Goal: Task Accomplishment & Management: Use online tool/utility

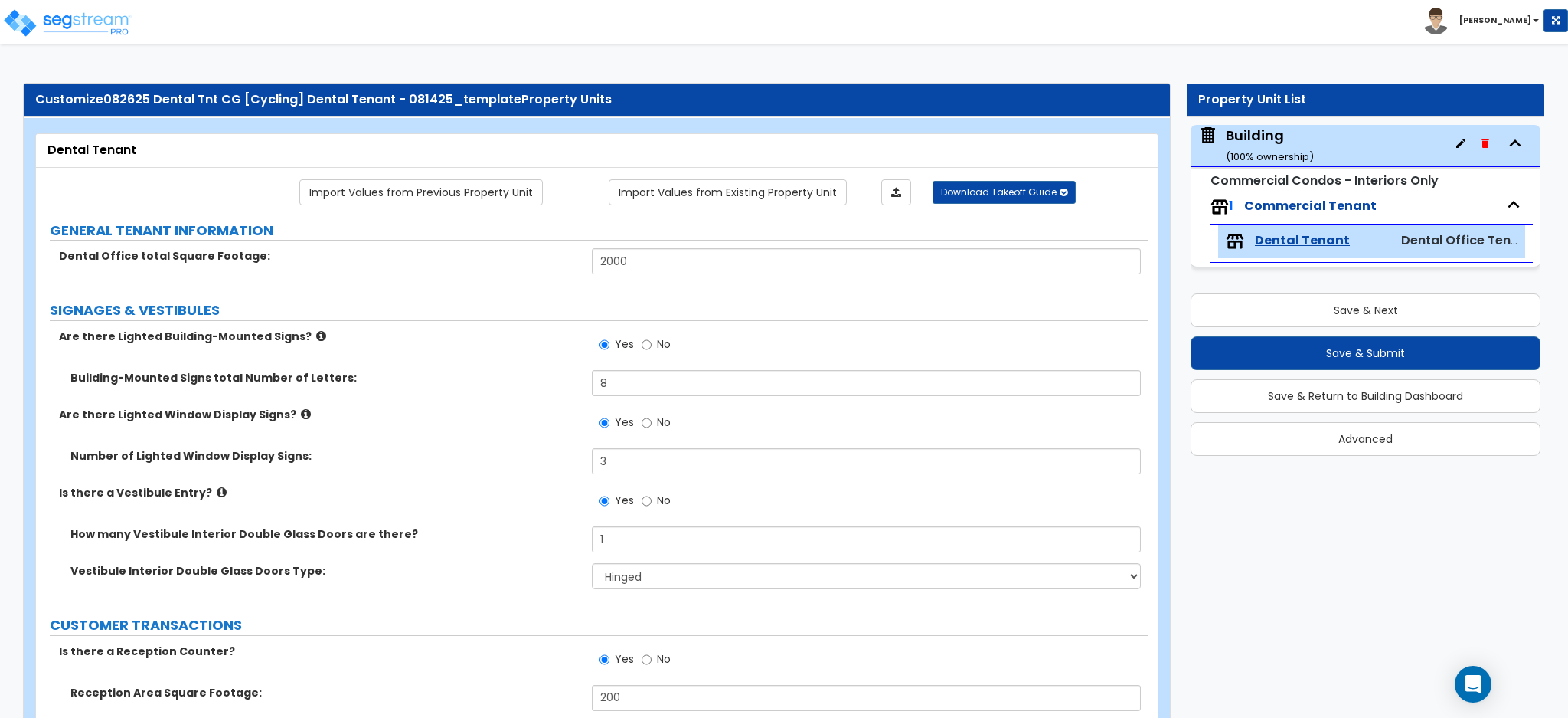
select select "1"
select select "4"
select select "2"
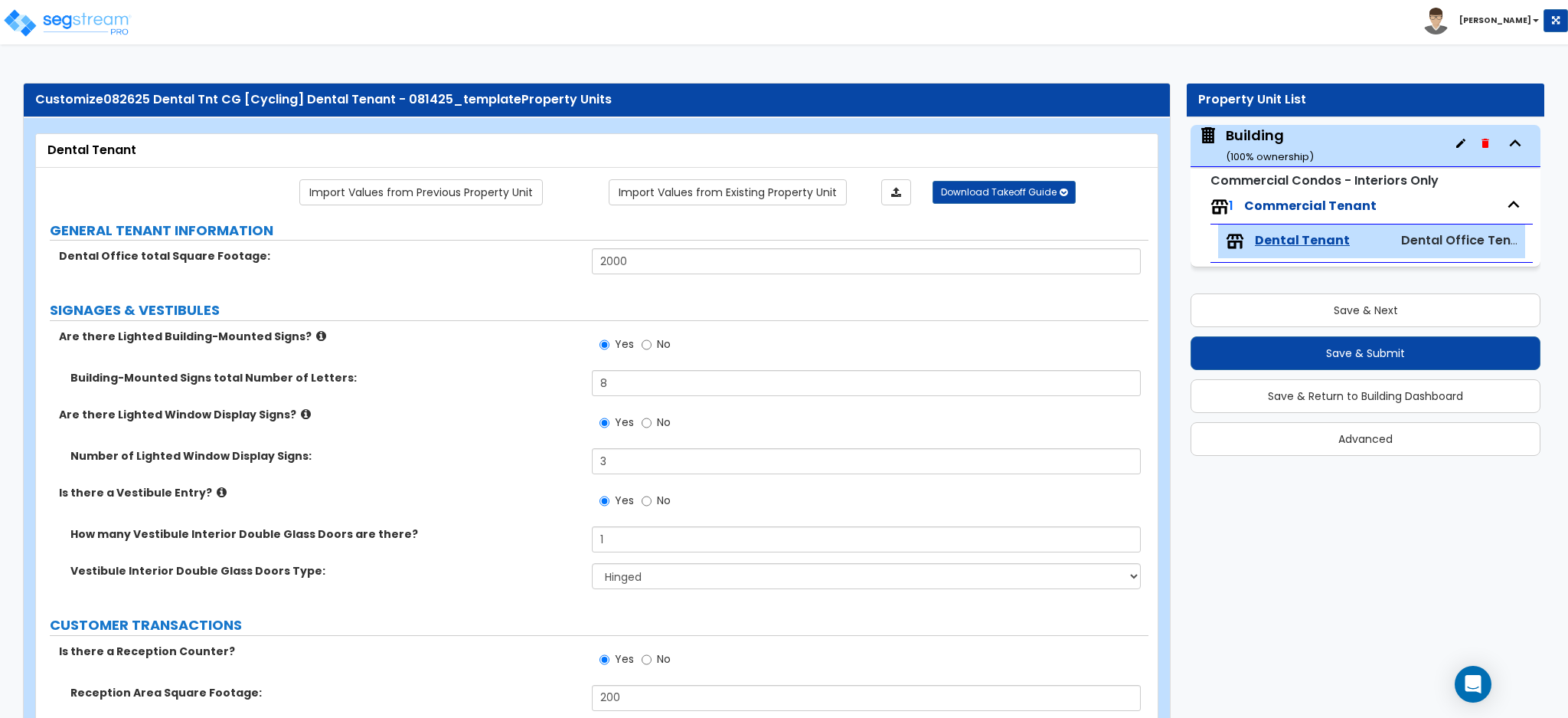
select select "3"
select select "1"
select select "5"
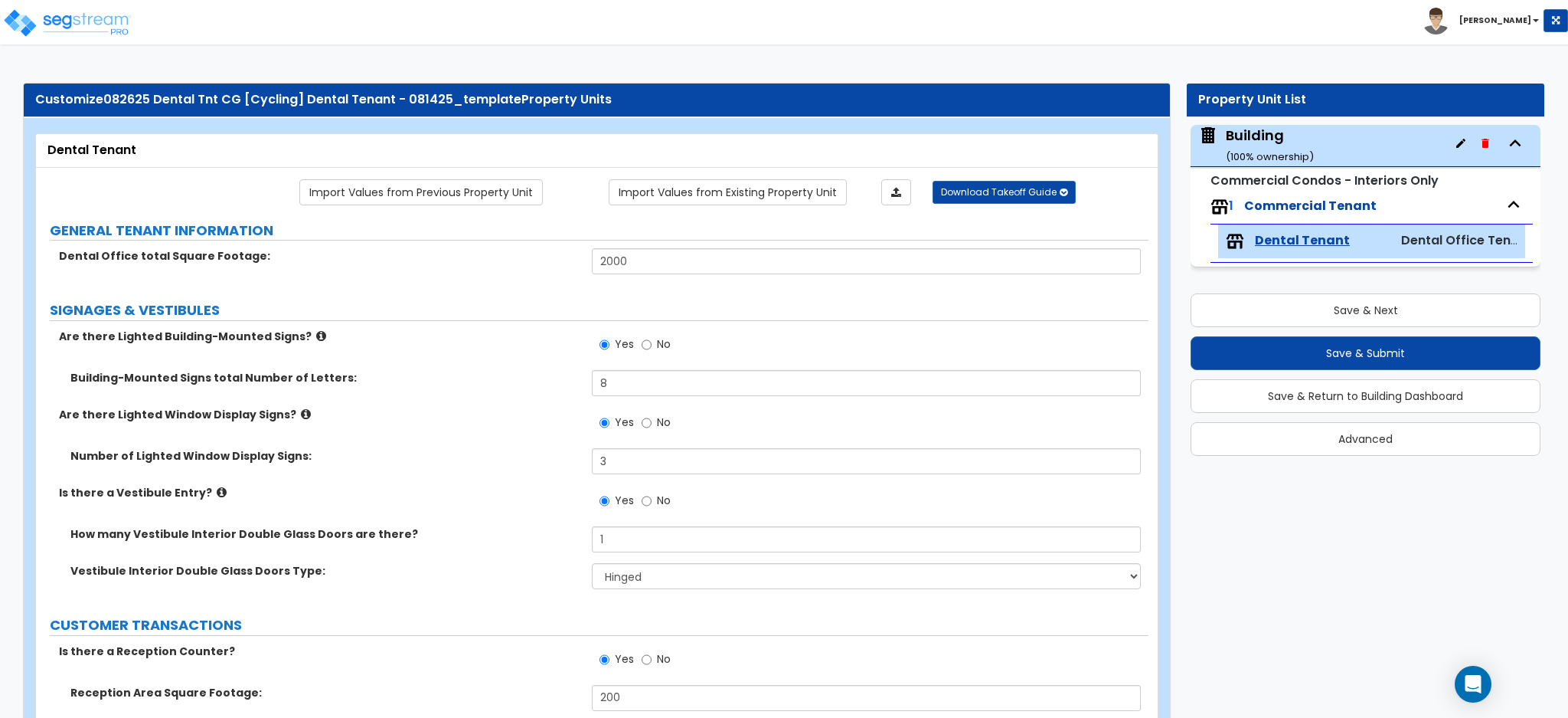
select select "2"
select select "1"
select select "3"
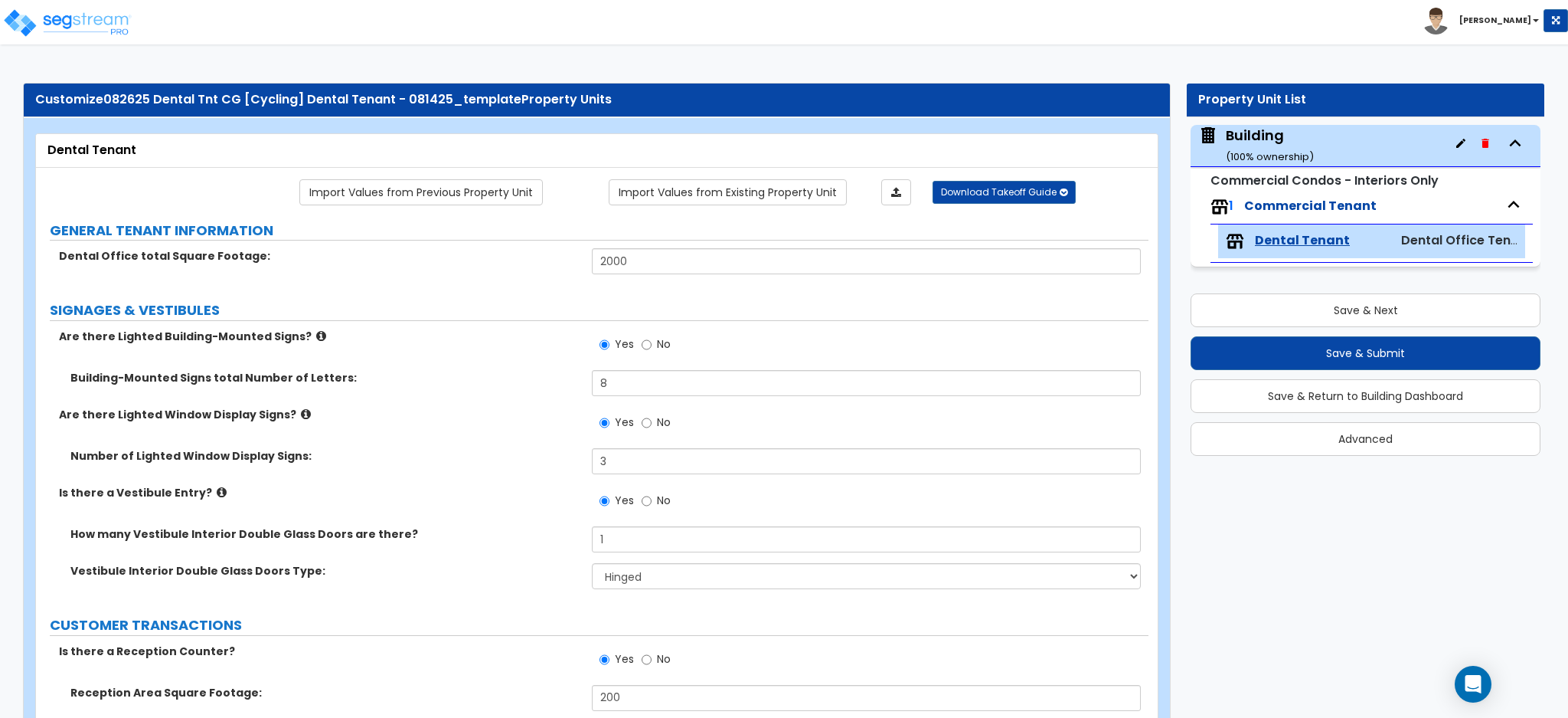
select select "1"
select select "2"
select select "1"
select select "5"
select select "1"
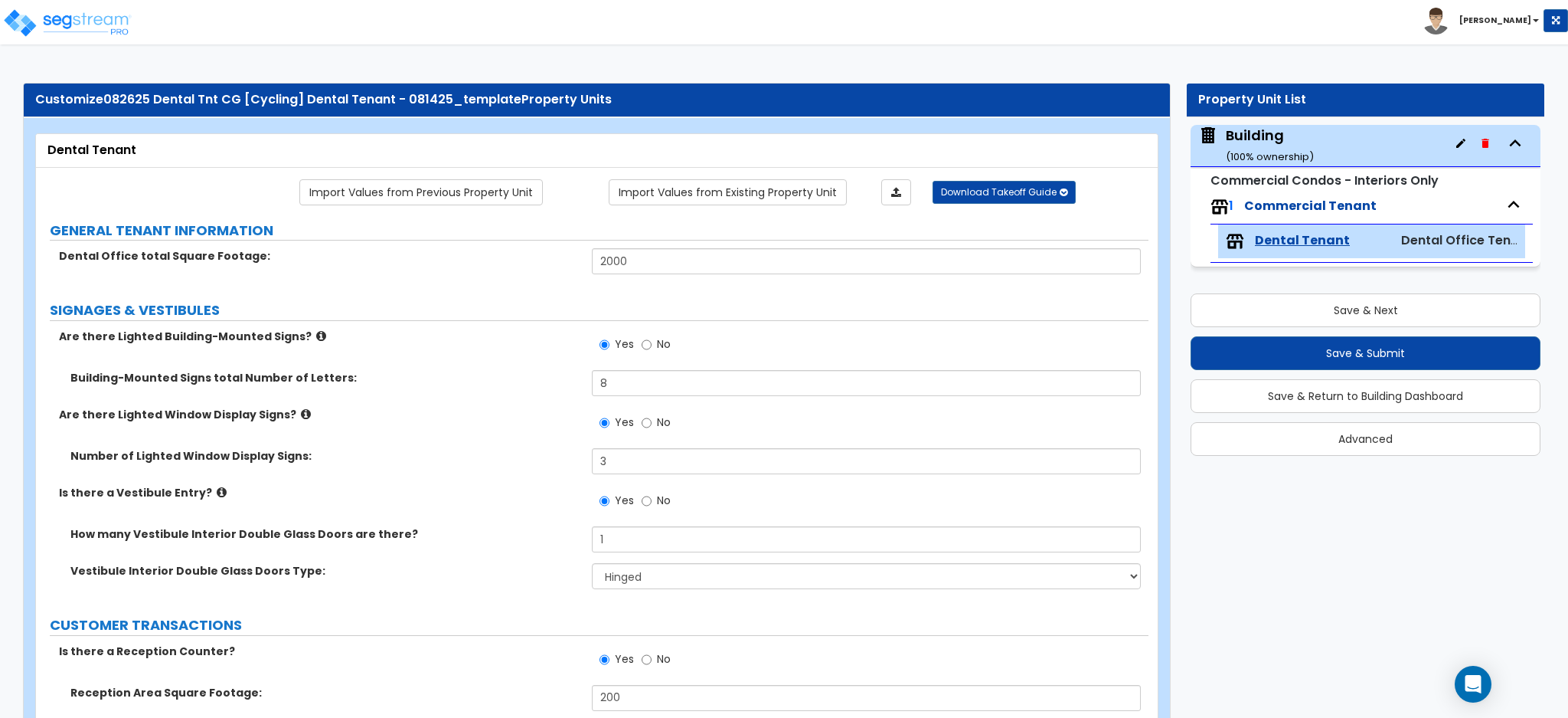
select select "1"
select select "2"
select select "4"
select select "1"
select select "4"
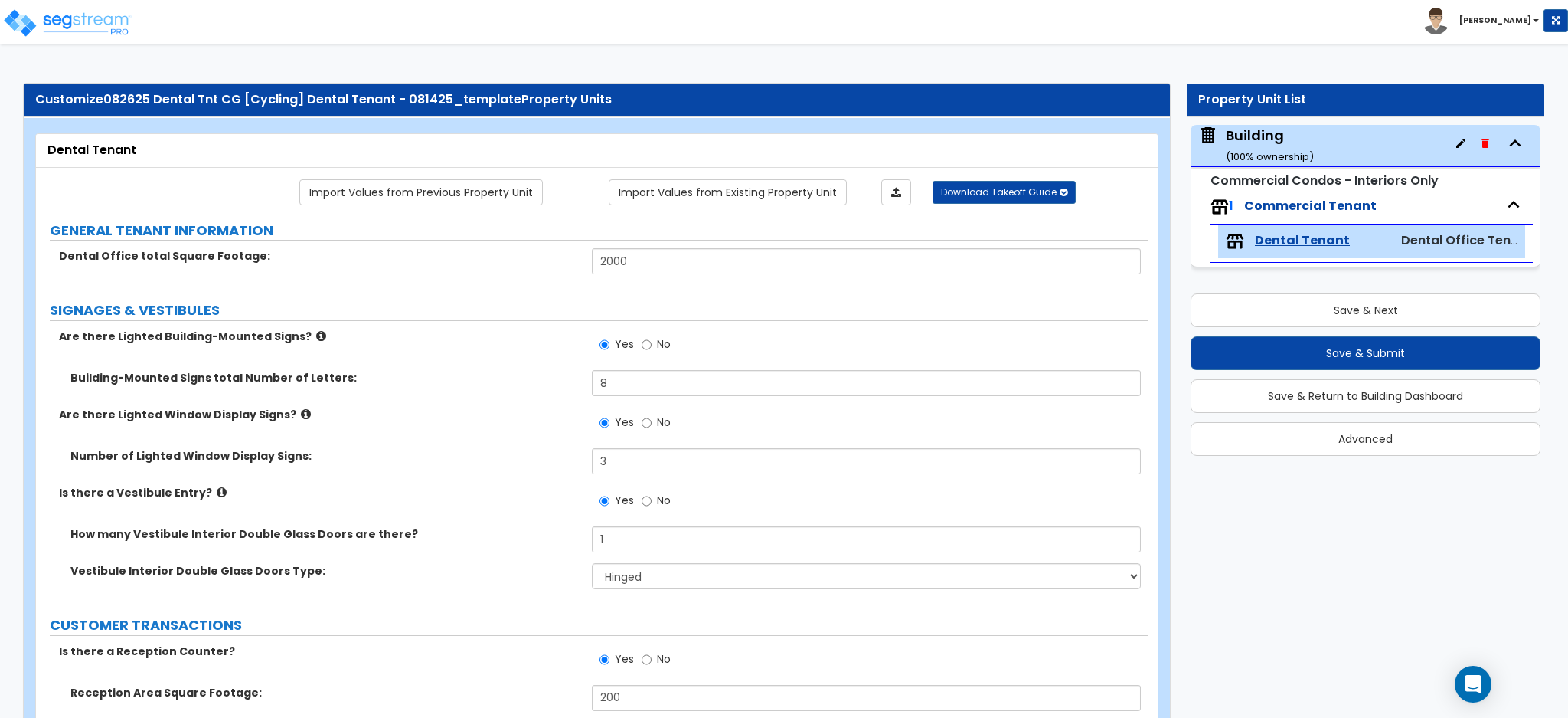
select select "2"
select select "3"
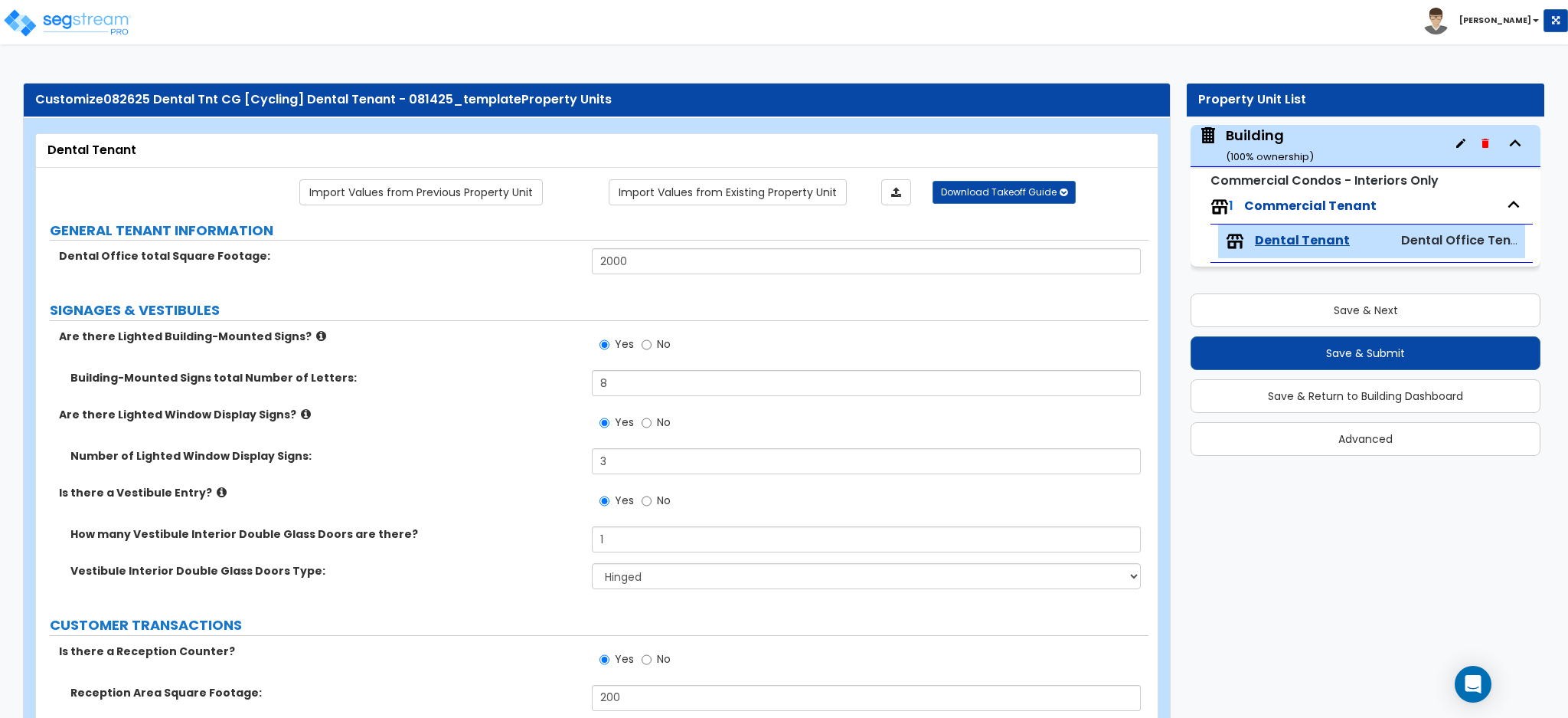
select select "1"
select select "2"
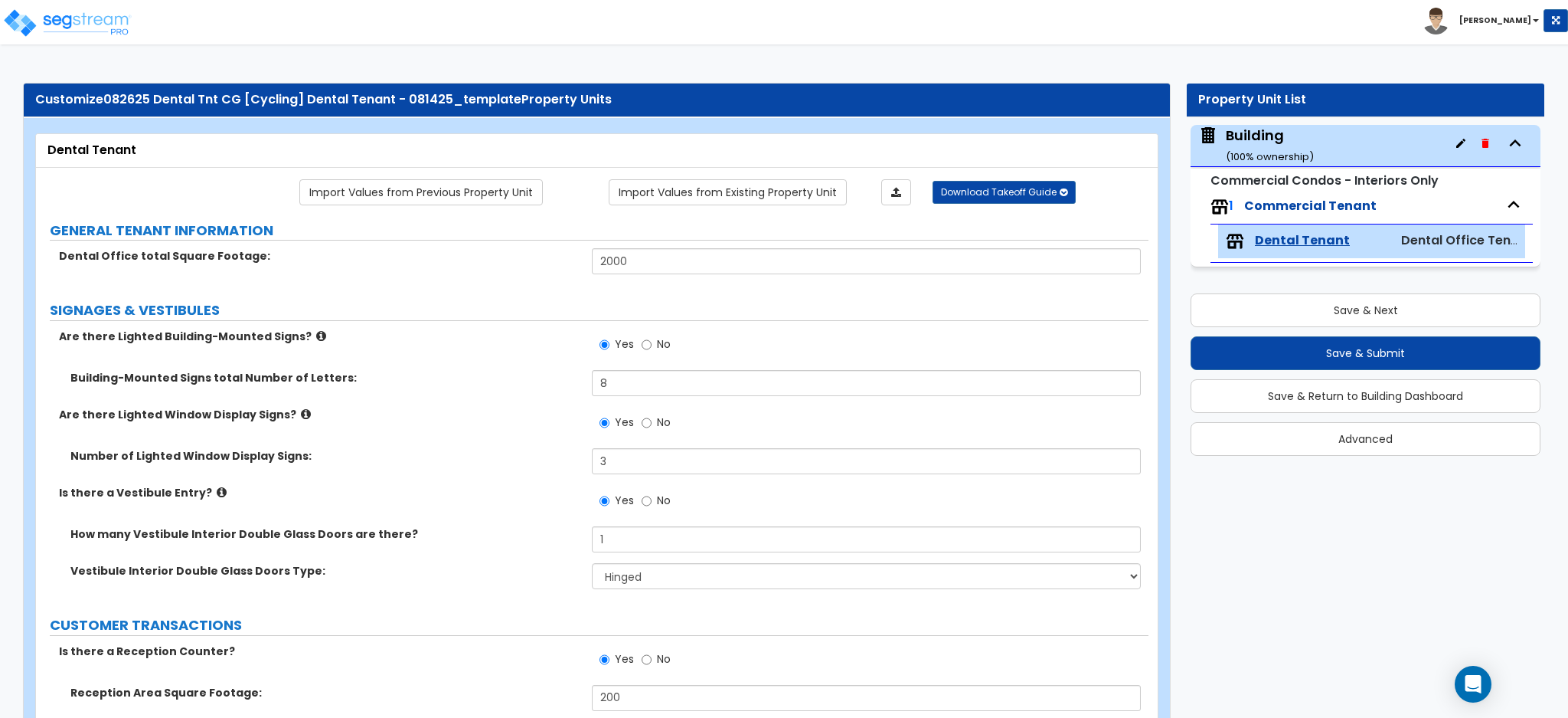
select select "2"
select select "3"
select select "4"
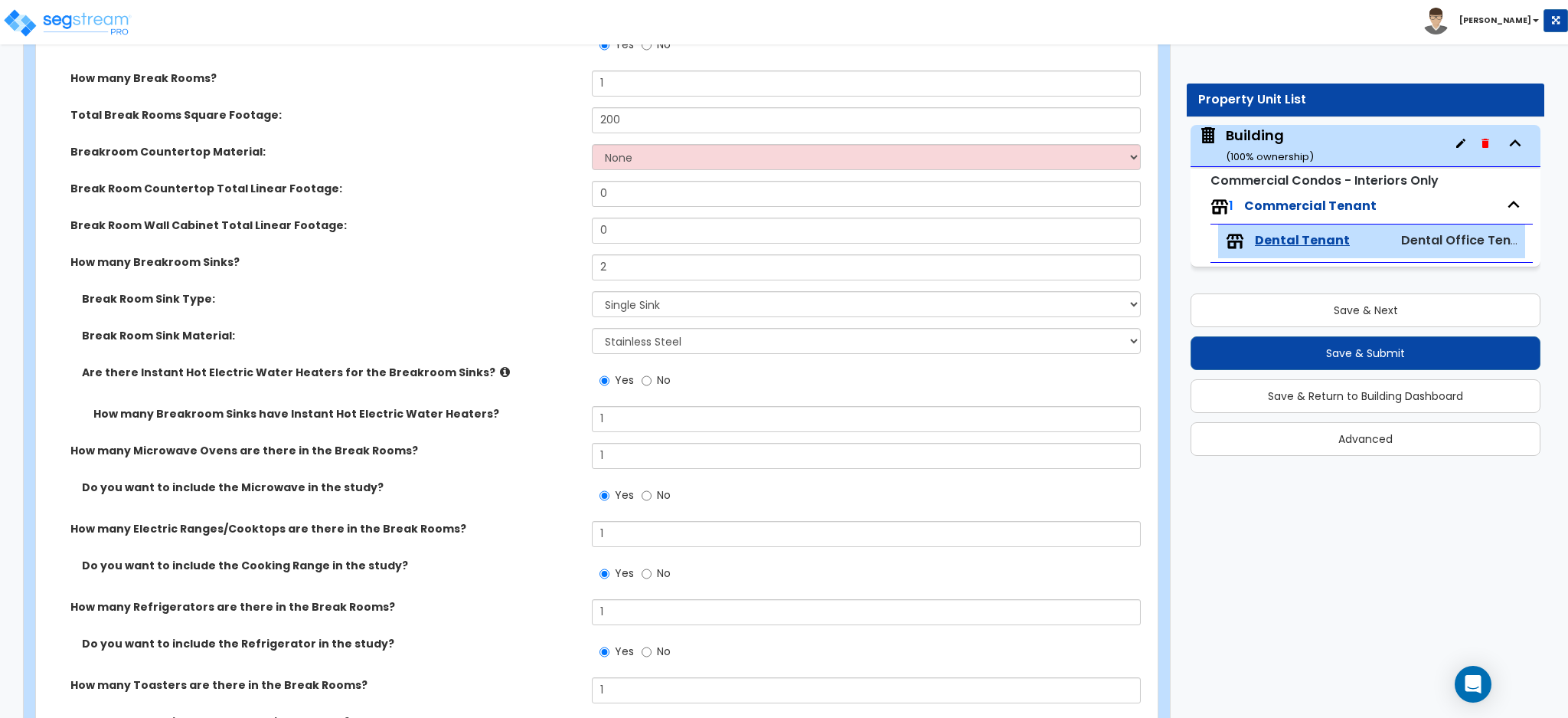
scroll to position [4811, 0]
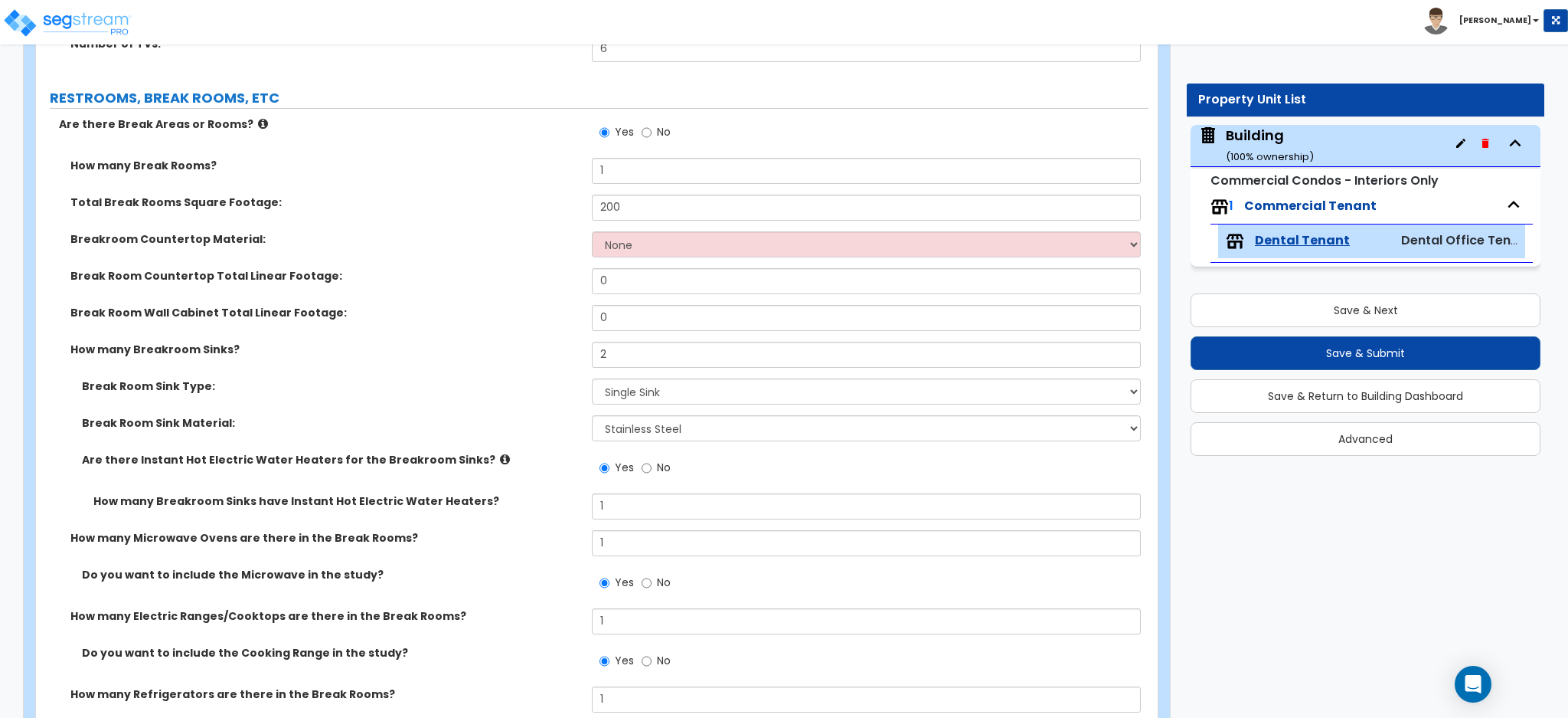
click at [174, 268] on label "Break Room Countertop Total Linear Footage:" at bounding box center [325, 276] width 510 height 15
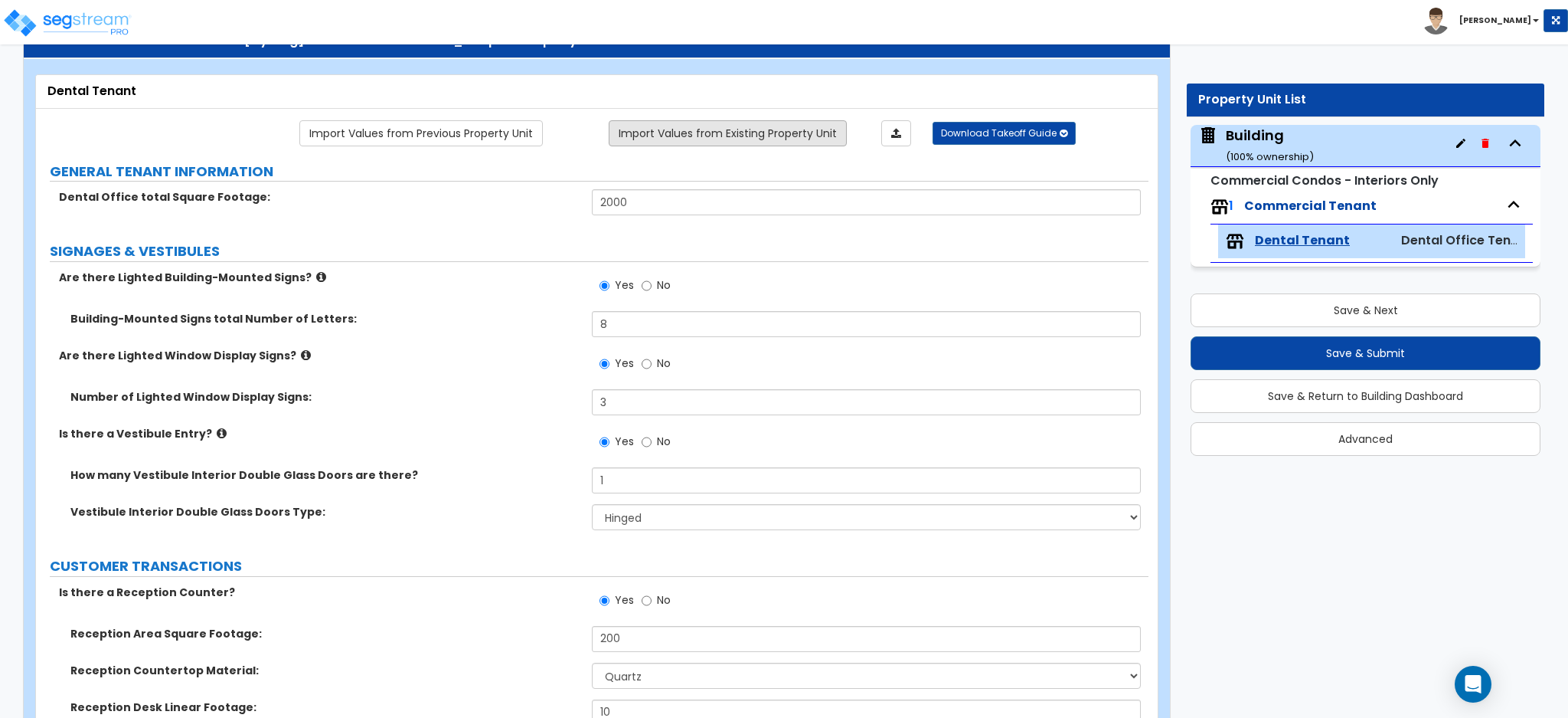
scroll to position [0, 0]
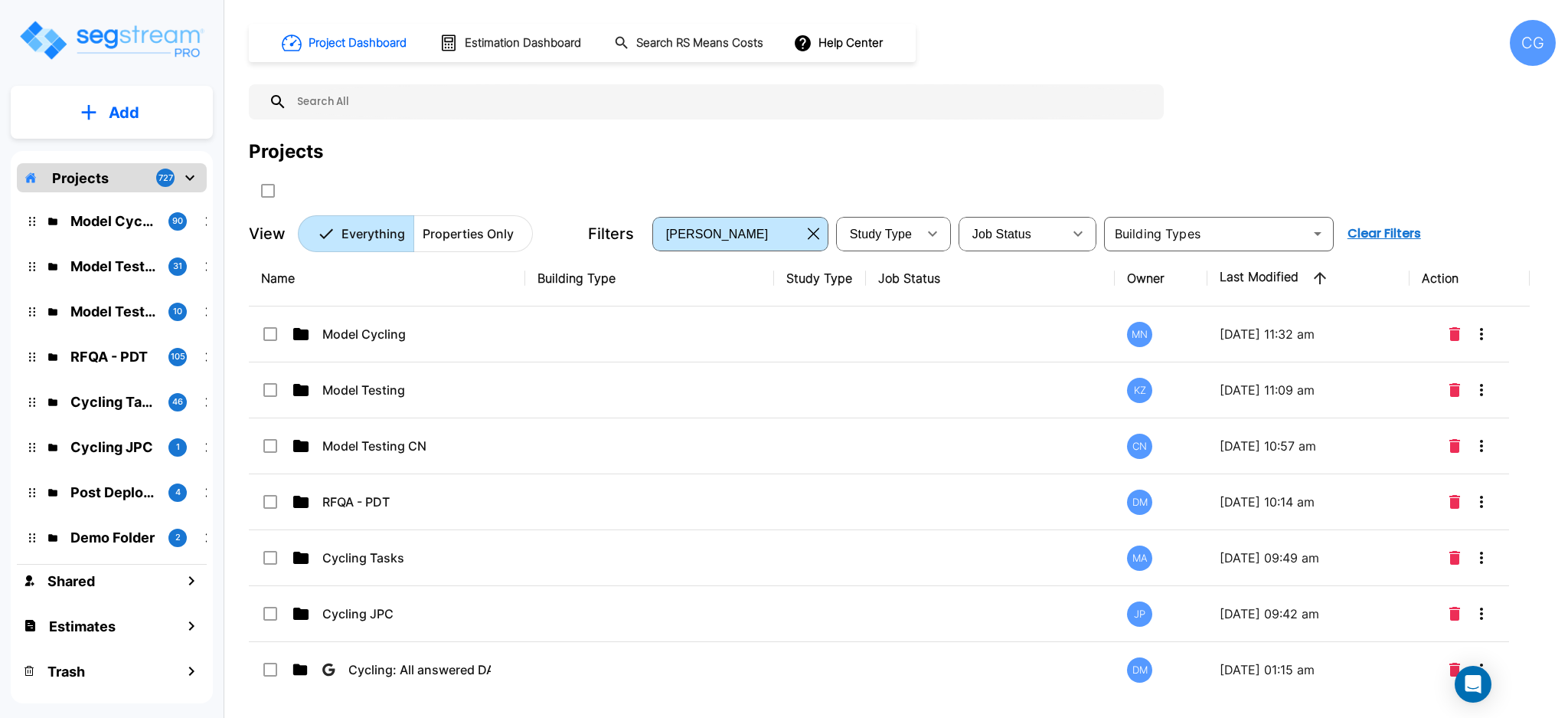
click at [1534, 61] on div "CG" at bounding box center [1533, 43] width 46 height 46
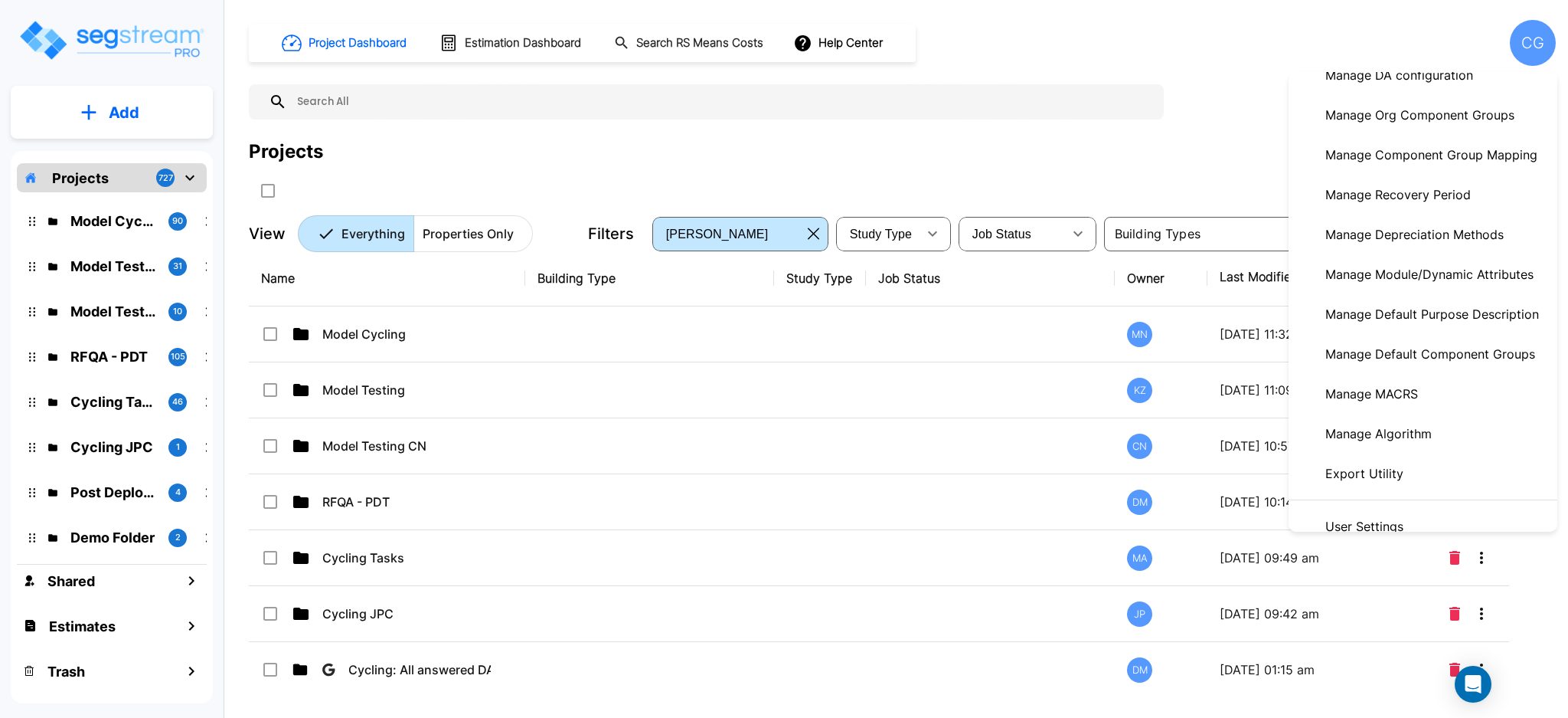
scroll to position [320, 0]
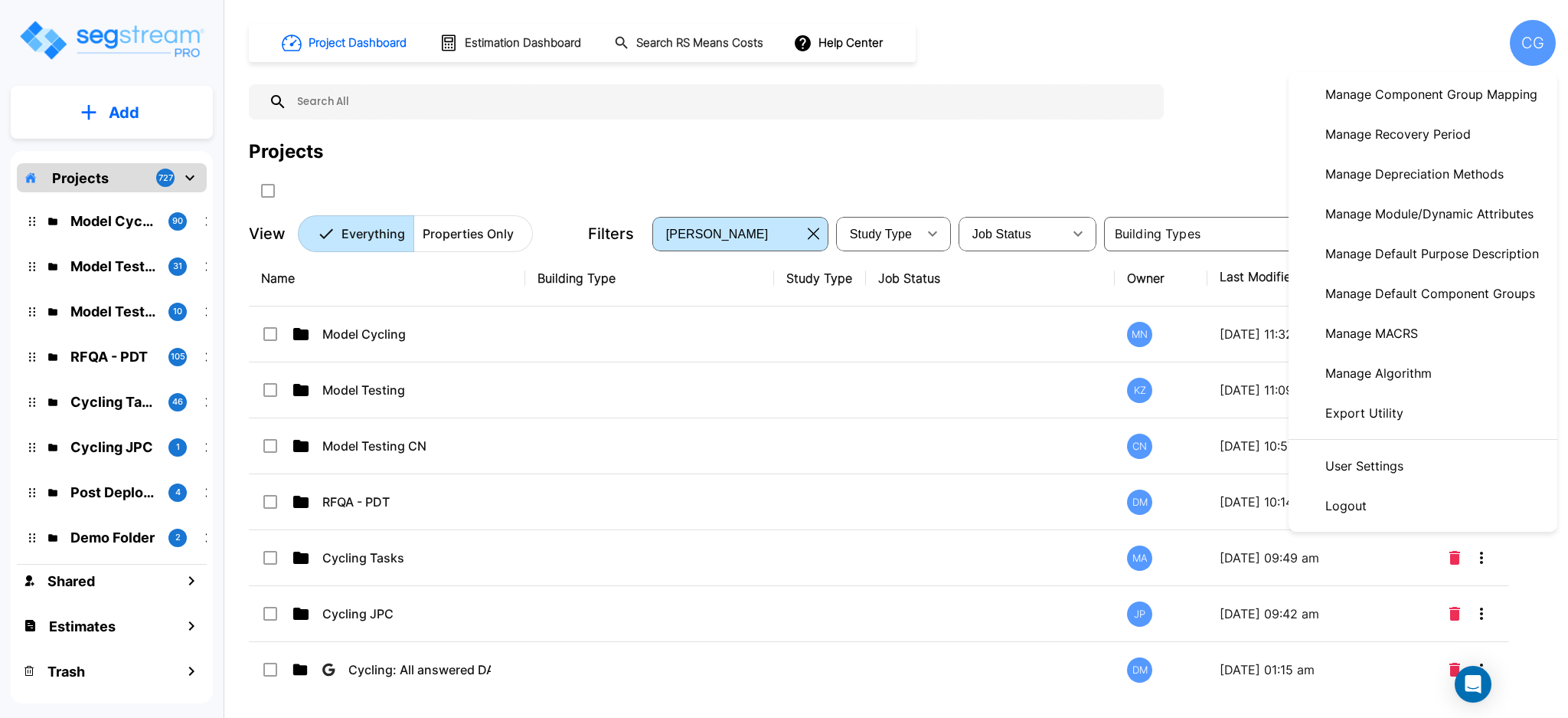
click at [1415, 372] on p "Manage Algorithm" at bounding box center [1378, 373] width 119 height 31
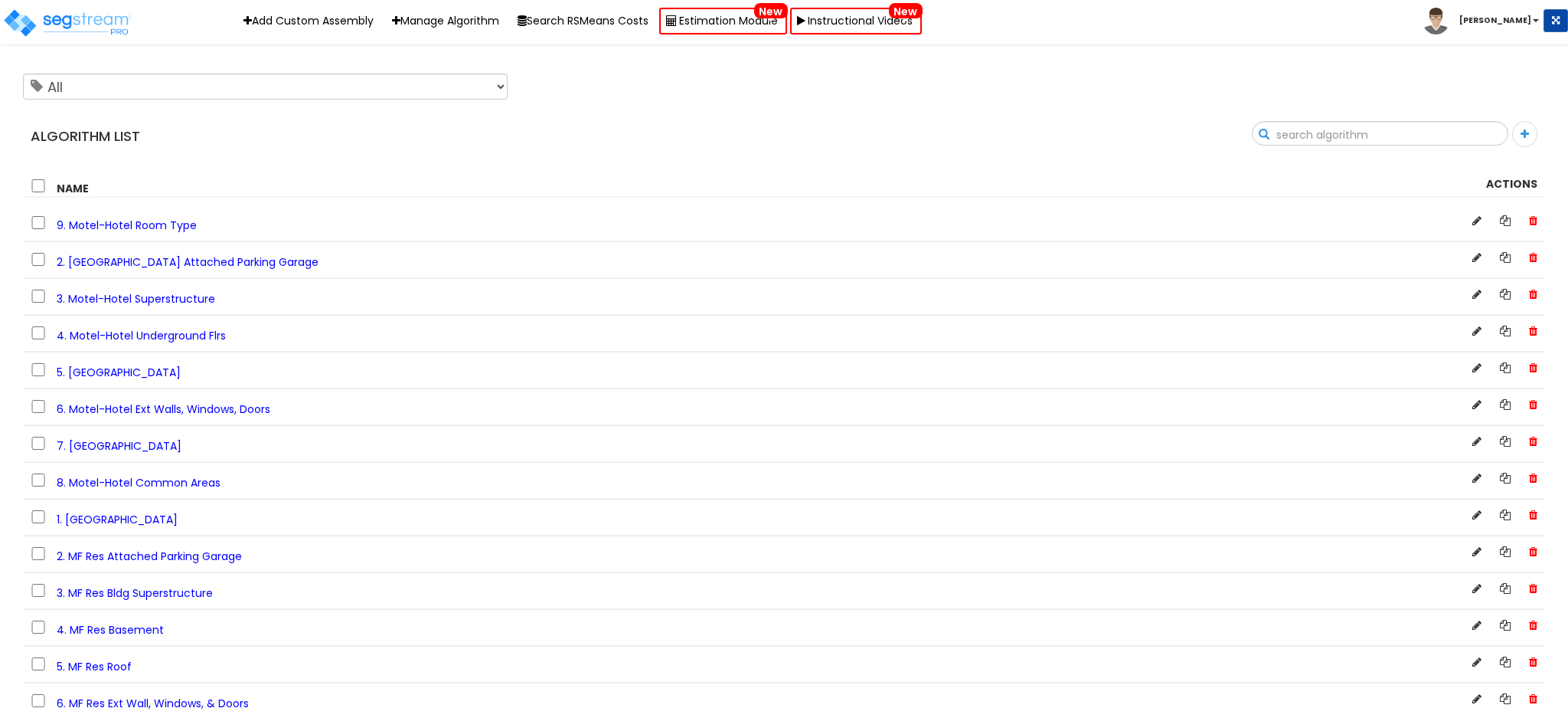
click at [1471, 130] on input "text" at bounding box center [1380, 134] width 255 height 26
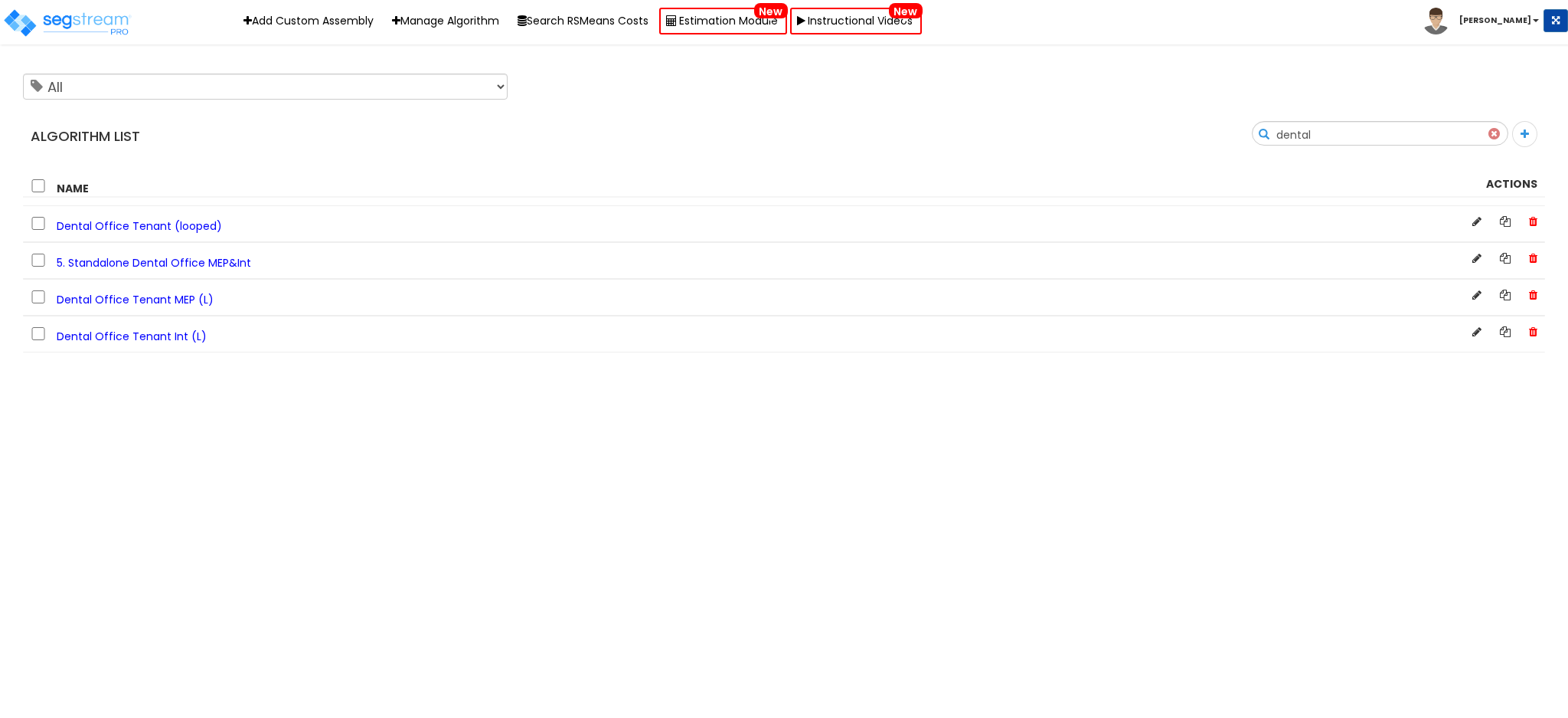
type input "dental"
click at [1521, 16] on b "[PERSON_NAME]" at bounding box center [1495, 20] width 72 height 11
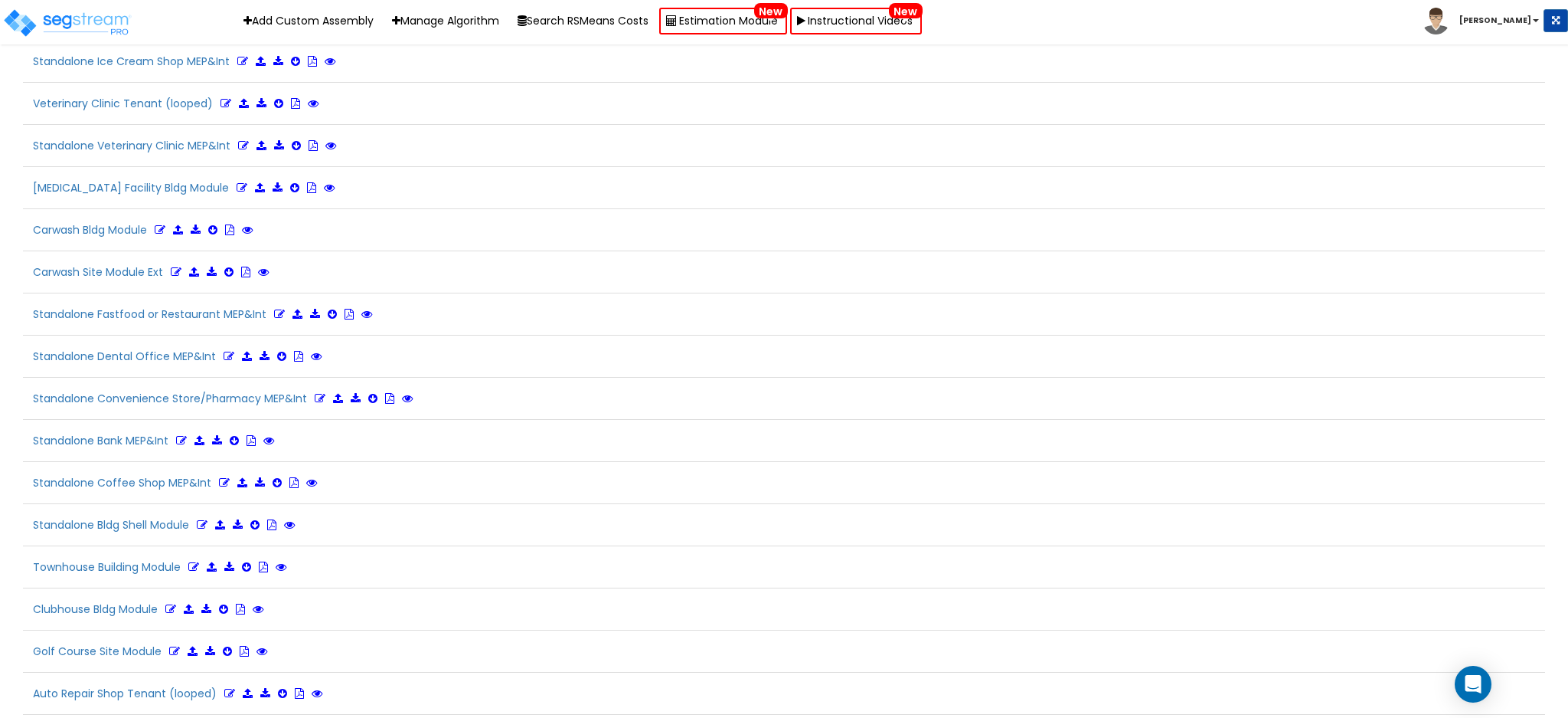
scroll to position [2404, 0]
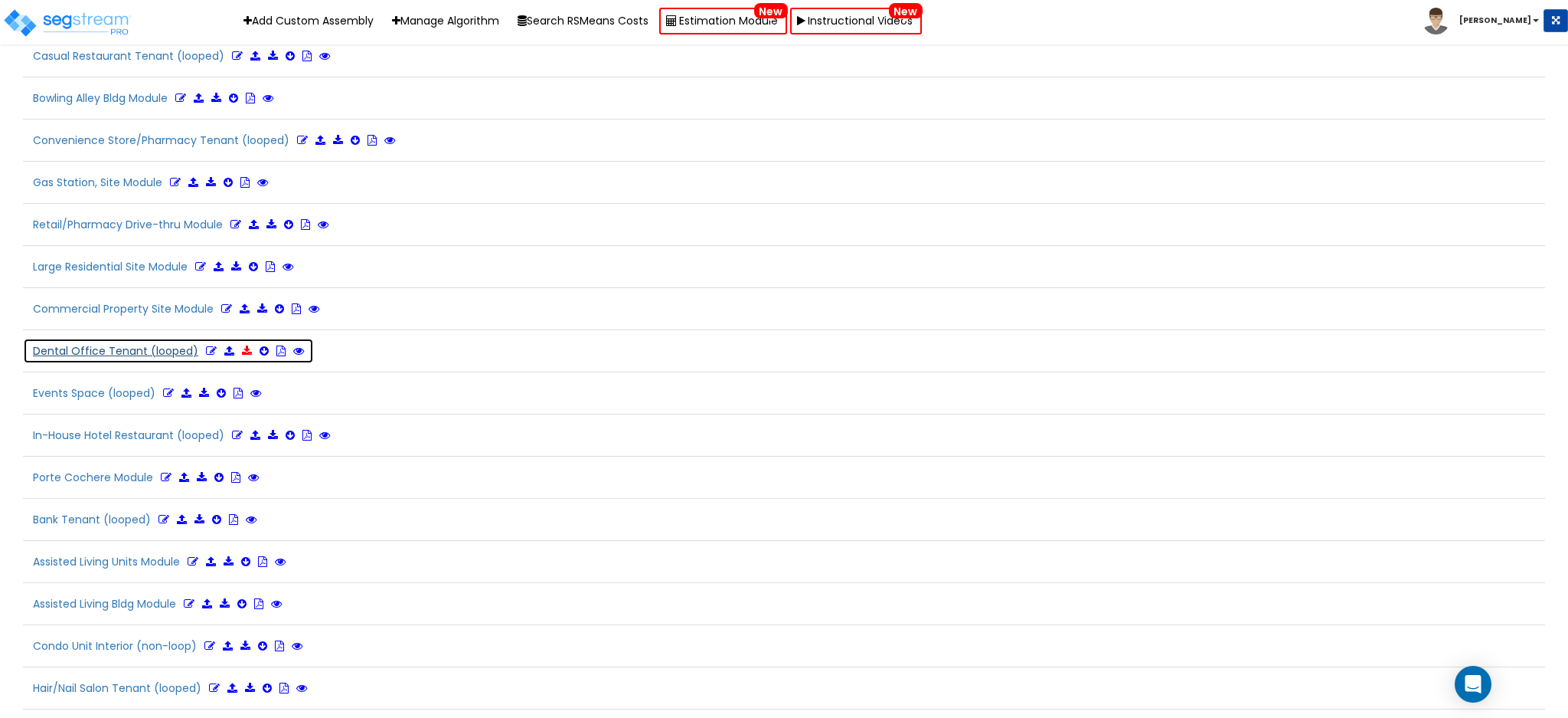
click at [242, 356] on icon at bounding box center [247, 350] width 10 height 11
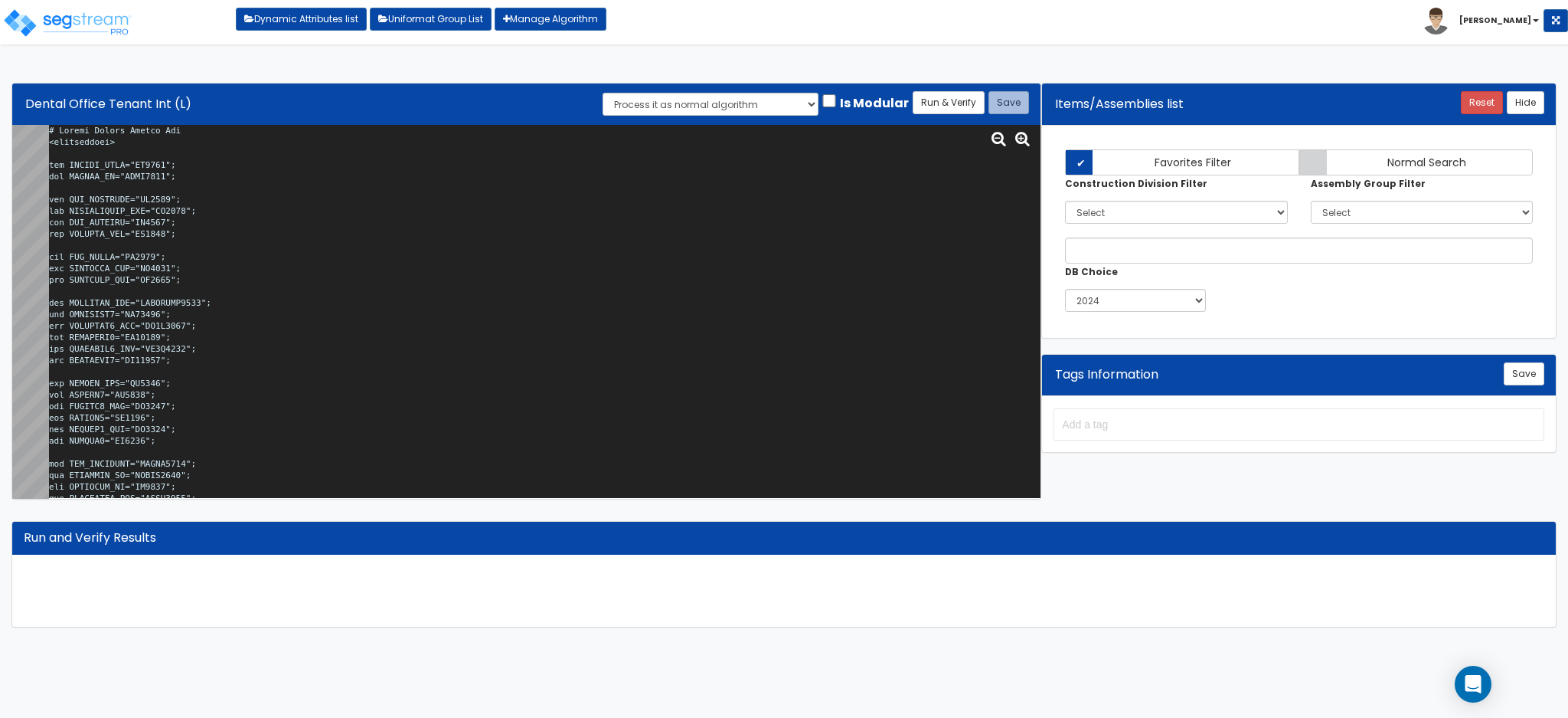
click at [762, 221] on textarea at bounding box center [544, 311] width 991 height 373
click at [432, 267] on textarea at bounding box center [544, 311] width 991 height 373
paste textarea ">0 and x<=1) { 1 } else { x } } function WlCvrngfxn(x,y,z) { if (x==5) { y } el…"
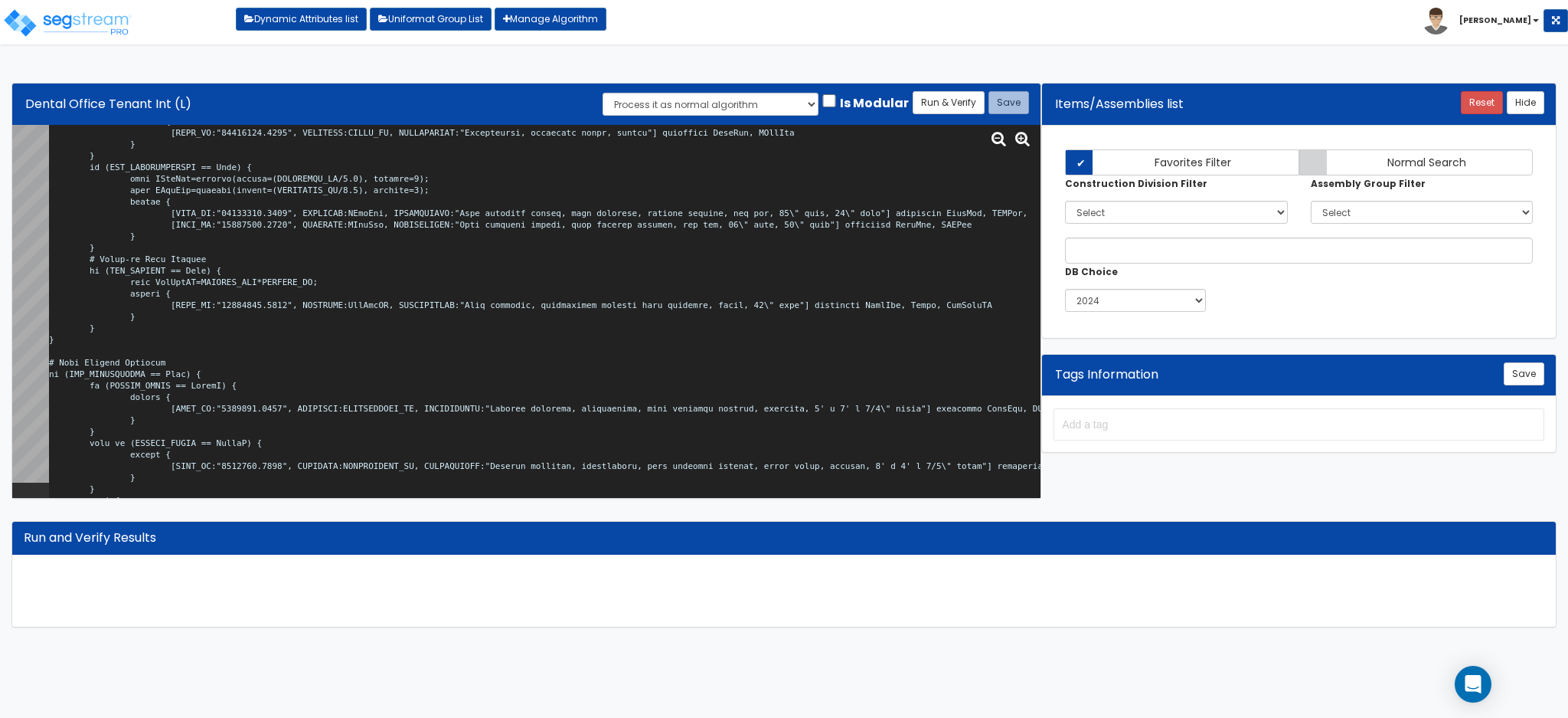
scroll to position [25863, 0]
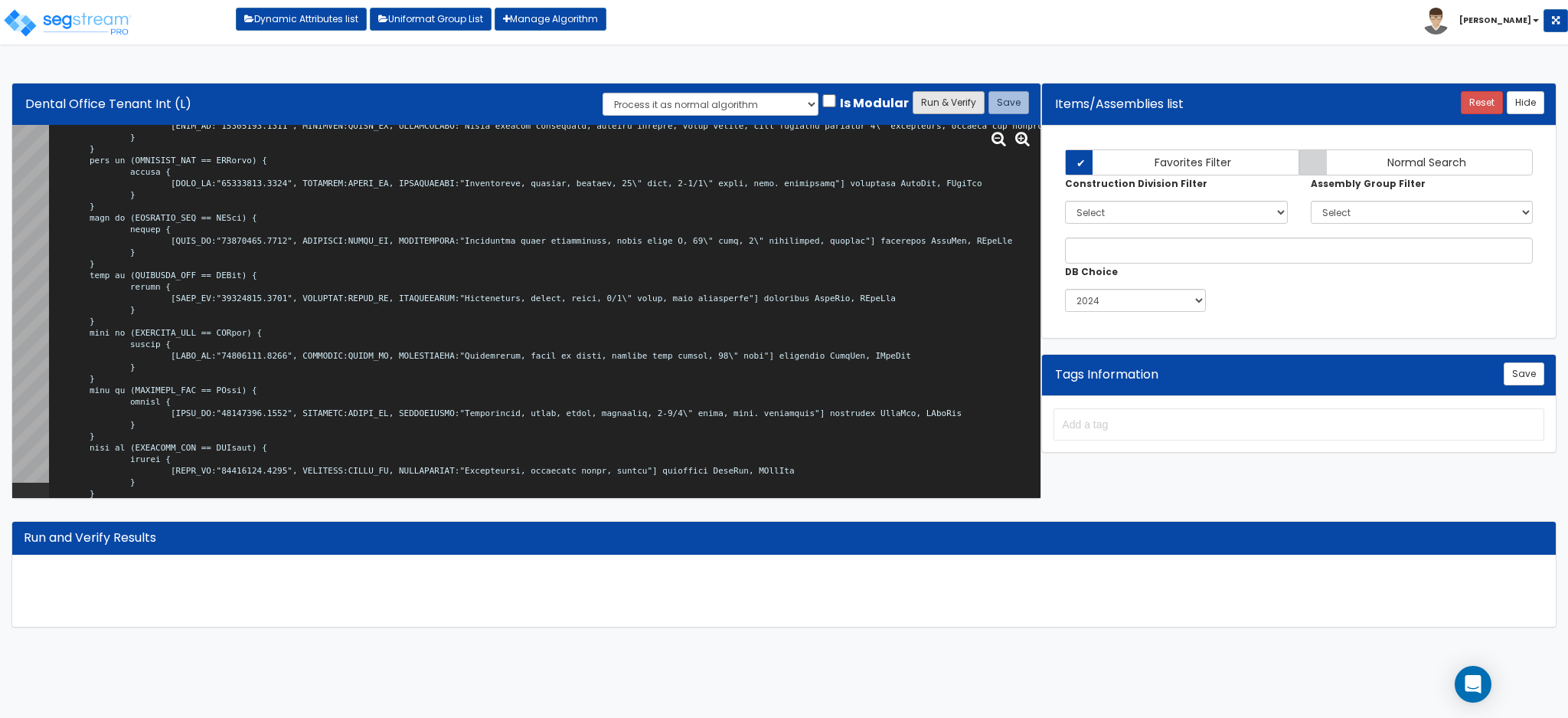
type textarea "# Dental Office Tenant Int <loopenabled> var TENANT_NAME="TN0000"; var TENANT_S…"
click at [939, 93] on button "Run & Verify" at bounding box center [948, 103] width 72 height 23
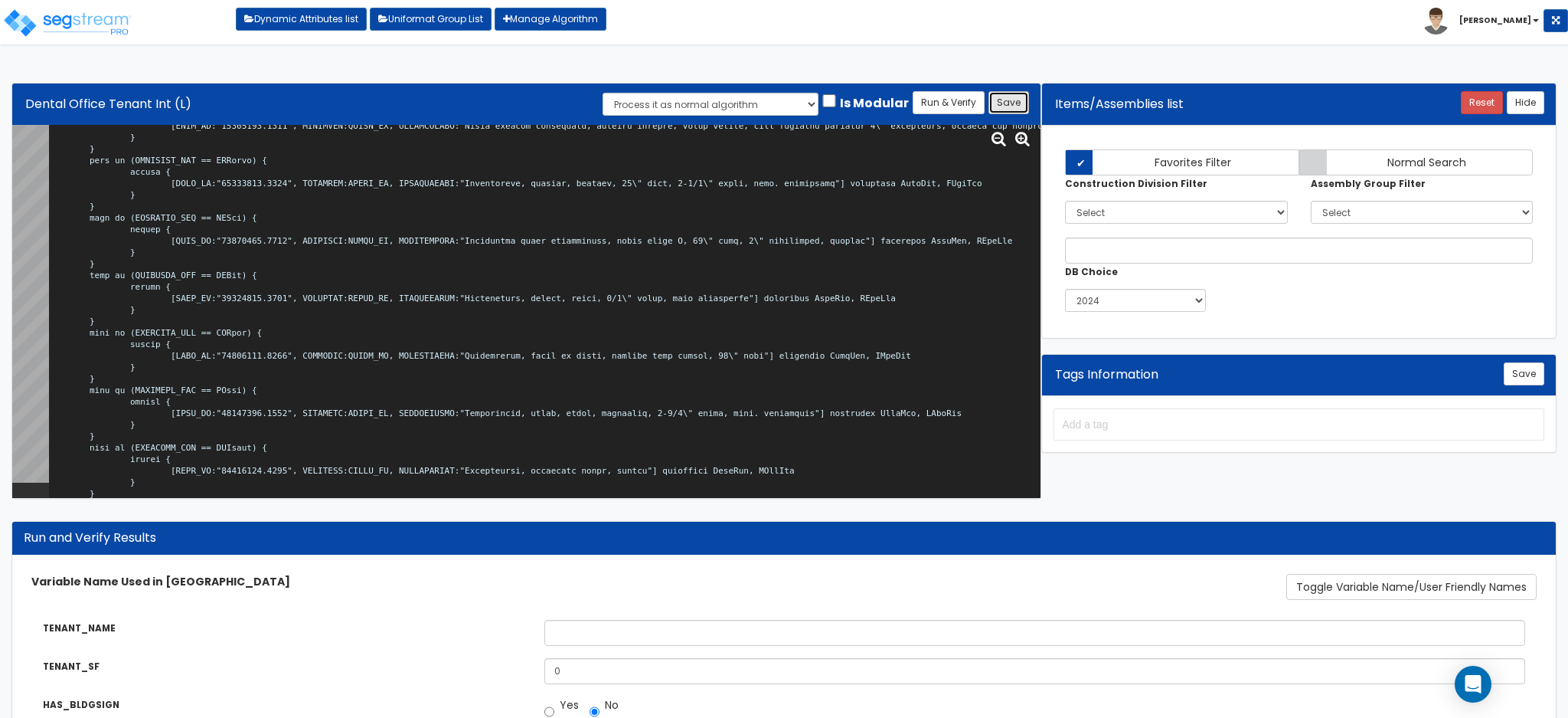
click at [1006, 97] on button "Save" at bounding box center [1008, 103] width 40 height 23
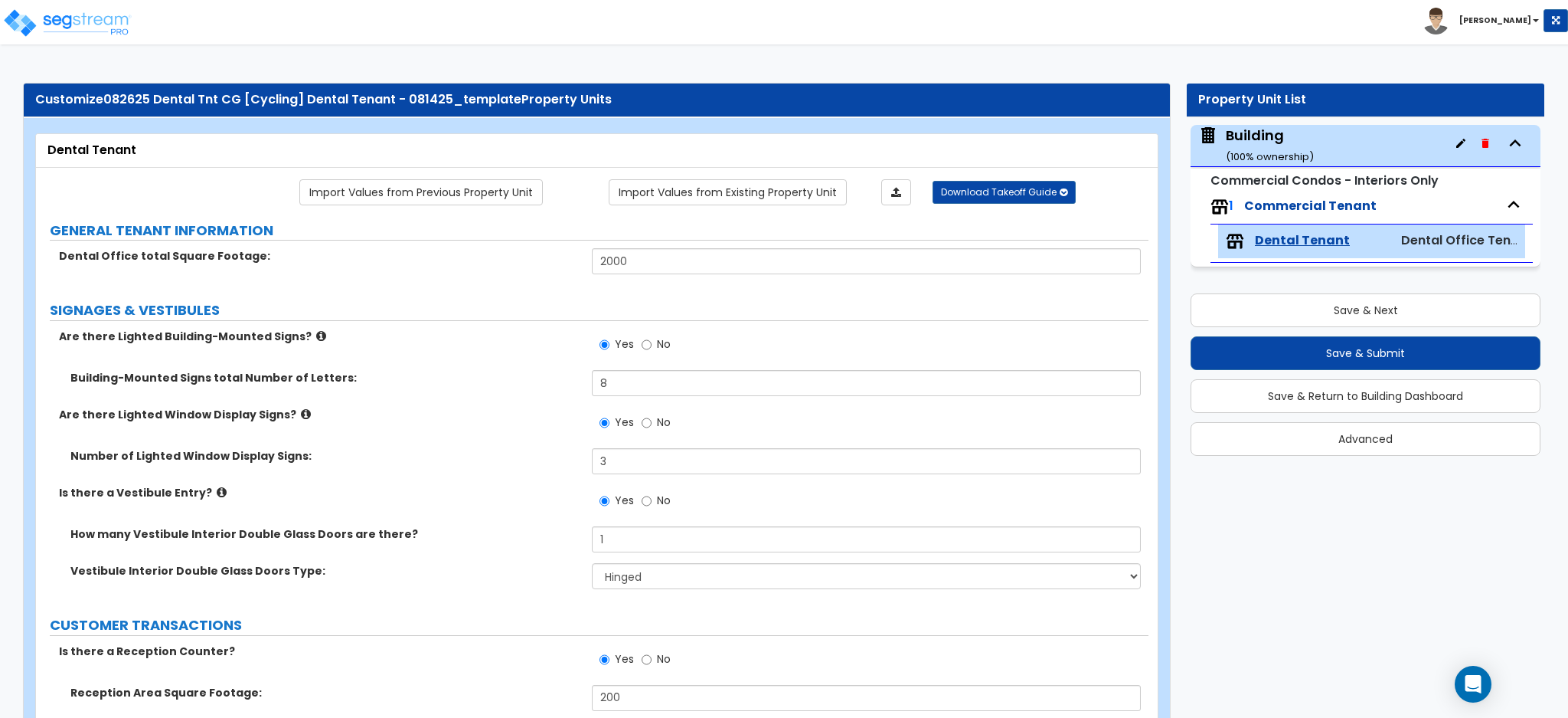
select select "1"
select select "4"
select select "2"
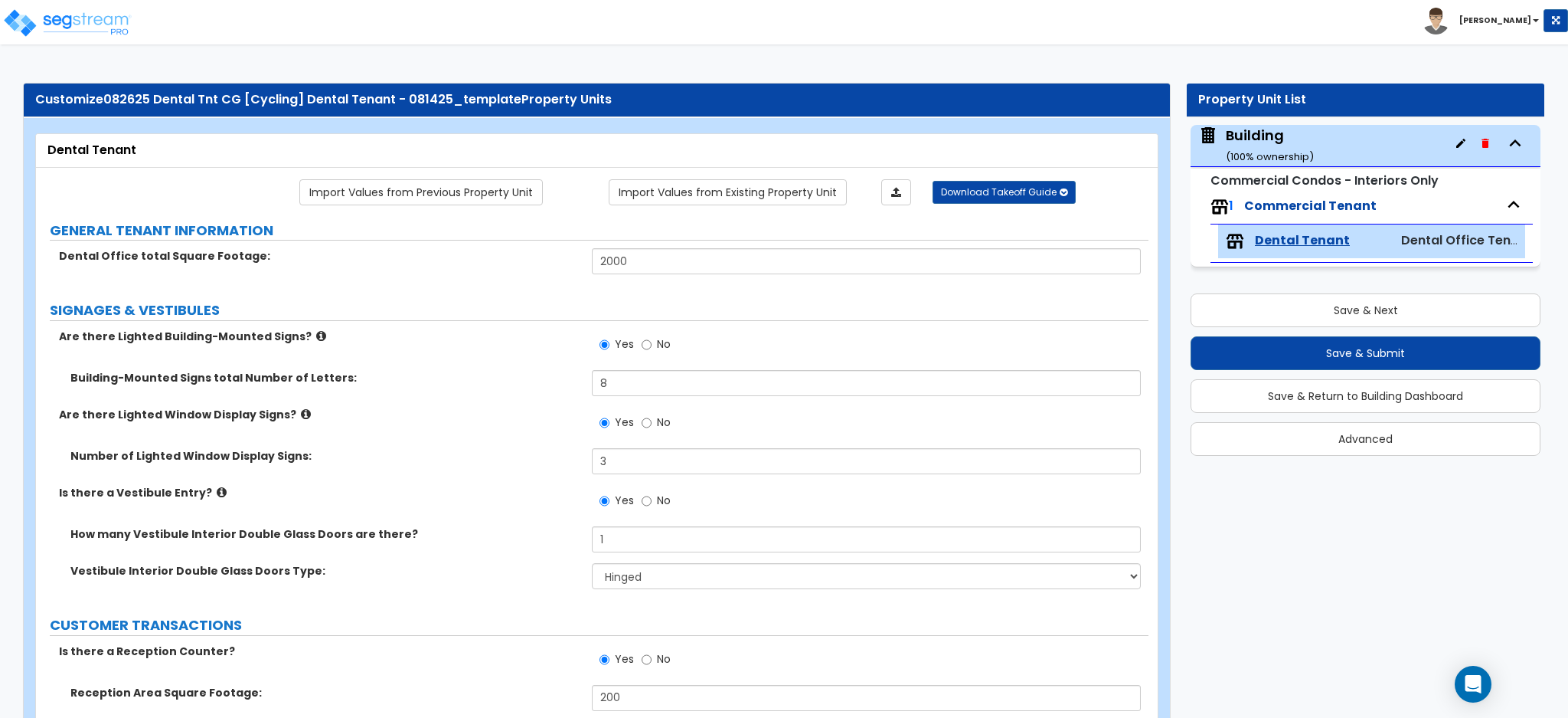
select select "3"
select select "1"
select select "5"
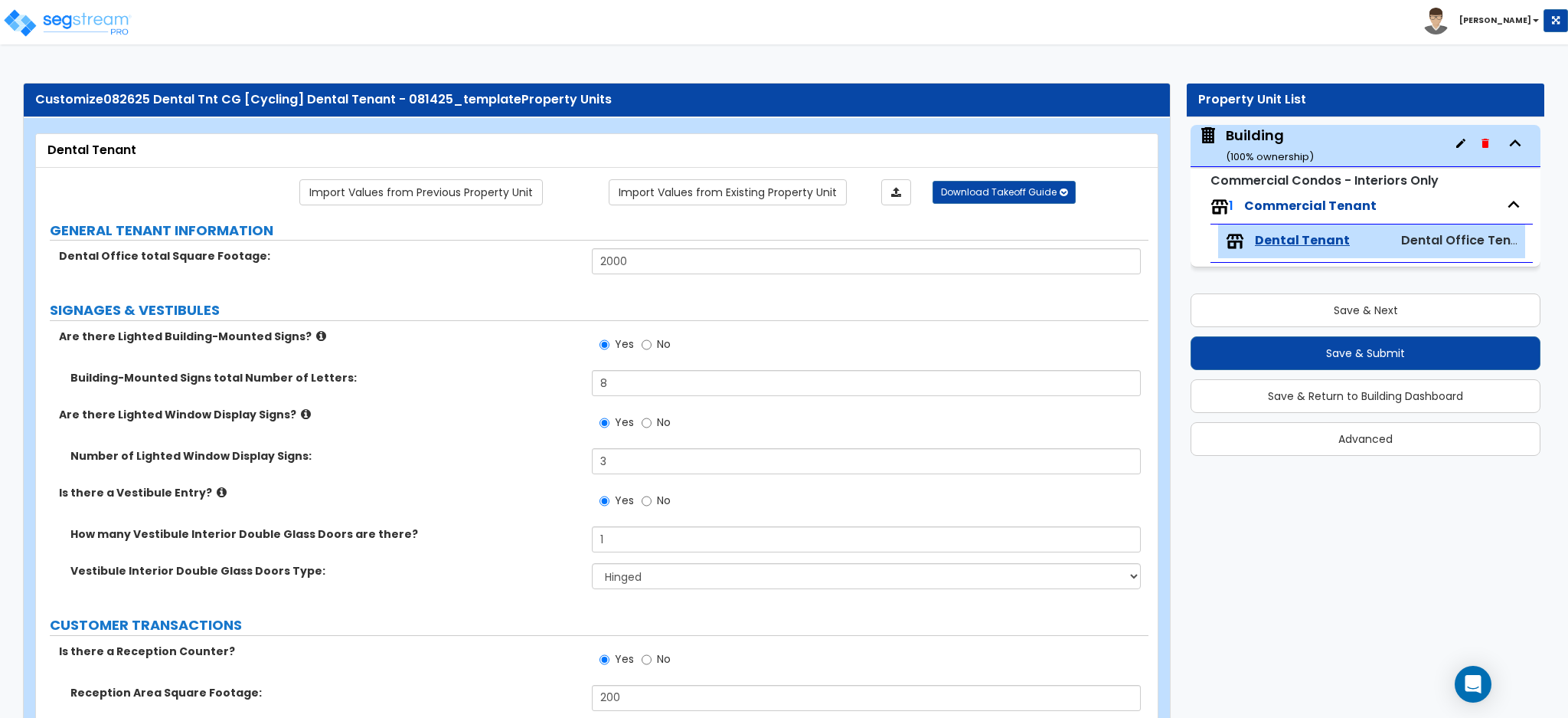
select select "2"
select select "1"
select select "3"
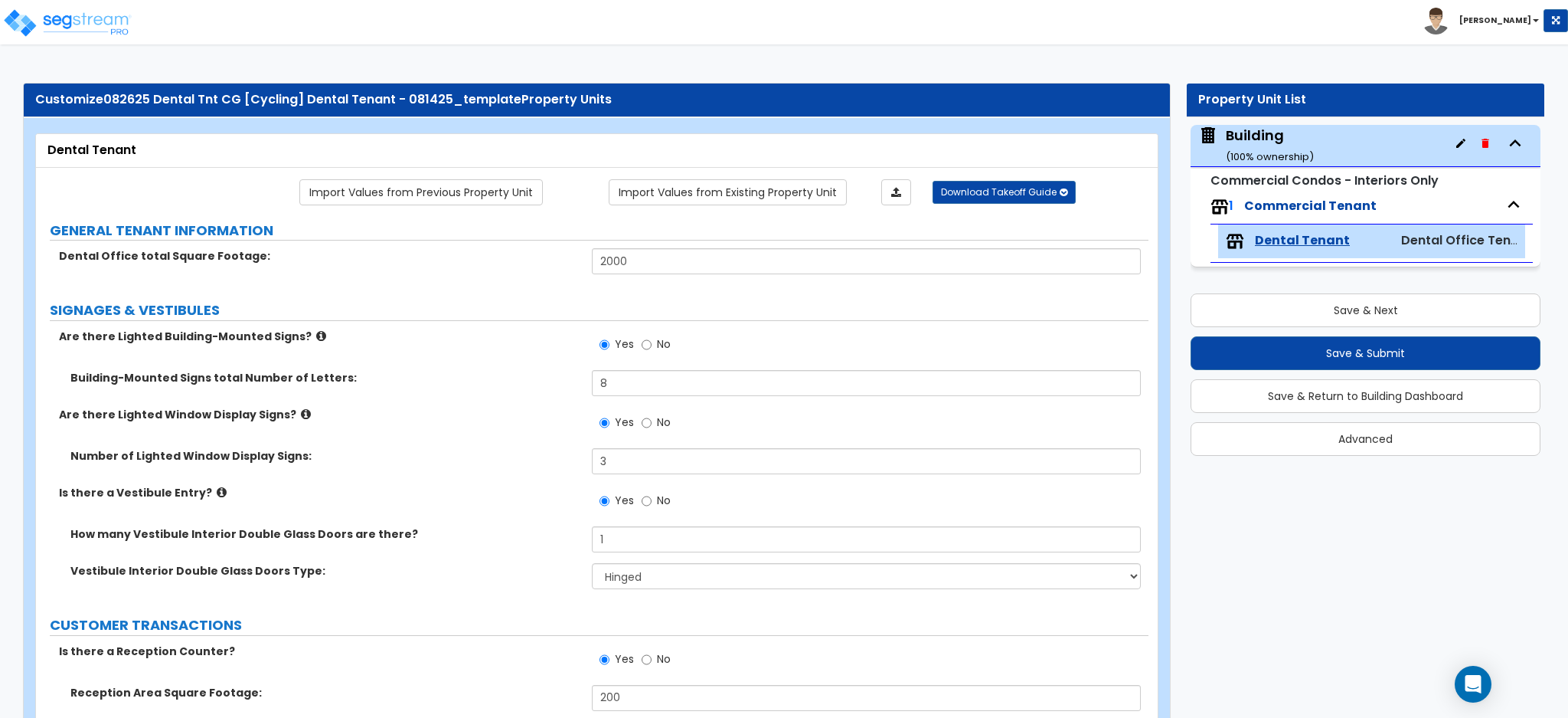
select select "1"
select select "2"
select select "1"
select select "5"
select select "1"
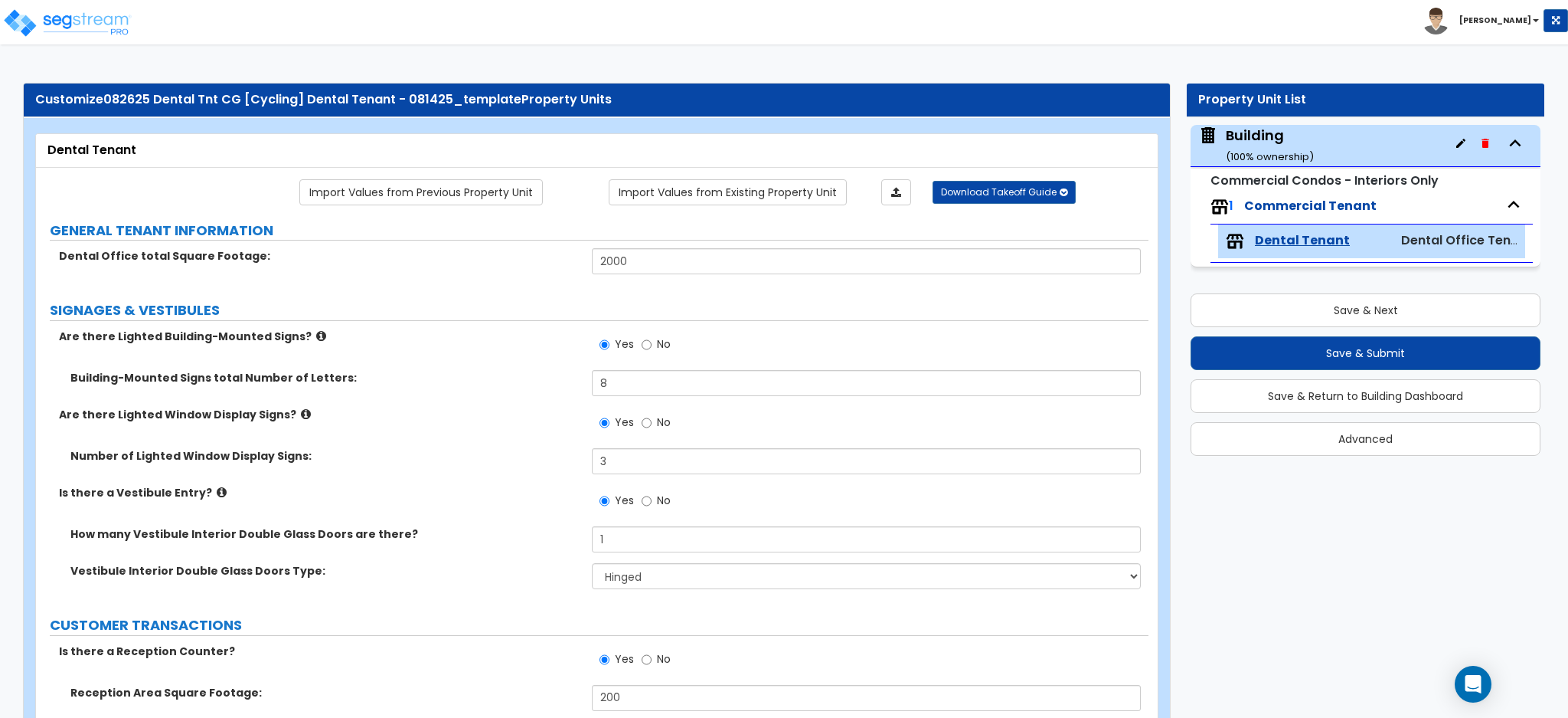
select select "1"
select select "2"
select select "4"
select select "1"
select select "4"
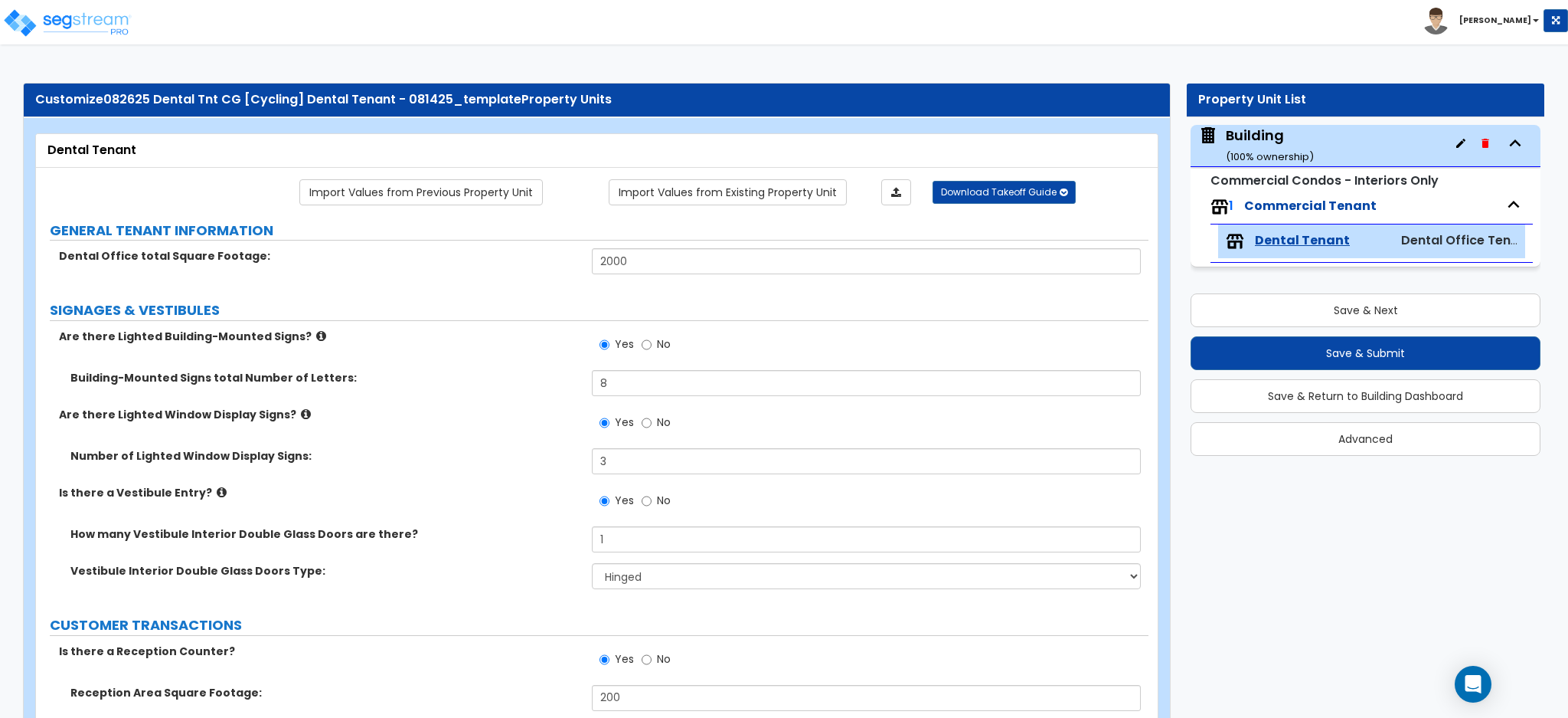
select select "2"
select select "3"
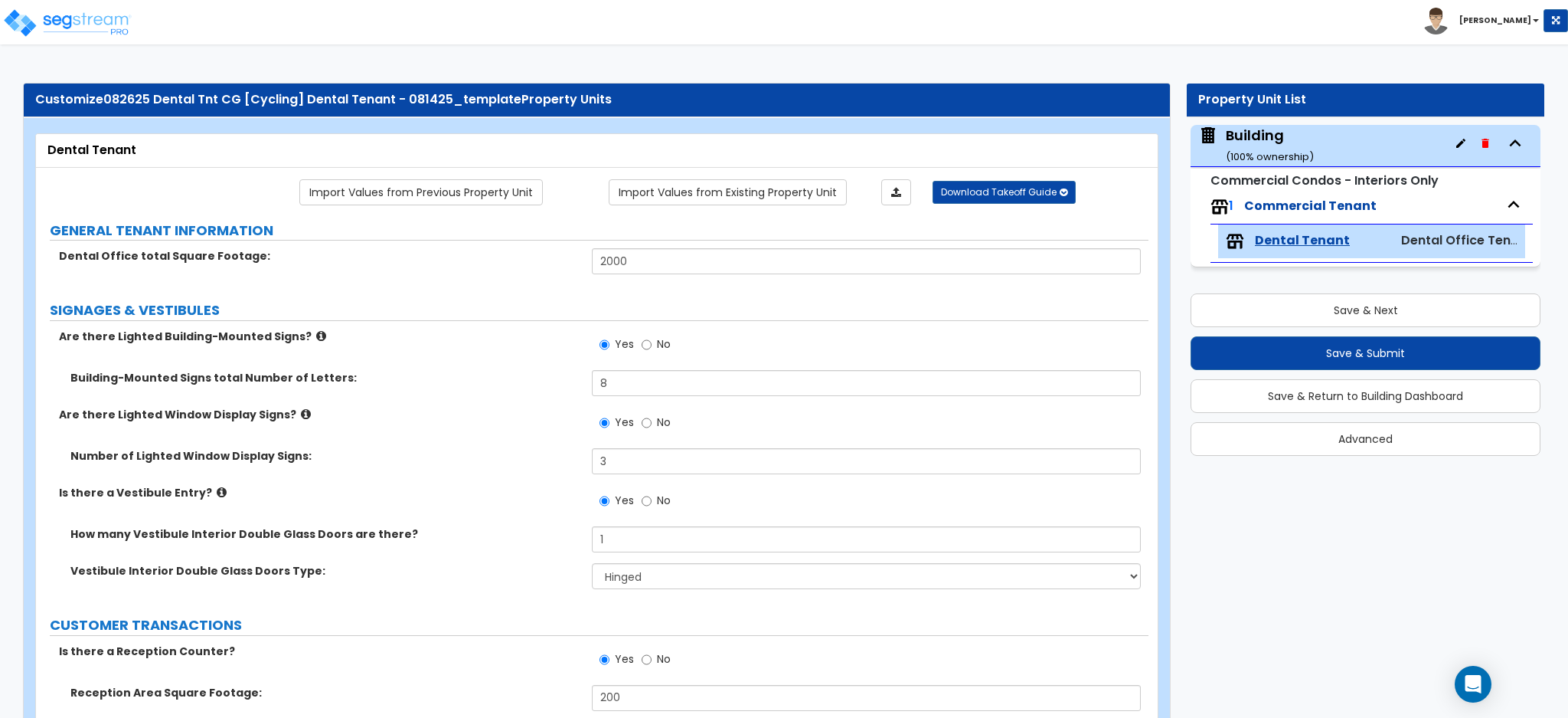
select select "1"
select select "2"
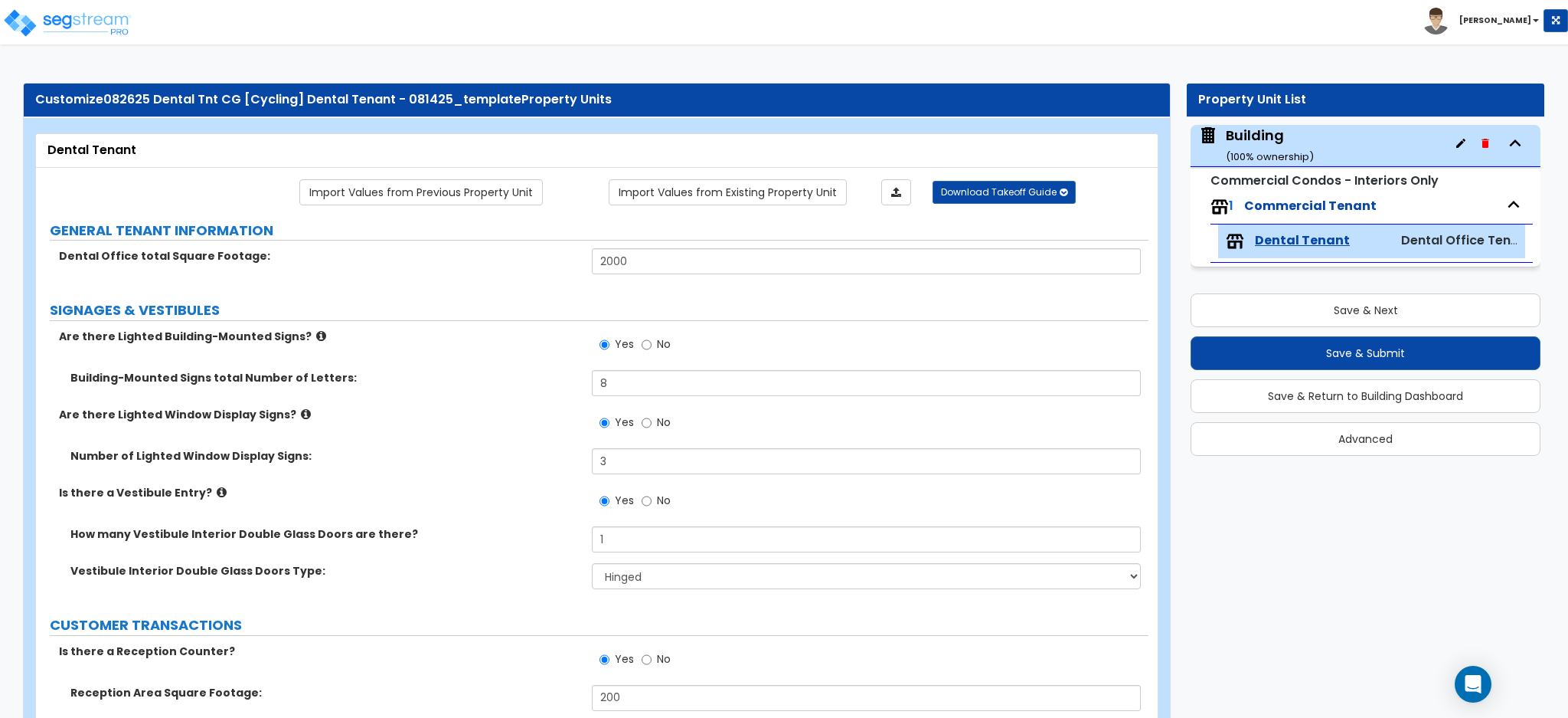
select select "2"
select select "3"
select select "4"
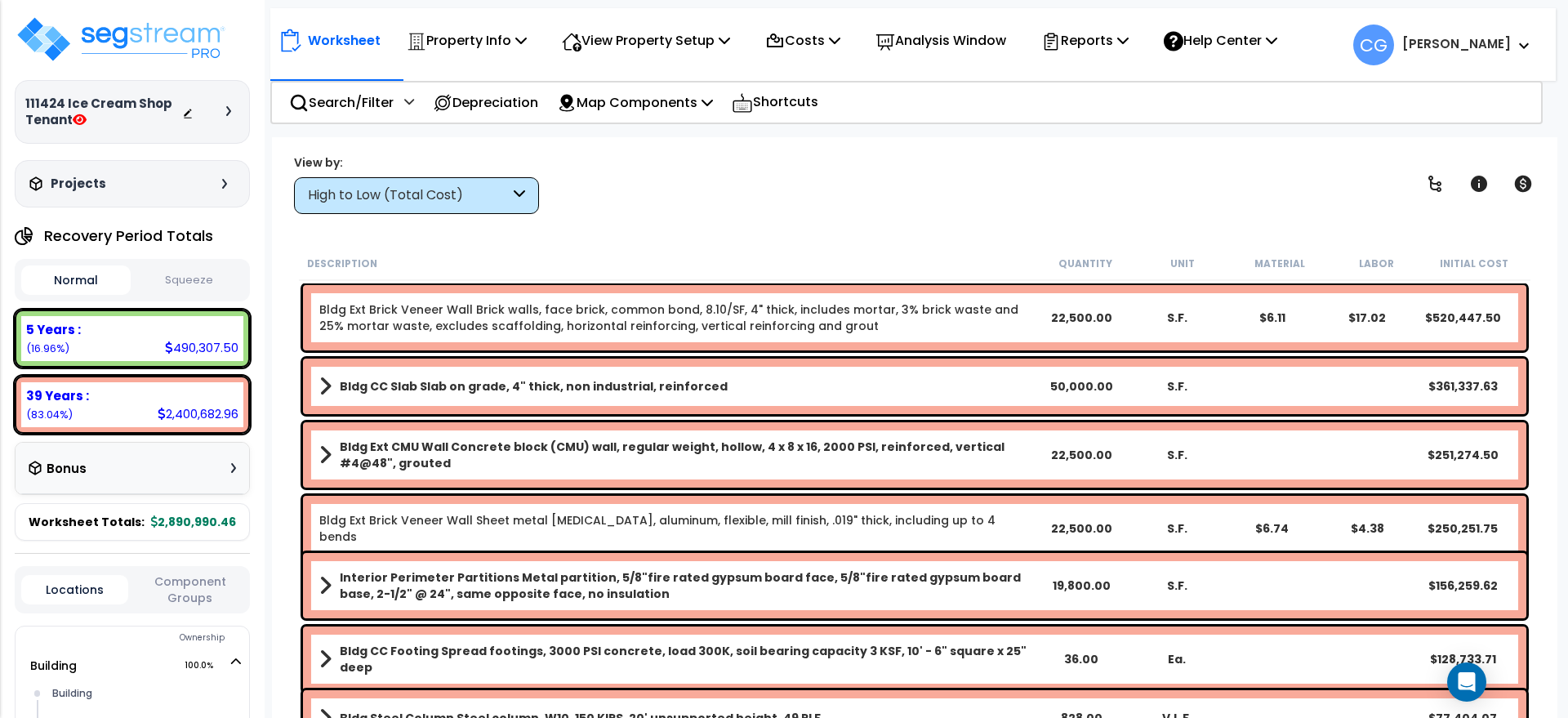
click at [498, 192] on div "High to Low (Total Cost)" at bounding box center [408, 195] width 201 height 19
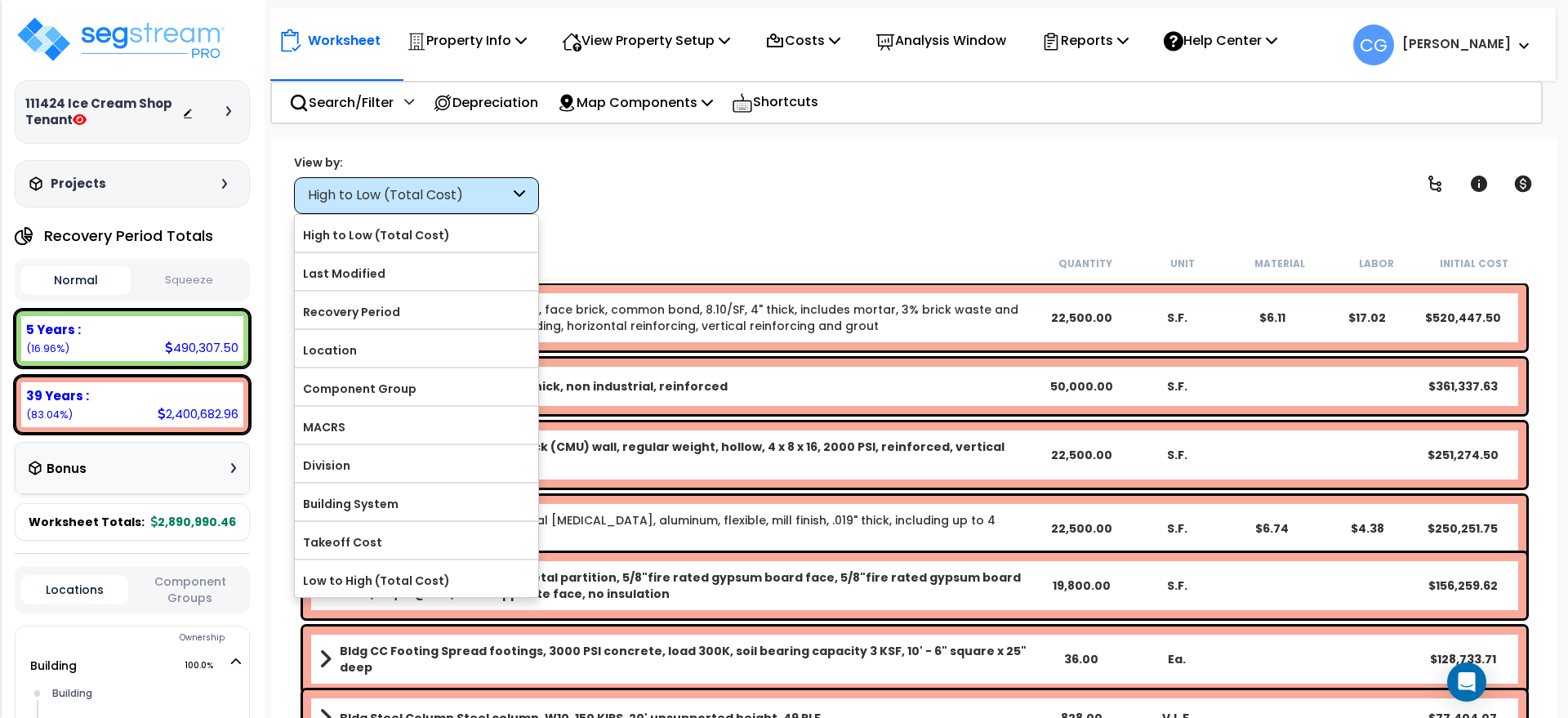
click at [498, 192] on div "High to Low (Total Cost)" at bounding box center [408, 195] width 201 height 19
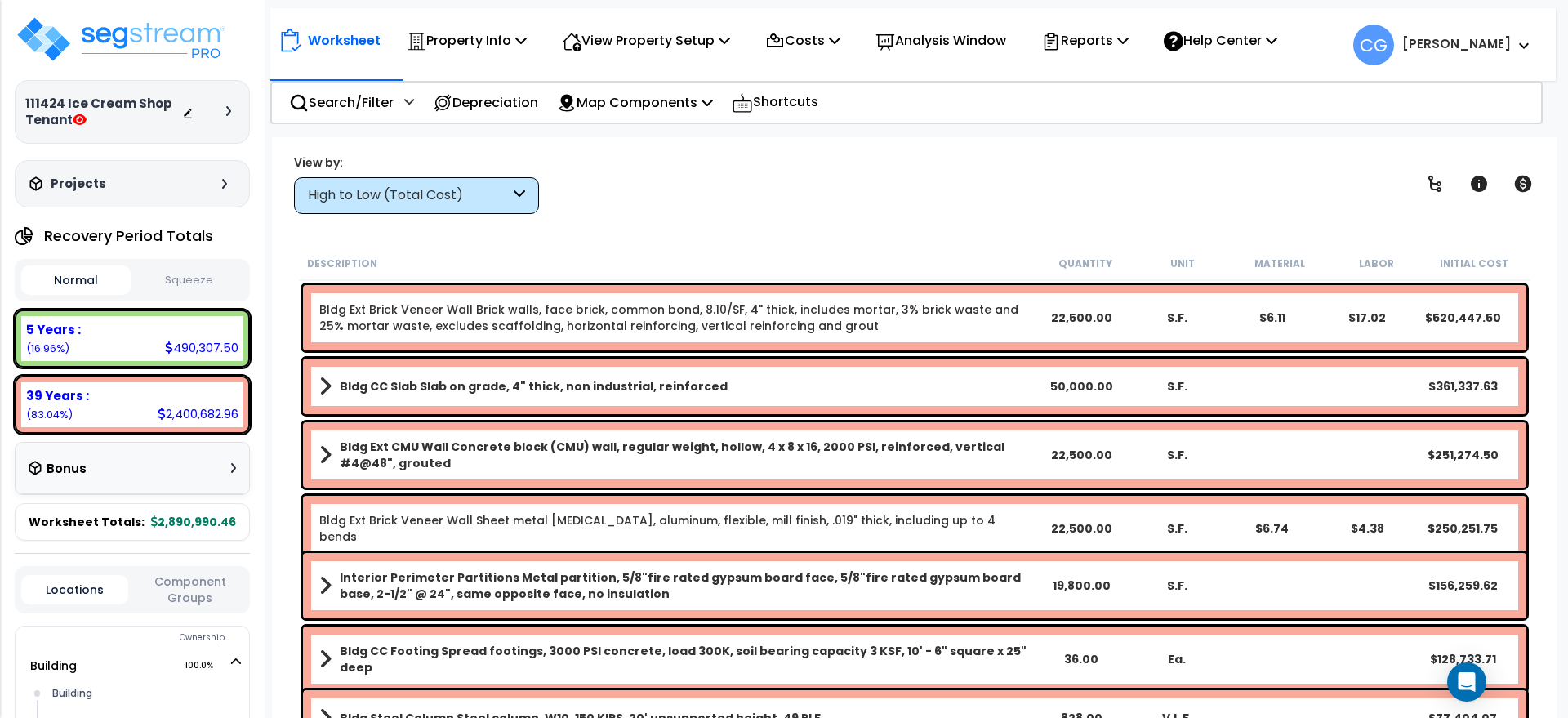
click at [483, 184] on div "High to Low (Total Cost)" at bounding box center [417, 195] width 245 height 36
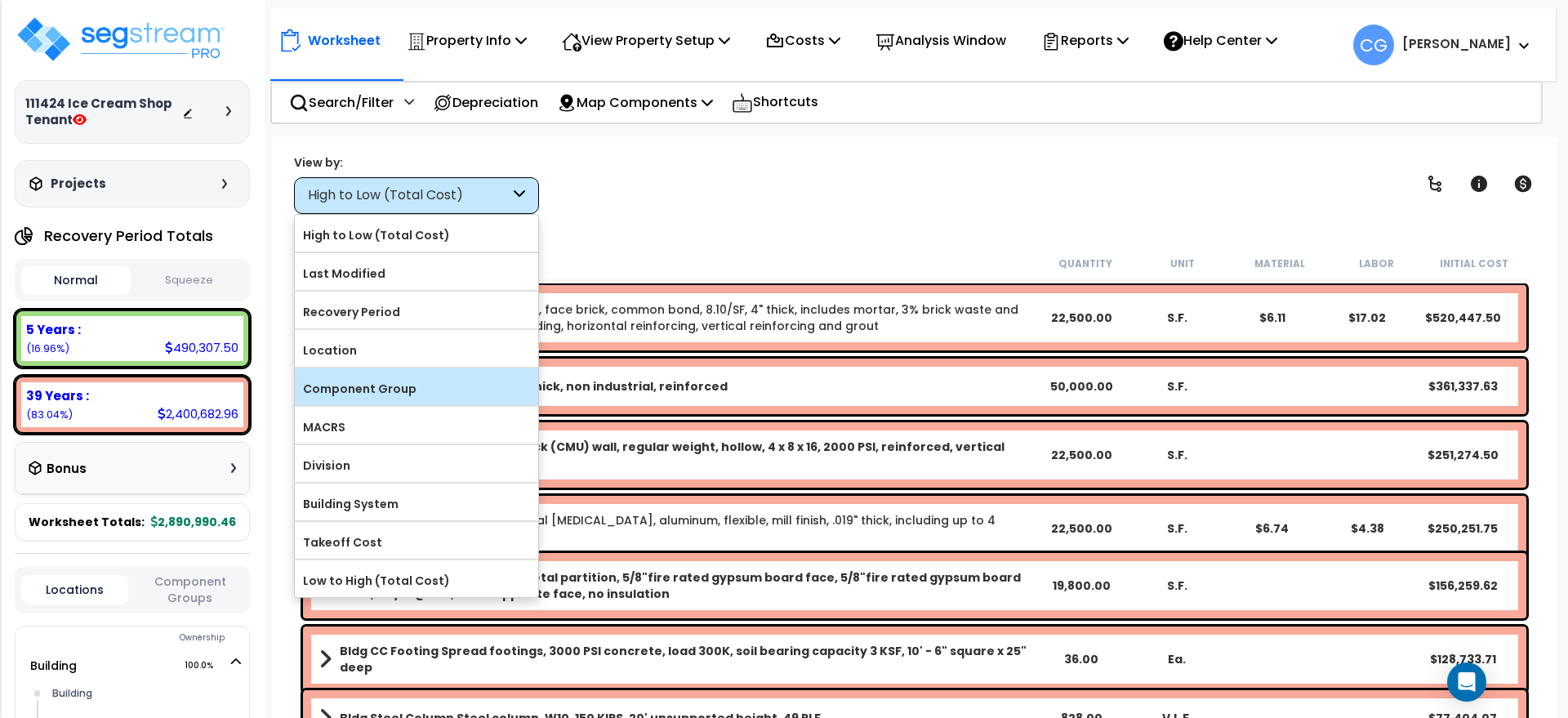
click at [394, 379] on label "Component Group" at bounding box center [416, 388] width 243 height 25
click at [0, 0] on input "Component Group" at bounding box center [0, 0] width 0 height 0
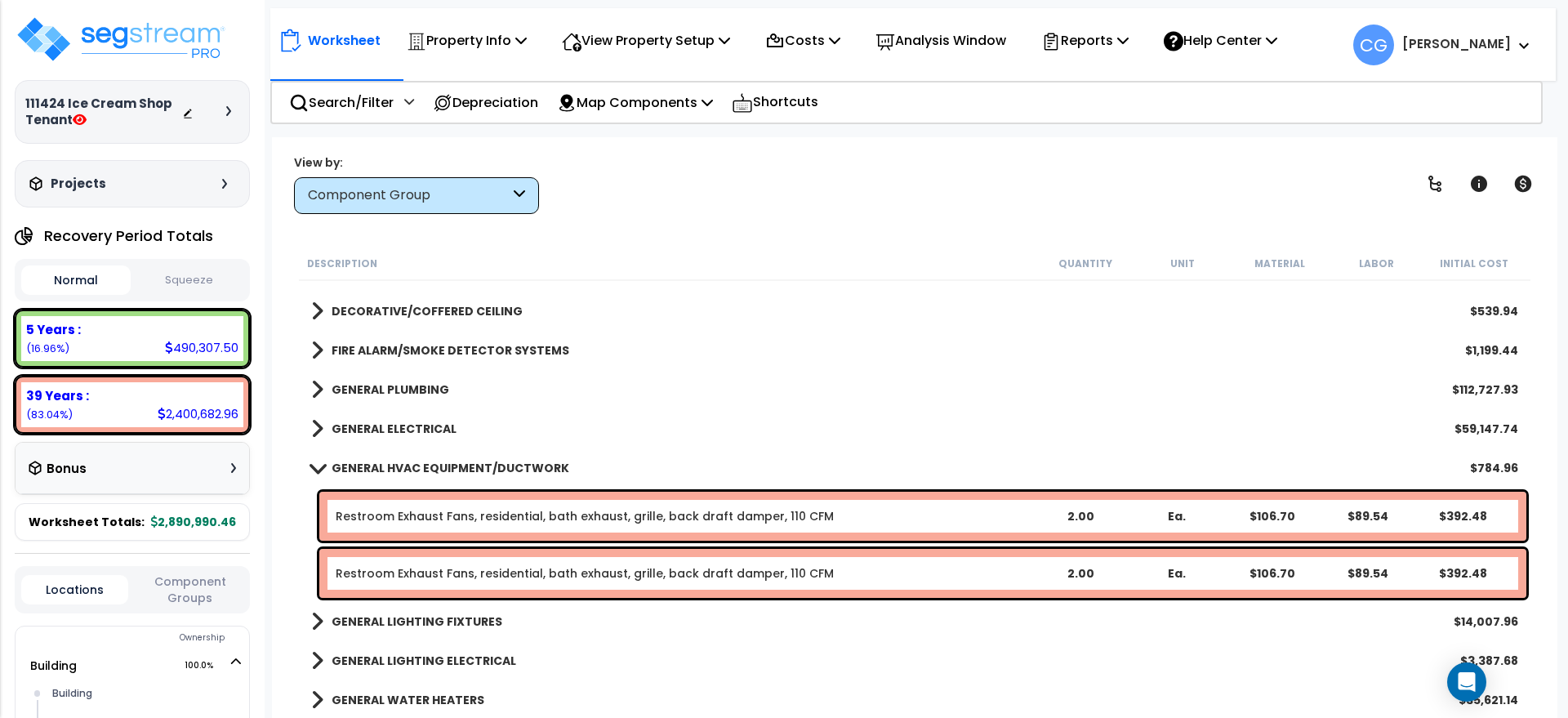
scroll to position [1225, 0]
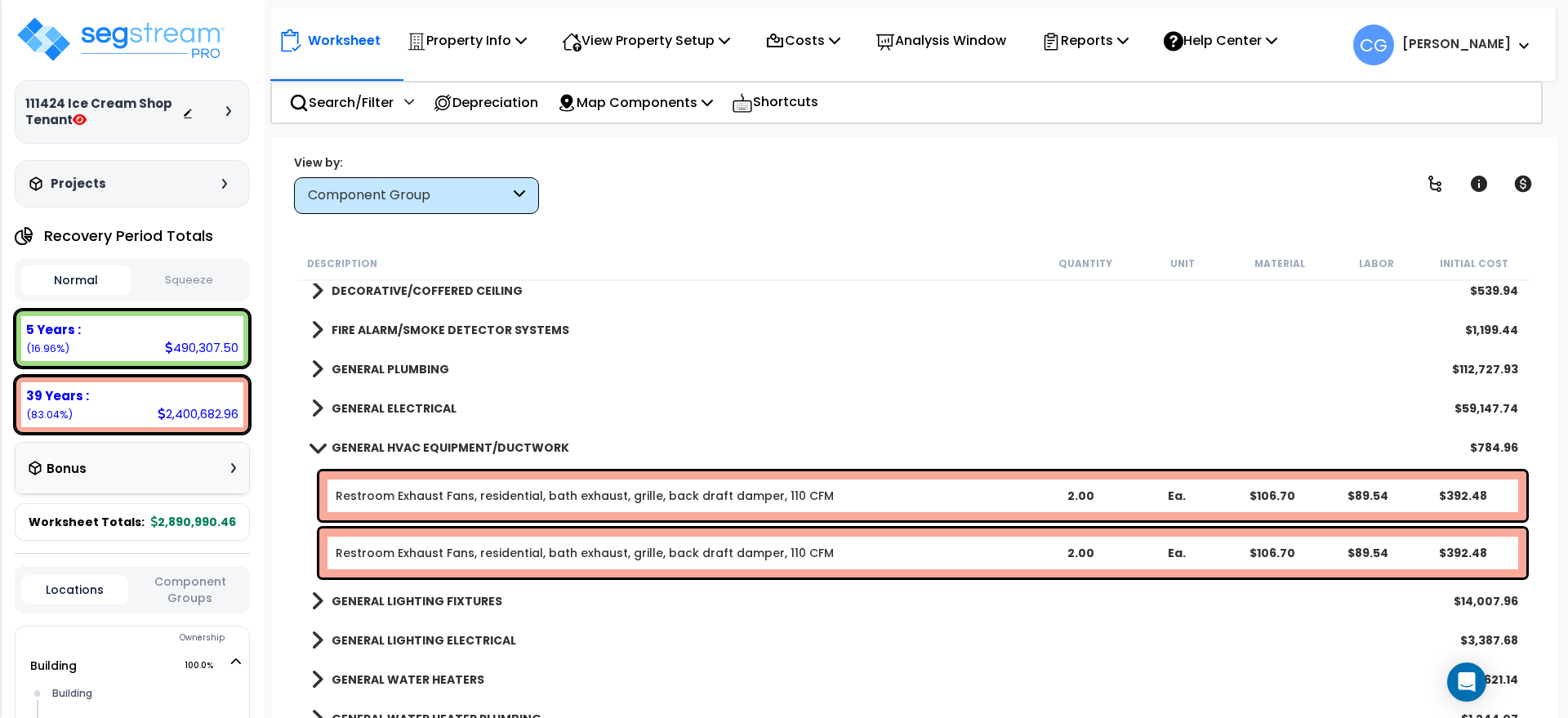
click at [436, 446] on b "GENERAL HVAC EQUIPMENT/DUCTWORK" at bounding box center [450, 447] width 238 height 16
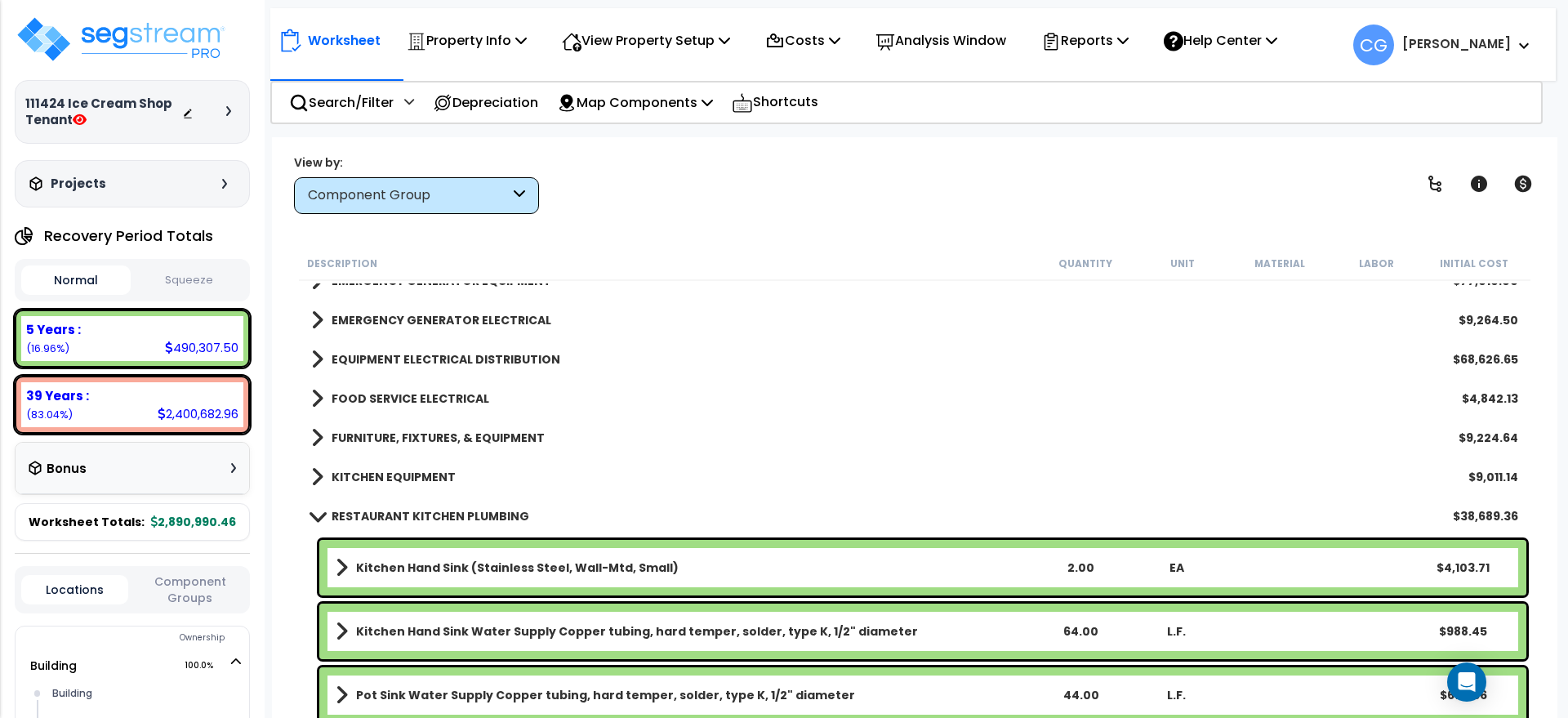
scroll to position [2178, 0]
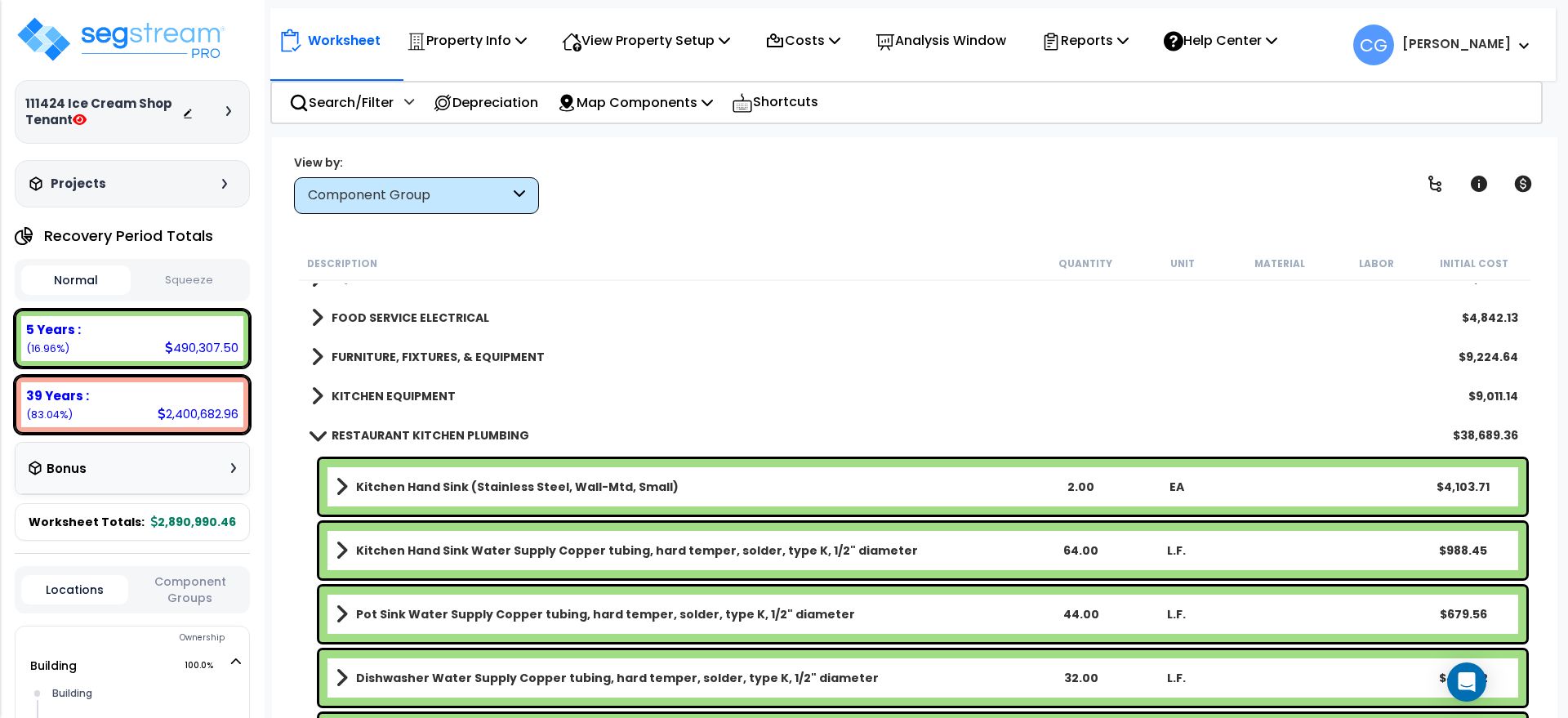
click at [405, 427] on b "RESTAURANT KITCHEN PLUMBING" at bounding box center [430, 436] width 198 height 16
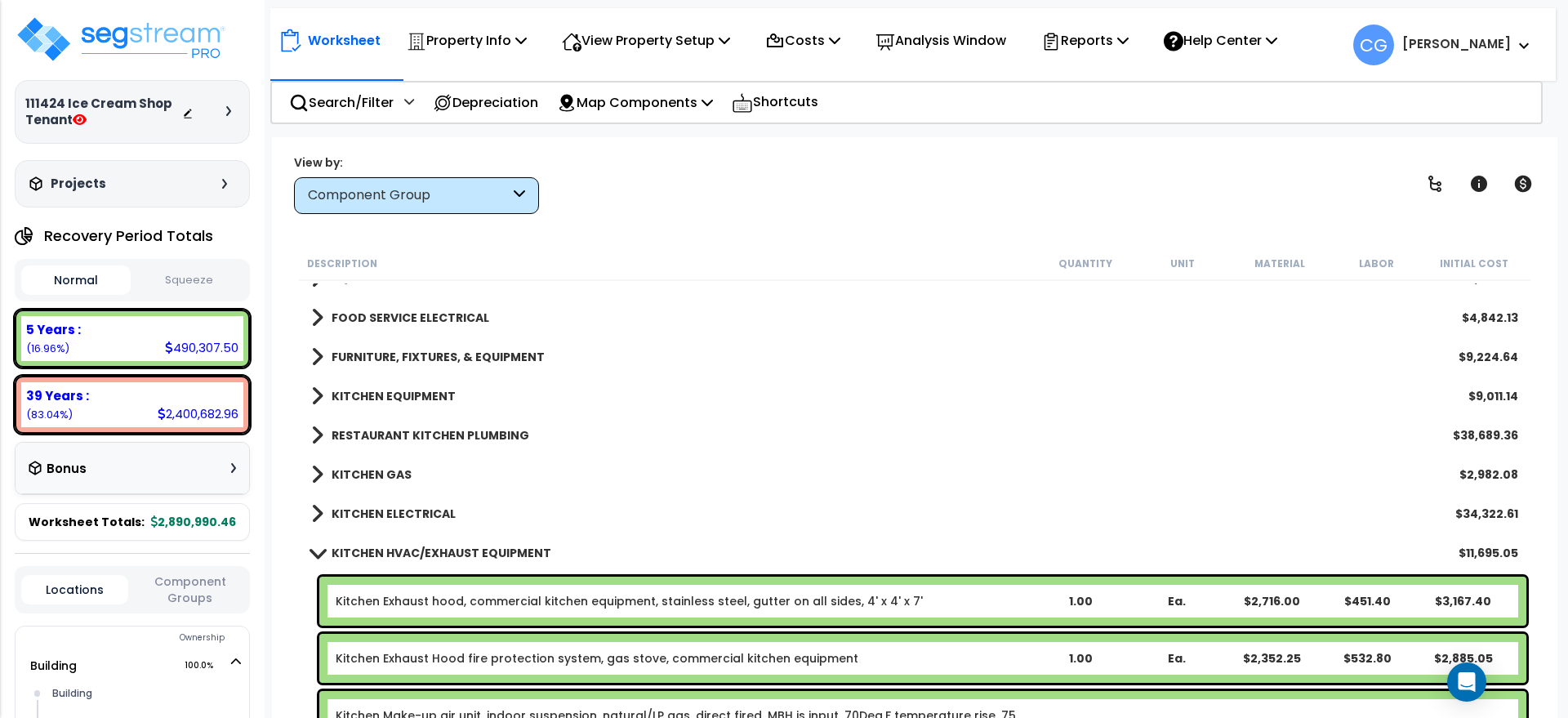
click at [397, 507] on b "KITCHEN ELECTRICAL" at bounding box center [394, 514] width 124 height 16
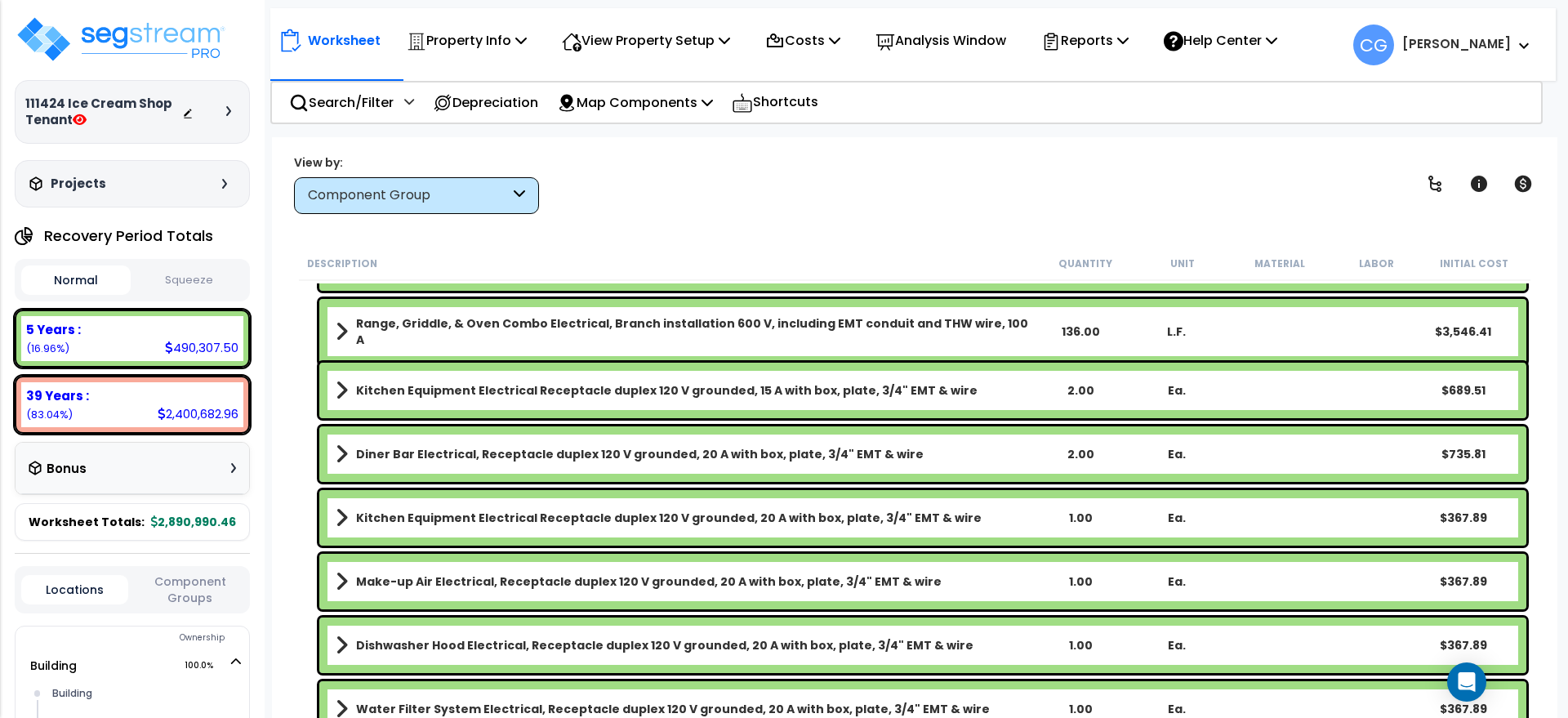
scroll to position [2857, 0]
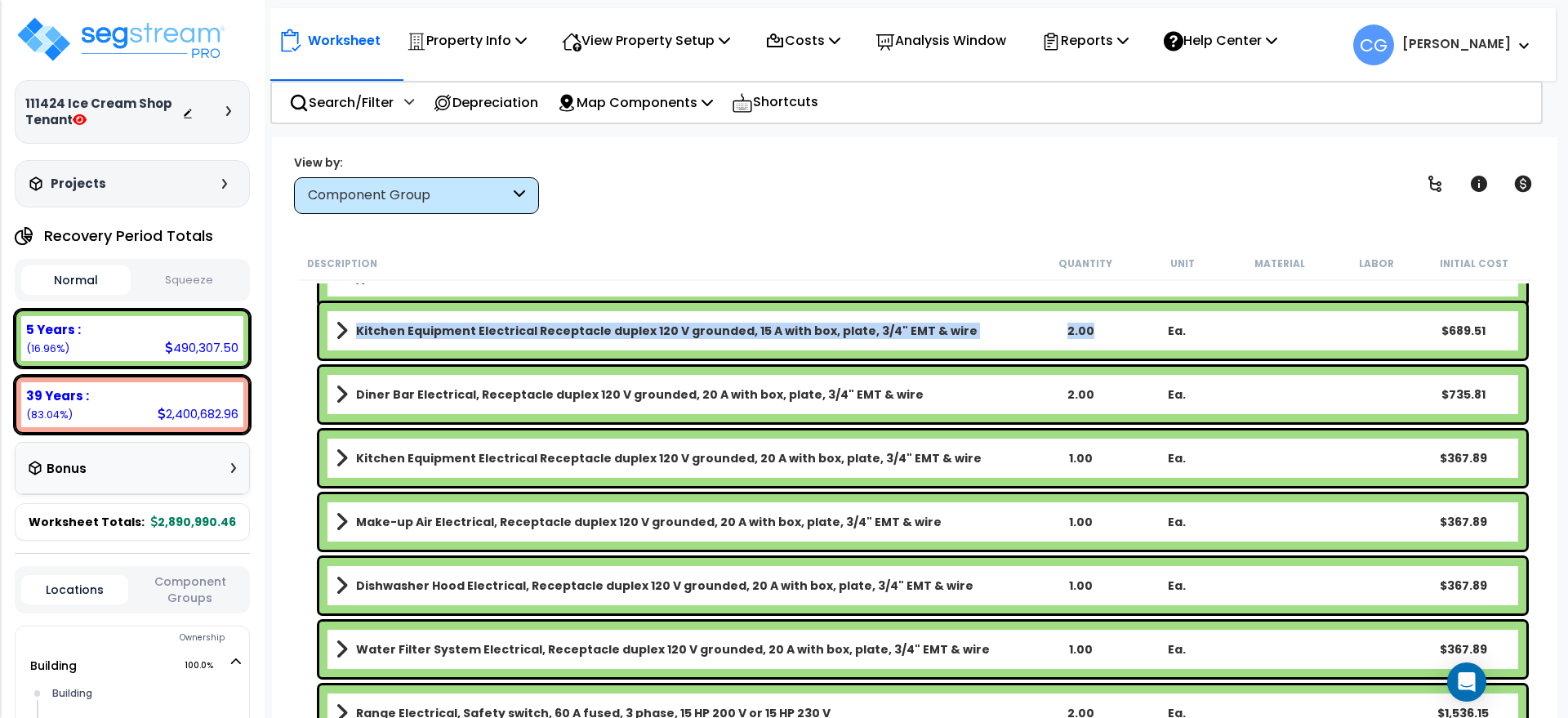
drag, startPoint x: 356, startPoint y: 339, endPoint x: 1106, endPoint y: 349, distance: 750.1
click at [1106, 349] on div "Kitchen Equipment Electrical Receptacle duplex 120 V grounded, 15 A with box, p…" at bounding box center [923, 330] width 1207 height 56
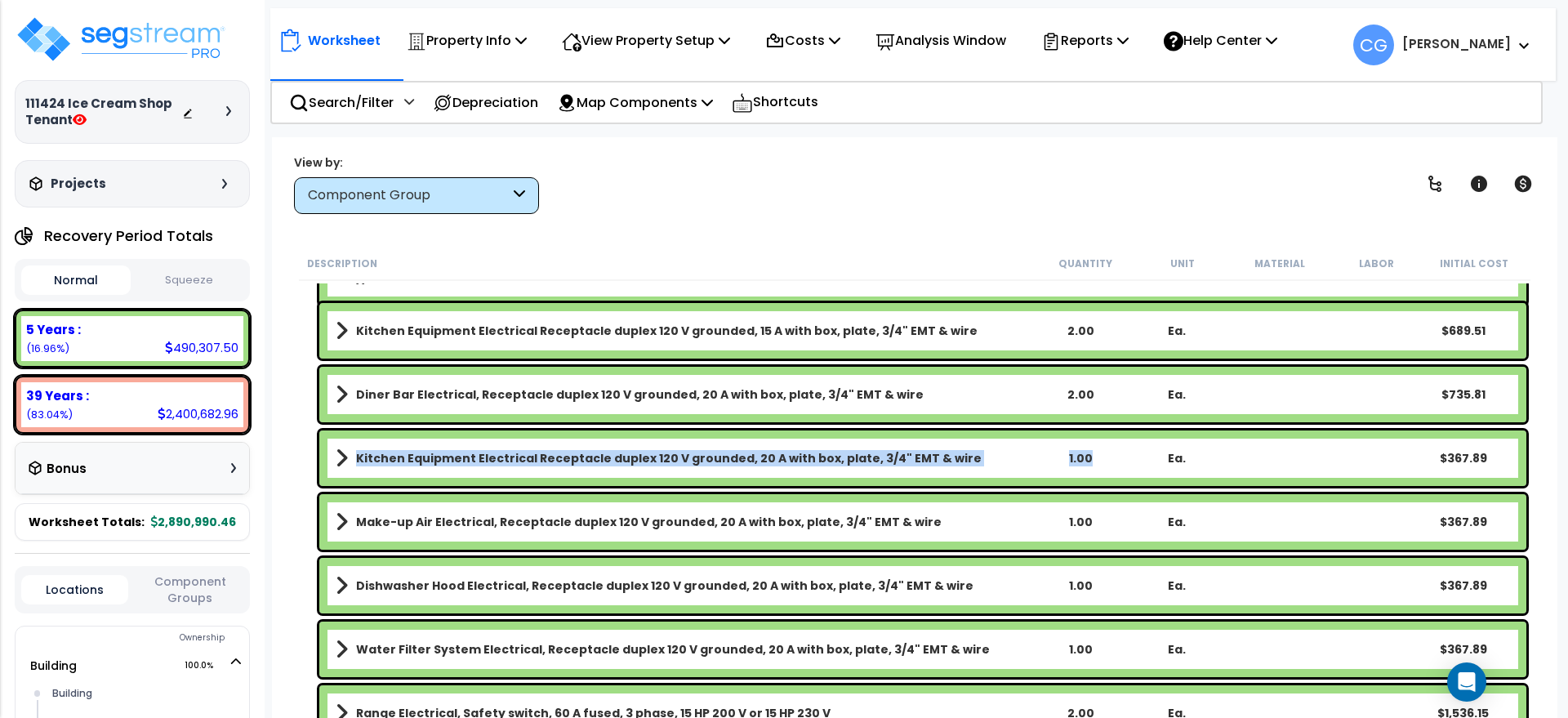
drag, startPoint x: 341, startPoint y: 459, endPoint x: 1105, endPoint y: 447, distance: 764.1
click at [1105, 447] on div "Kitchen Equipment Electrical Receptacle duplex 120 V grounded, 20 A with box, p…" at bounding box center [923, 457] width 1207 height 56
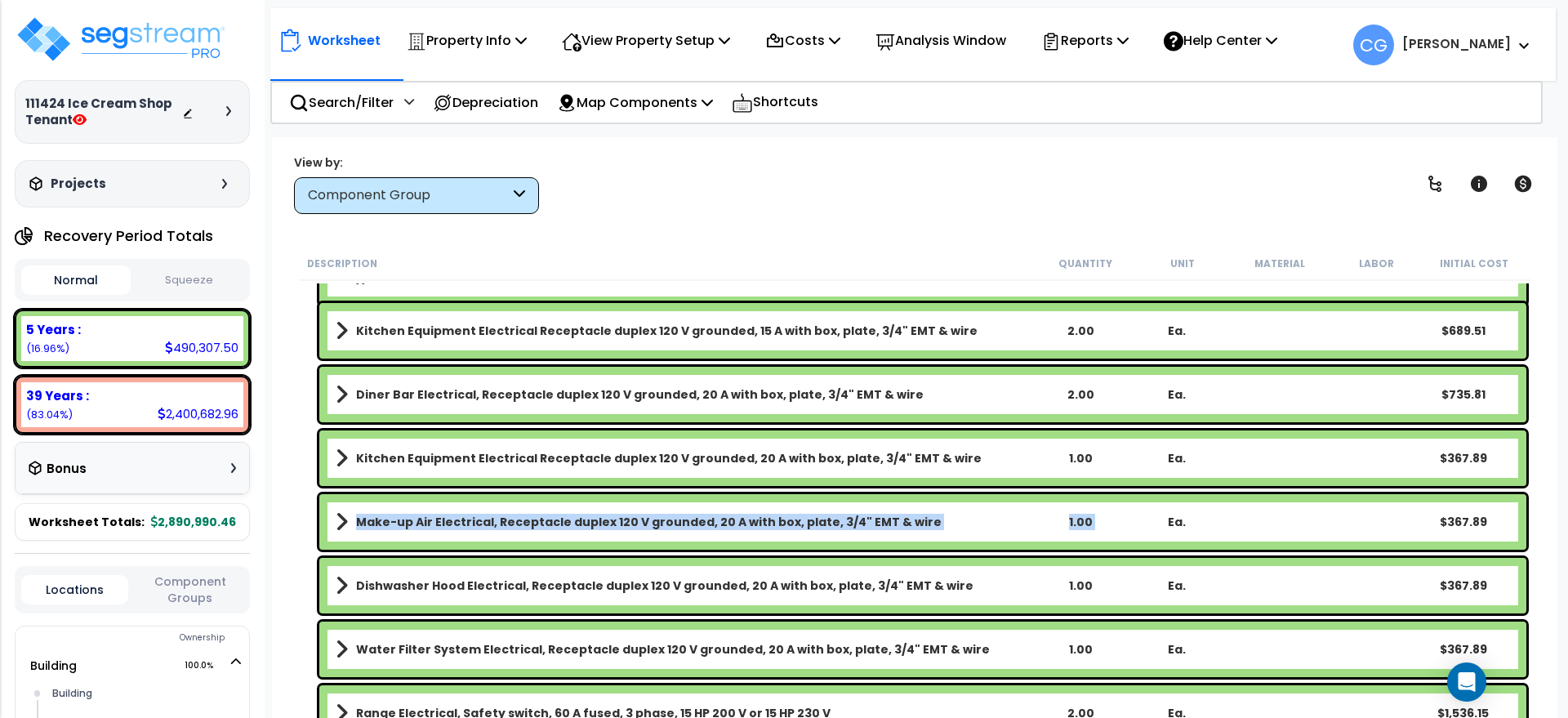
drag, startPoint x: 349, startPoint y: 522, endPoint x: 1141, endPoint y: 516, distance: 792.0
click at [1141, 516] on div "Make-up Air Electrical, Receptacle duplex 120 V grounded, 20 A with box, plate,…" at bounding box center [923, 521] width 1207 height 56
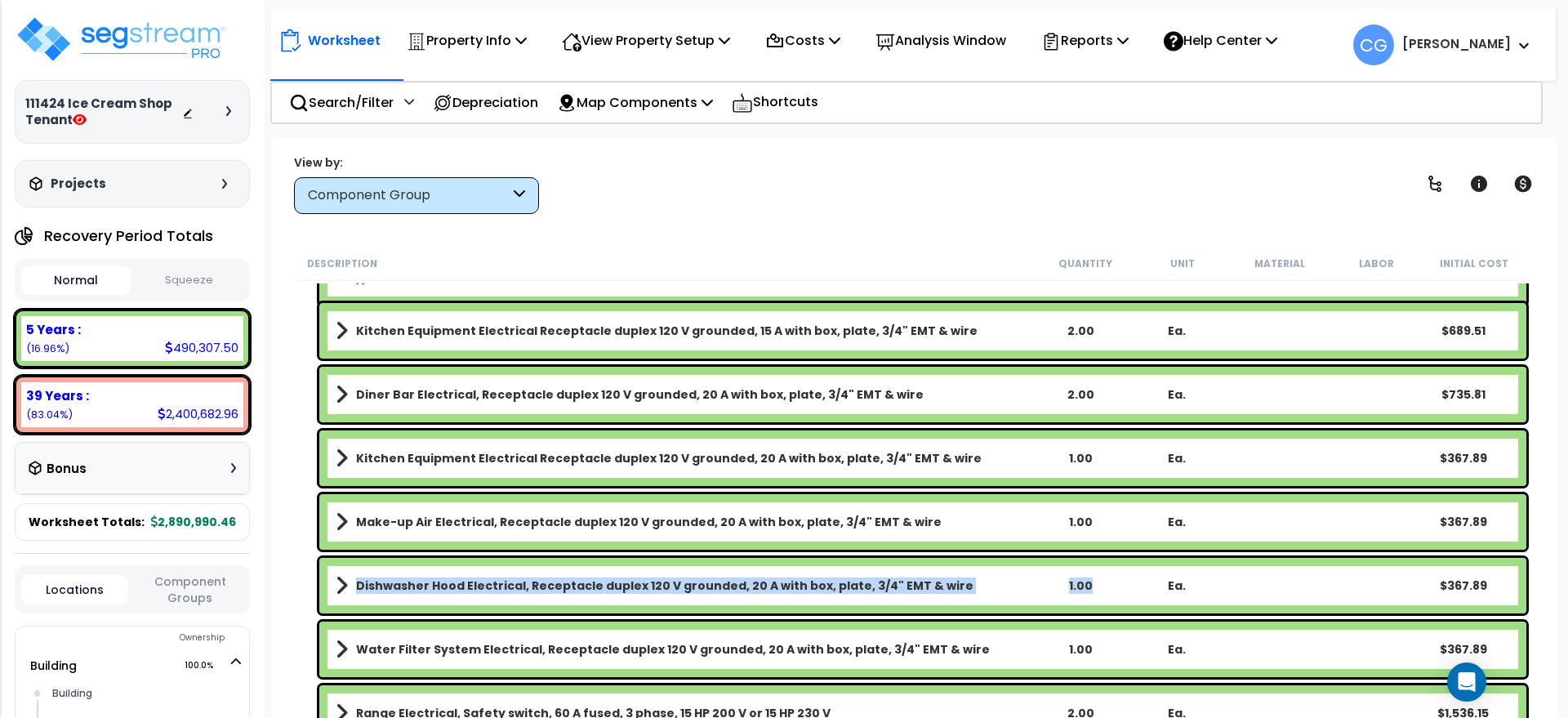
drag, startPoint x: 358, startPoint y: 581, endPoint x: 1104, endPoint y: 575, distance: 746.0
click at [1104, 575] on div "Dishwasher Hood Electrical, Receptacle duplex 120 V grounded, 20 A with box, pl…" at bounding box center [923, 585] width 1207 height 56
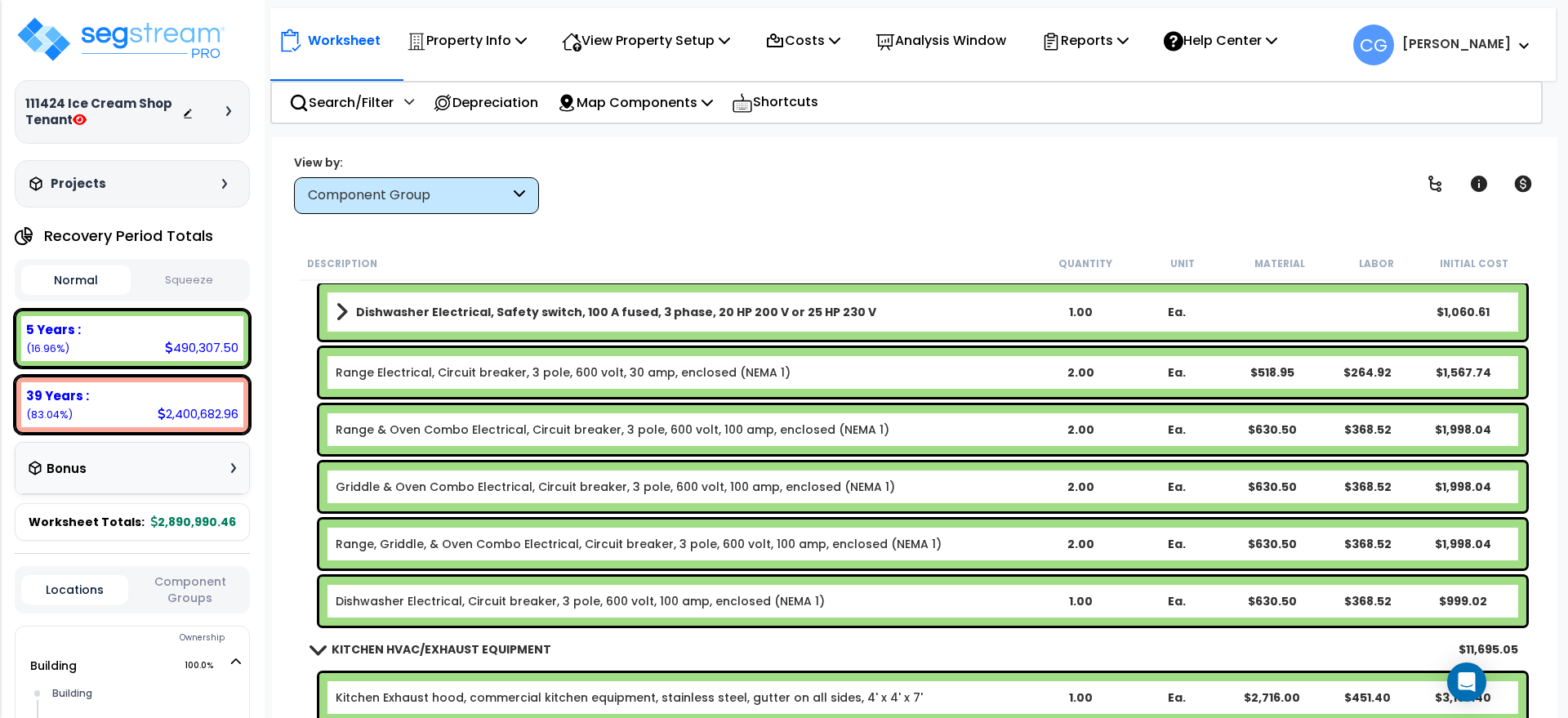
scroll to position [3674, 0]
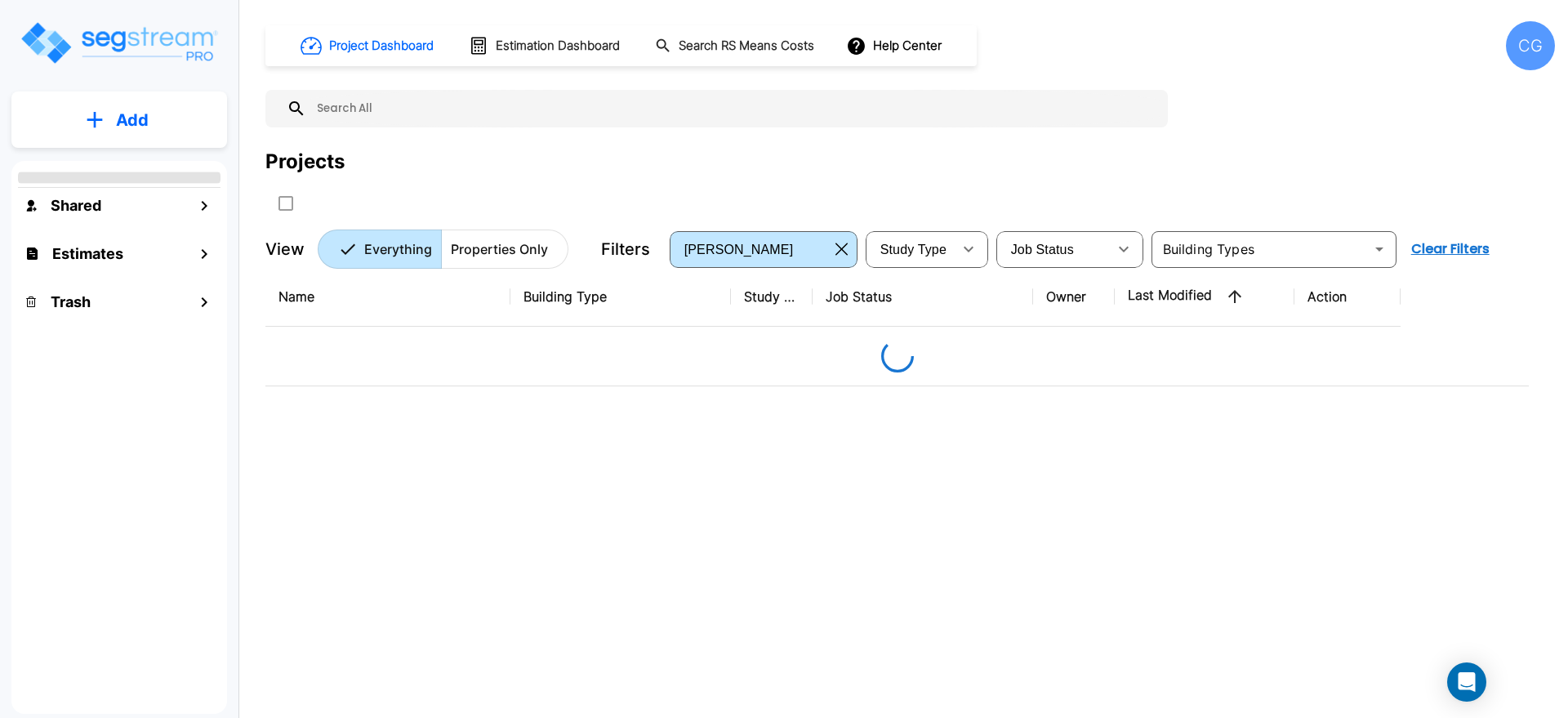
click at [1521, 50] on div "CG" at bounding box center [1531, 46] width 49 height 49
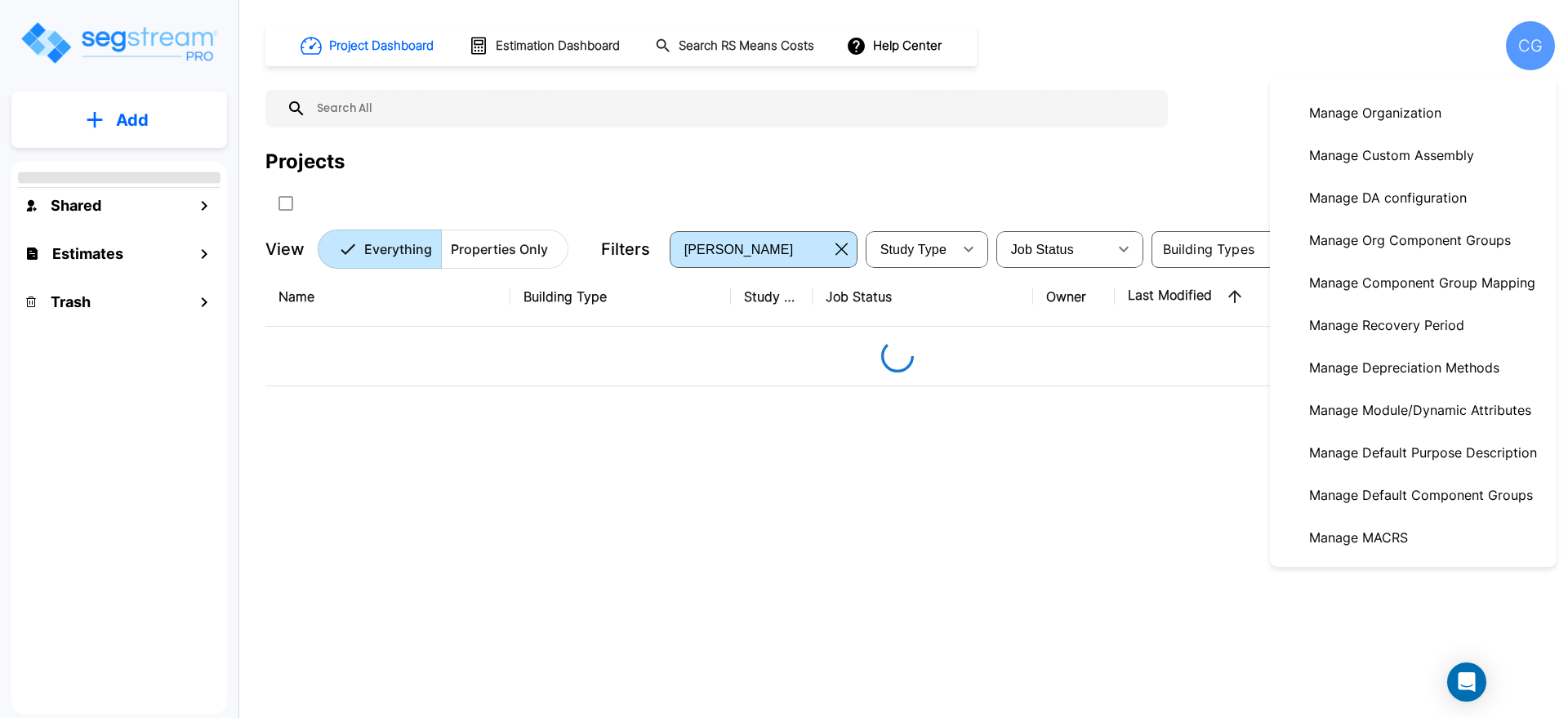
scroll to position [341, 0]
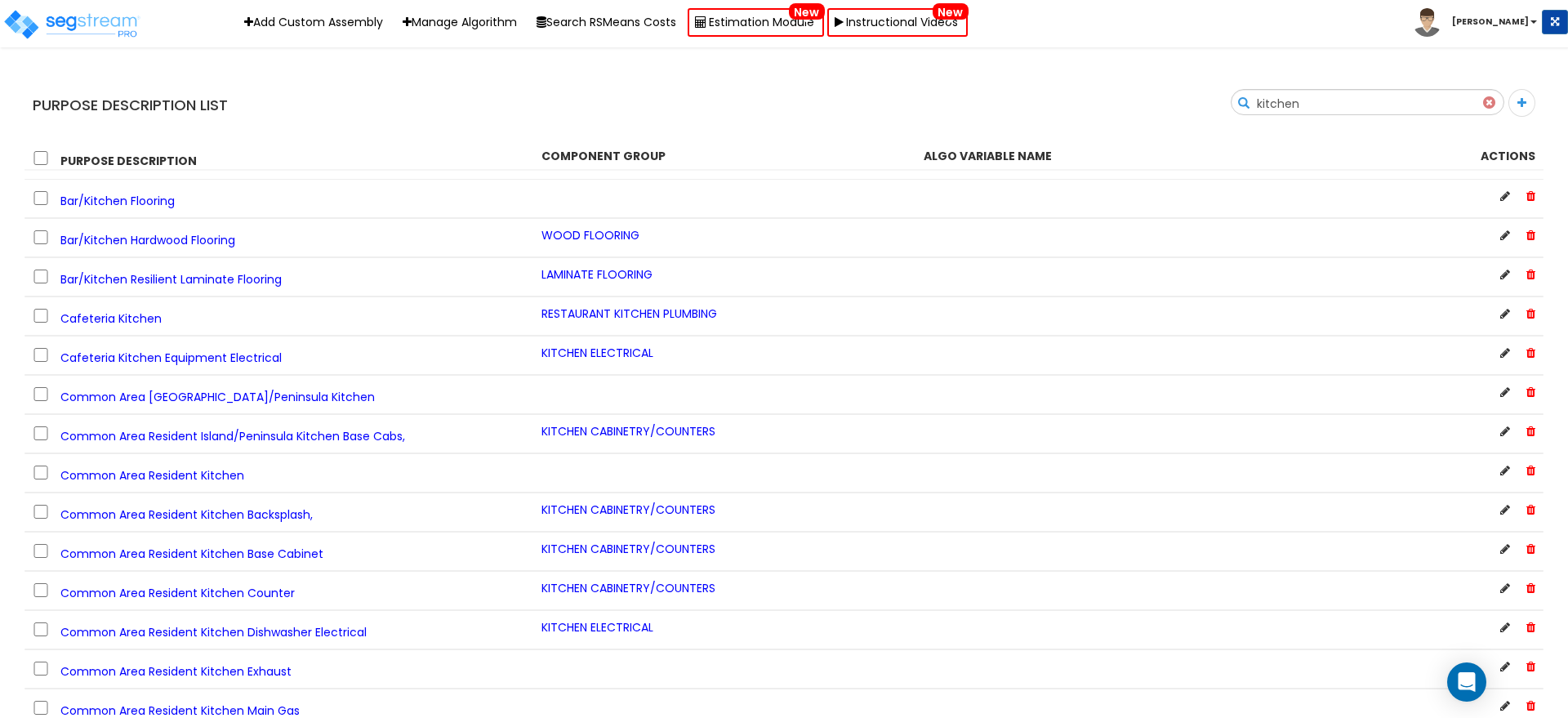
type input "kitchen"
click at [1520, 99] on icon at bounding box center [1522, 103] width 9 height 12
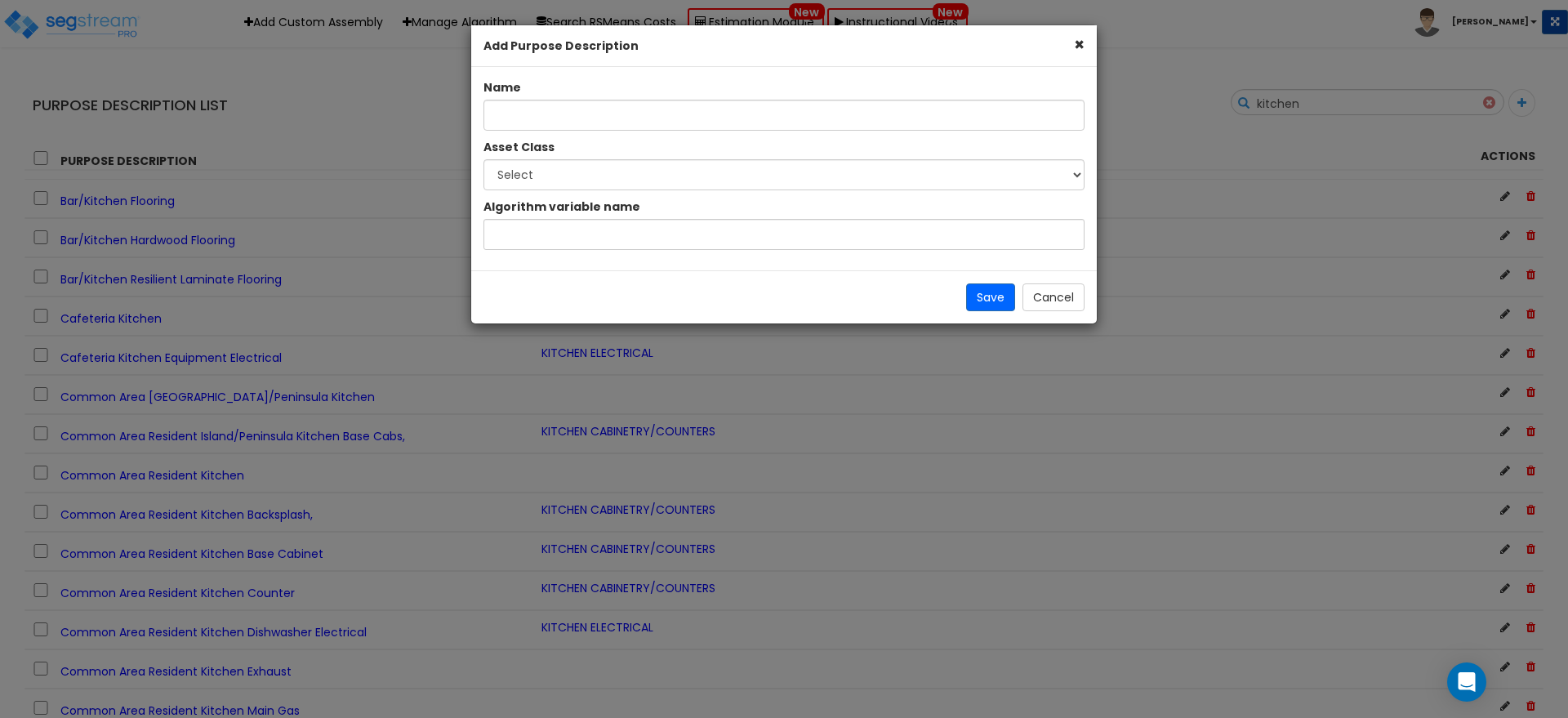
drag, startPoint x: 520, startPoint y: 98, endPoint x: 527, endPoint y: 105, distance: 9.9
click at [520, 98] on div "Name" at bounding box center [784, 105] width 625 height 51
click at [527, 107] on input "text" at bounding box center [783, 115] width 601 height 31
paste input "Kitchen Exhaust Hood Electrical"
type input "Kitchen Exhaust Hood Electrical"
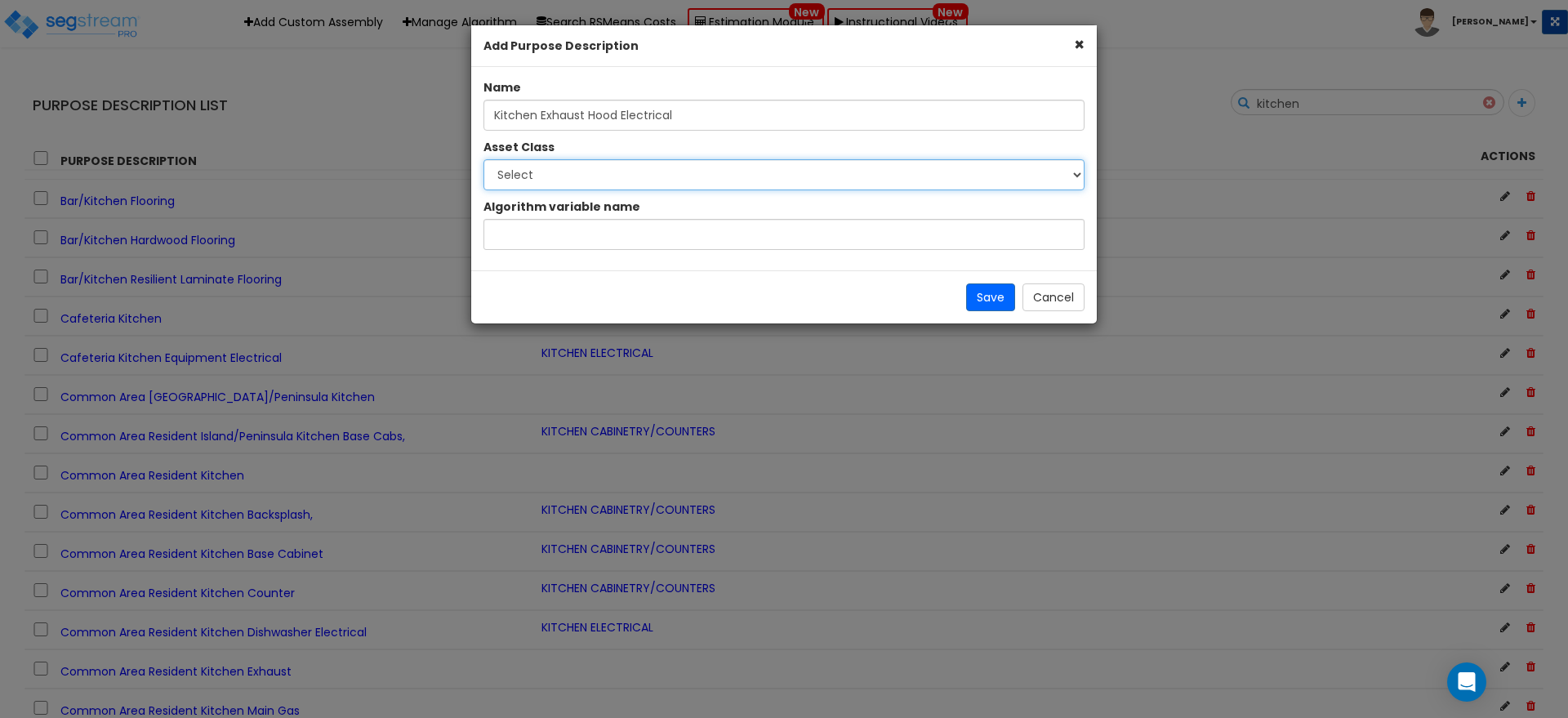
click at [586, 171] on select "Select 1.00 - LAND 2.00 - GENERAL REQUIREMENTS 3.00 - BUILDING-RELATED SITEWORK…" at bounding box center [783, 175] width 601 height 31
select select "21749"
click at [483, 159] on select "Select 1.00 - LAND 2.00 - GENERAL REQUIREMENTS 3.00 - BUILDING-RELATED SITEWORK…" at bounding box center [783, 175] width 601 height 31
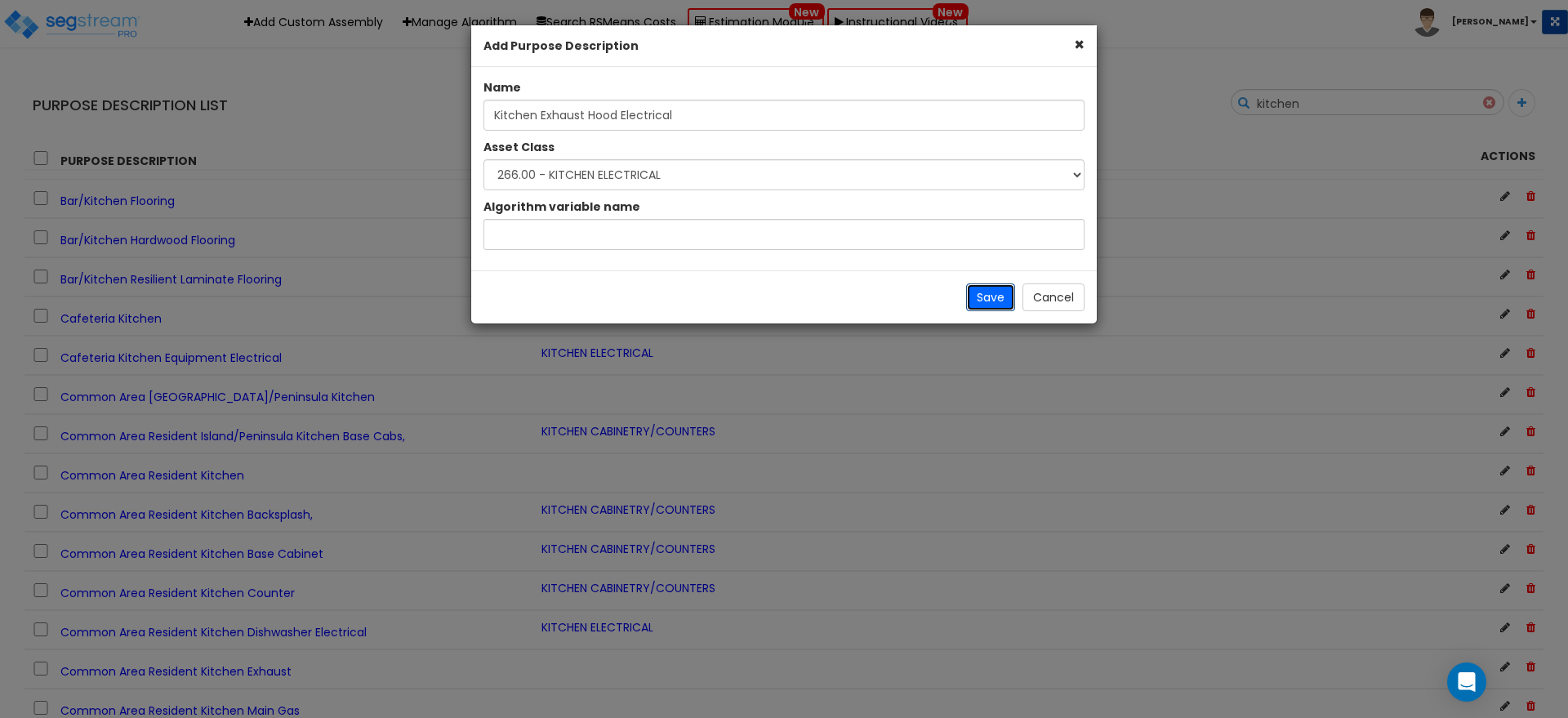
click at [992, 299] on button "Save" at bounding box center [991, 297] width 49 height 27
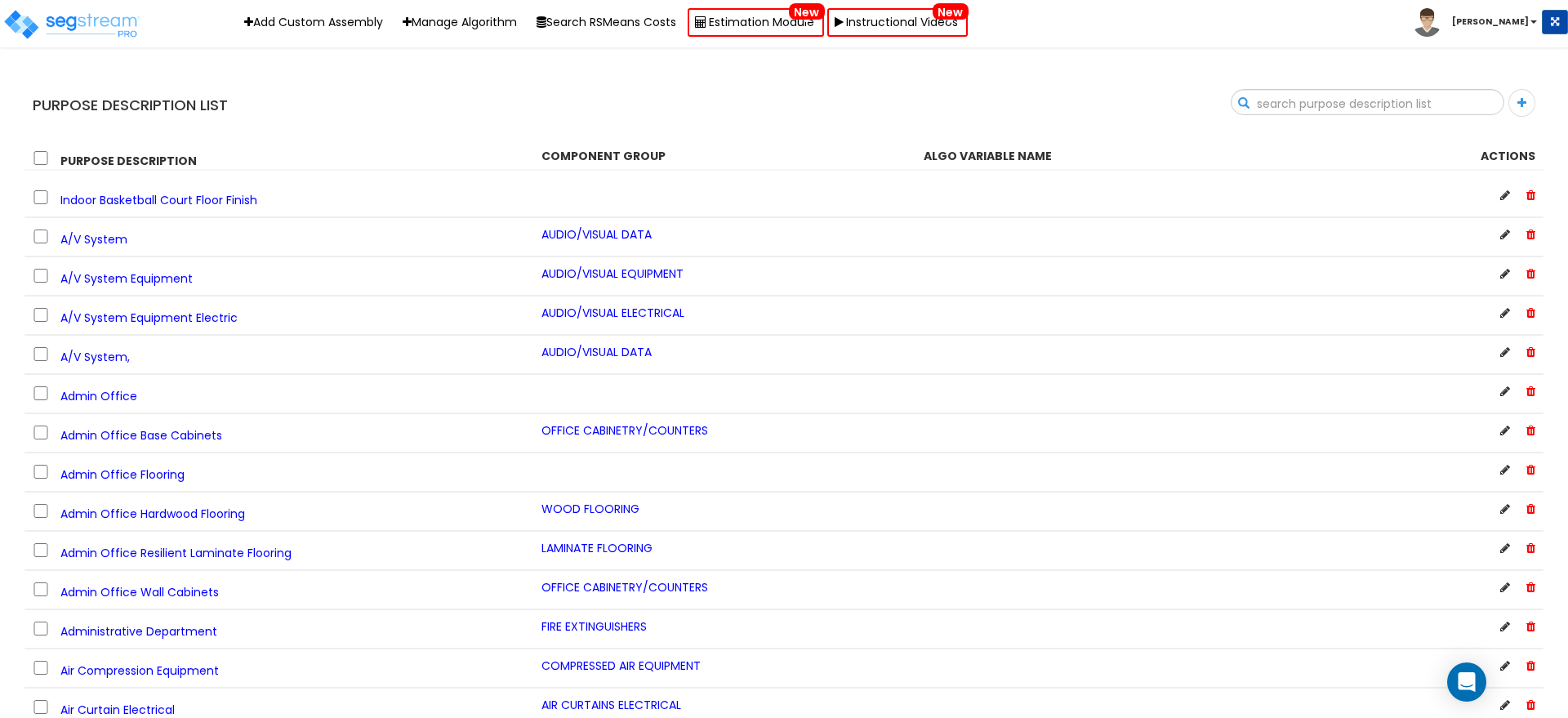
click at [1457, 98] on input "text" at bounding box center [1367, 104] width 272 height 27
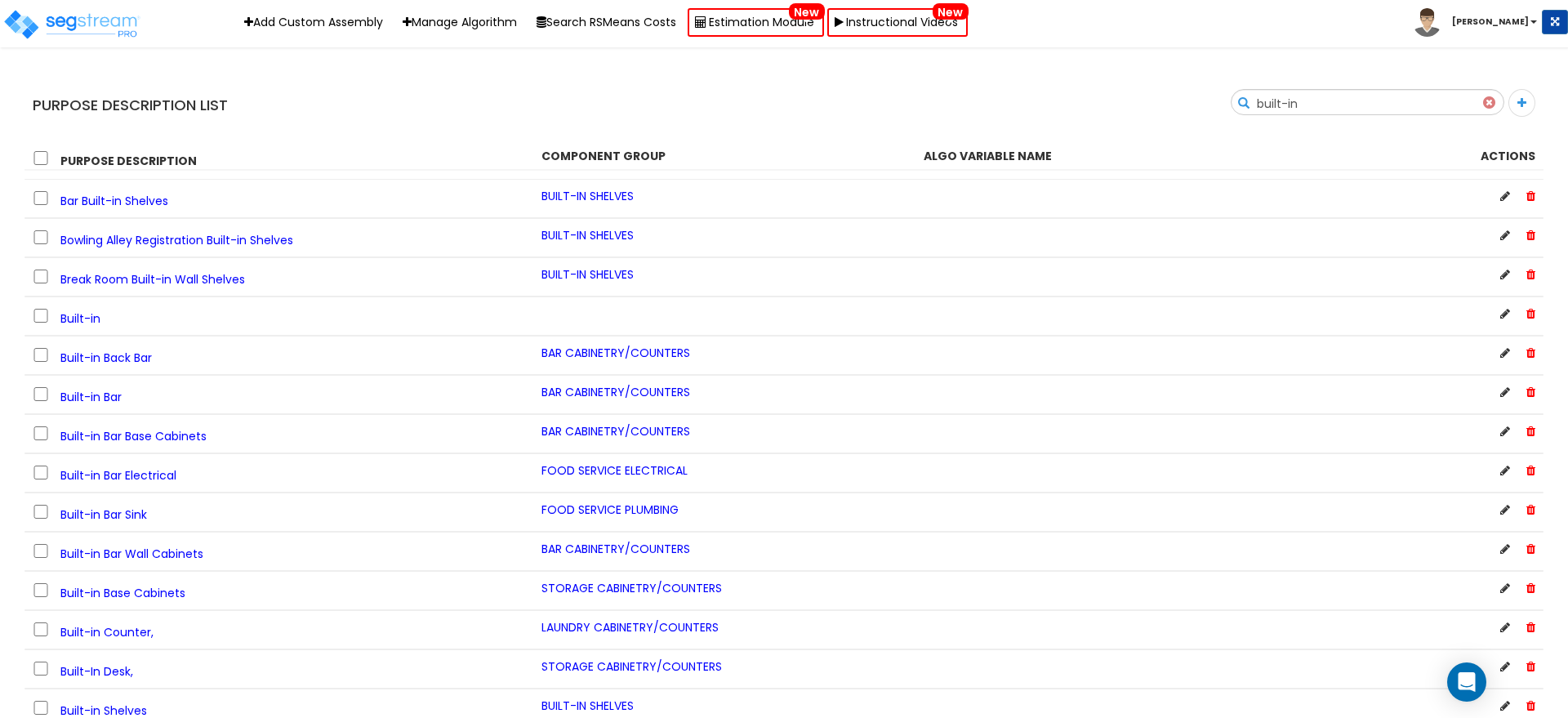
type input "built-in"
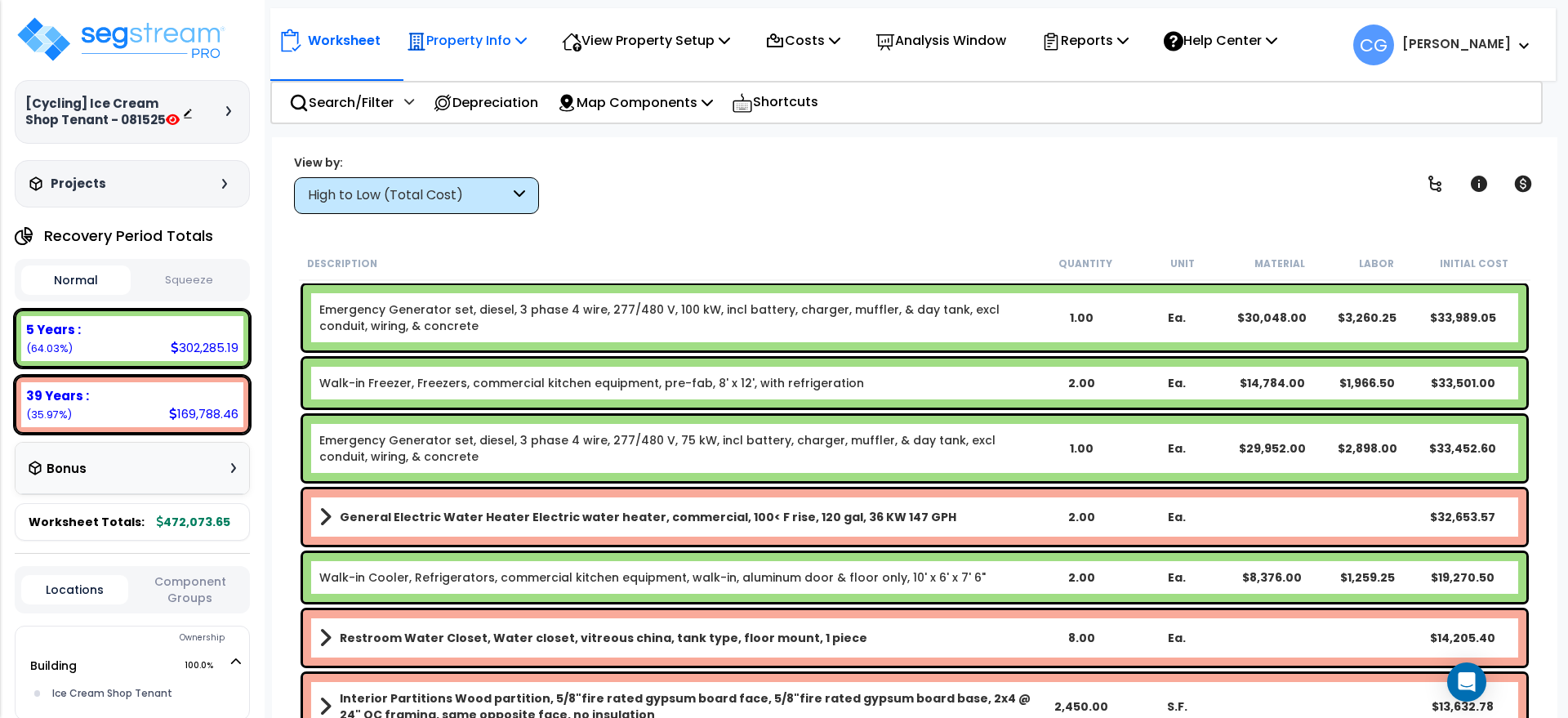
click at [520, 40] on icon at bounding box center [521, 40] width 12 height 13
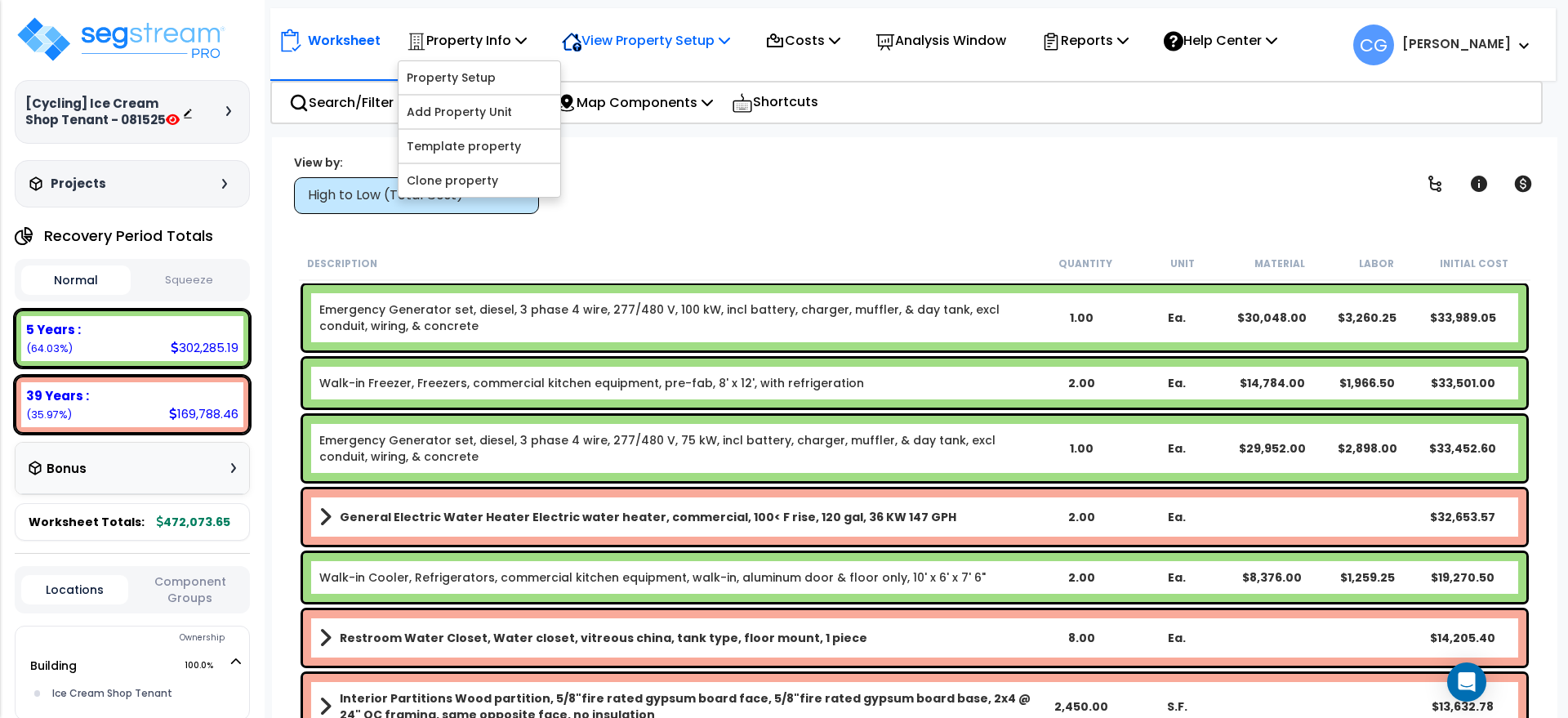
click at [685, 43] on p "View Property Setup" at bounding box center [645, 40] width 169 height 22
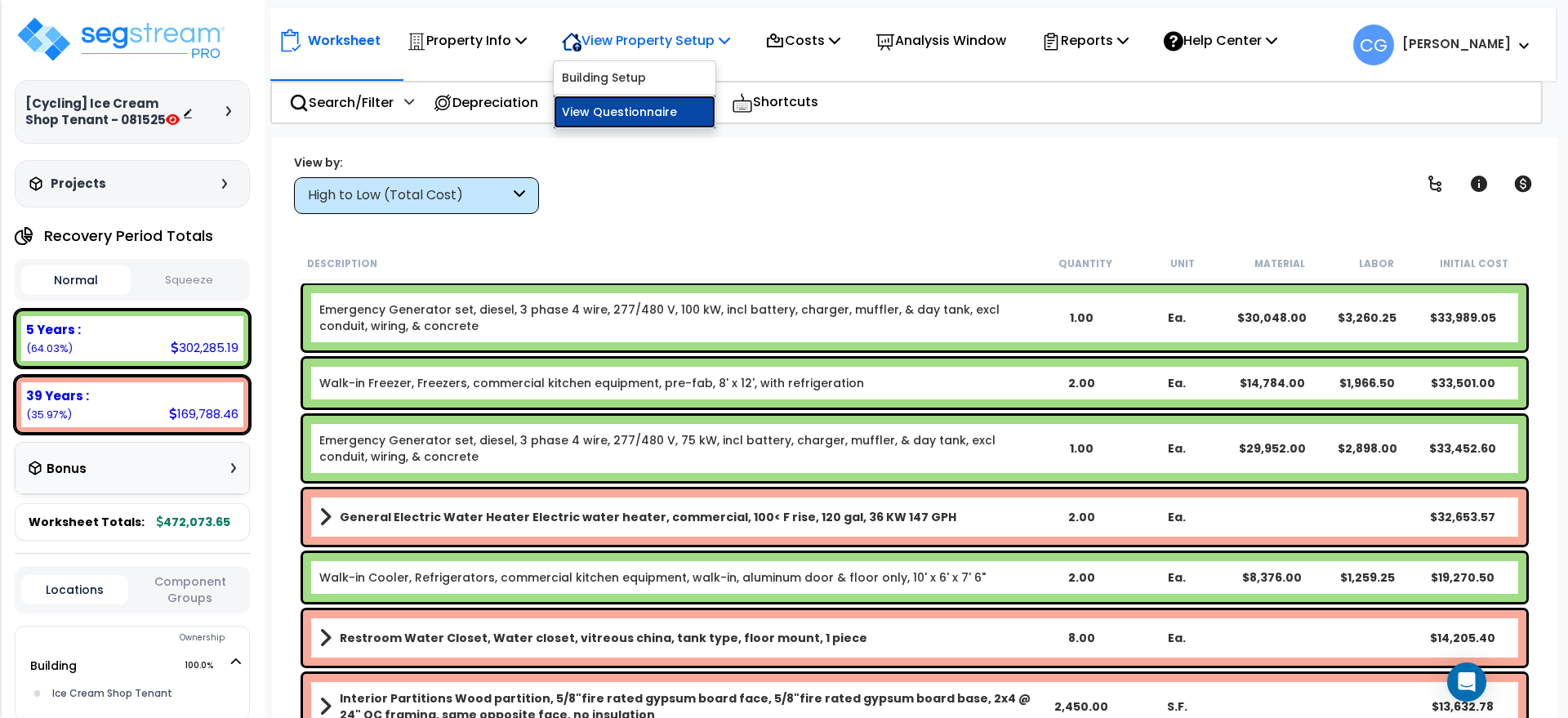
click at [674, 106] on link "View Questionnaire" at bounding box center [634, 112] width 161 height 33
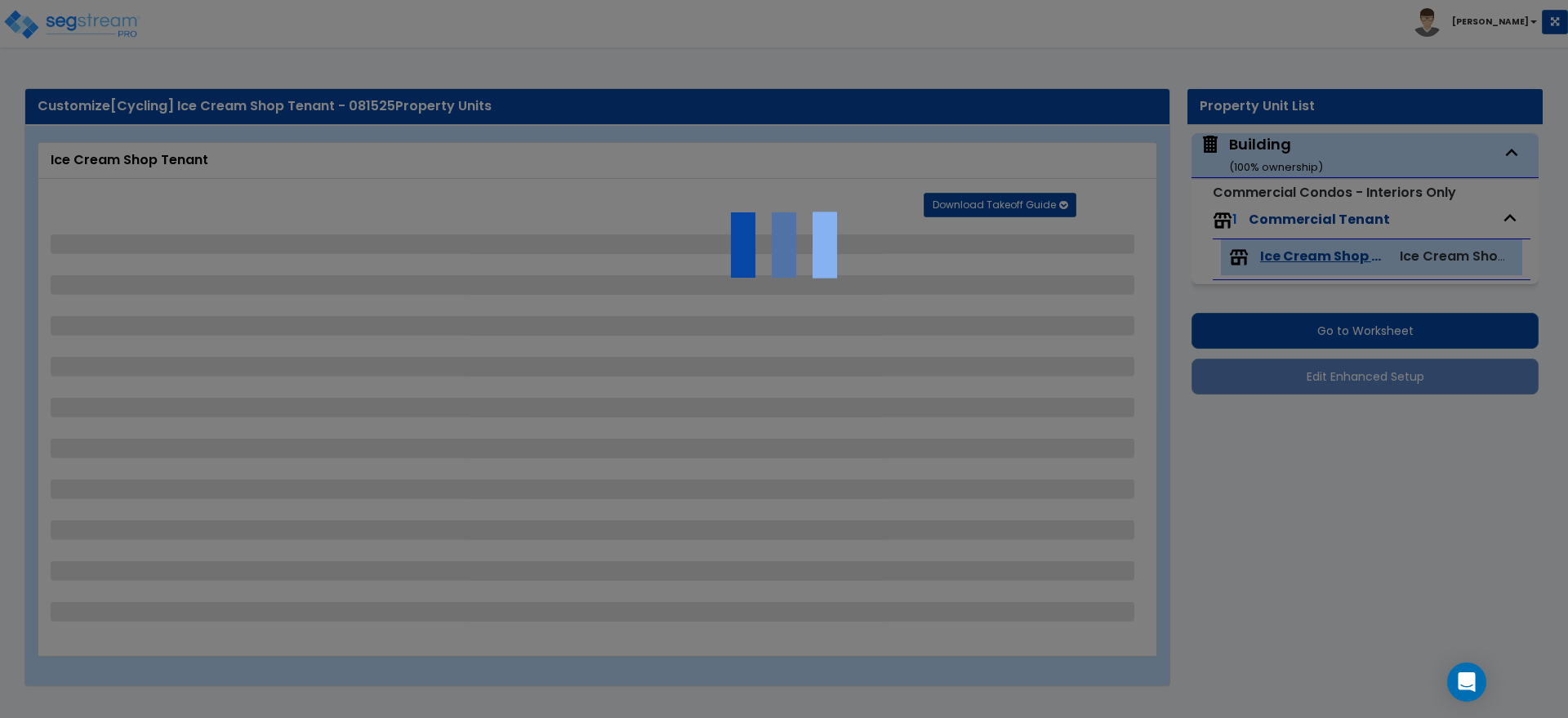
select select "4"
select select "2"
select select "3"
select select "2"
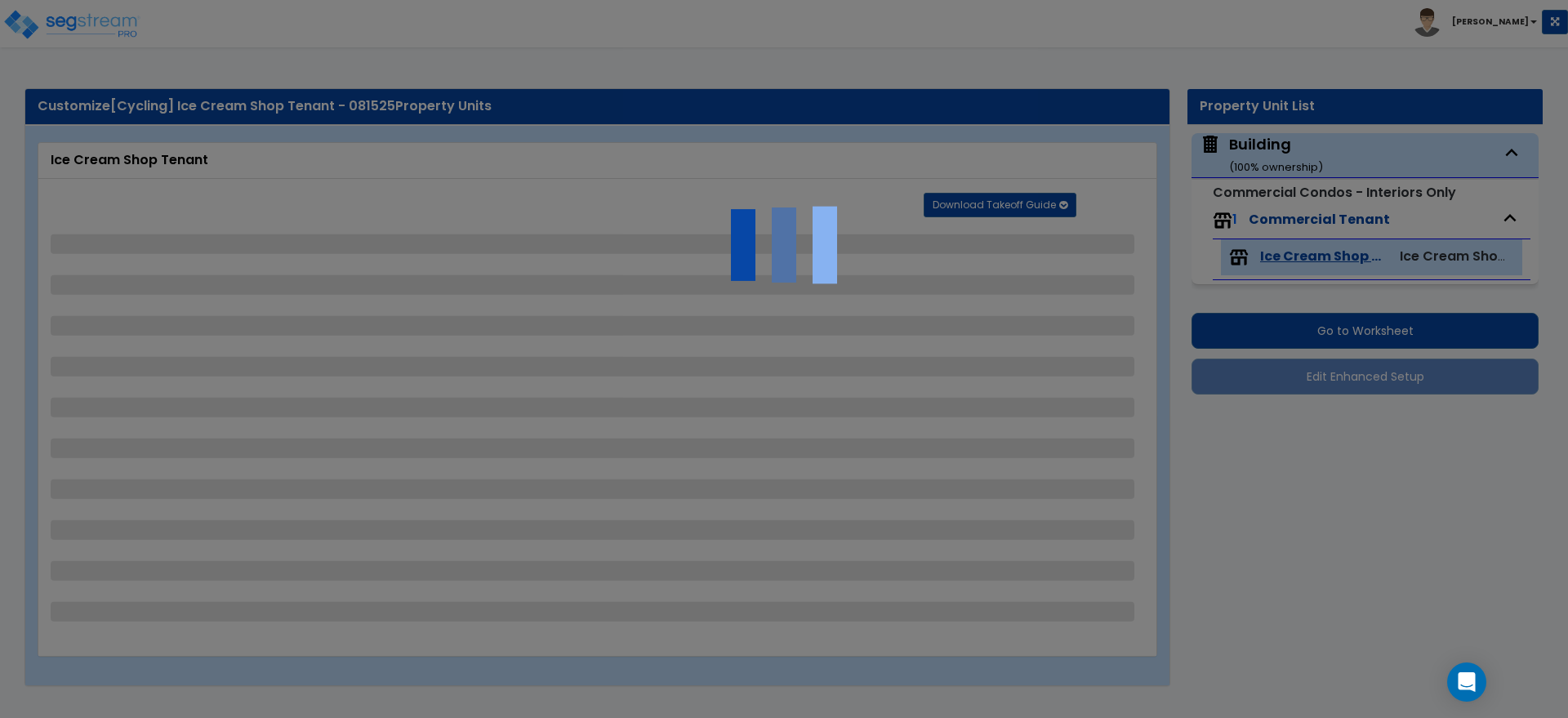
select select "2"
select select "1"
select select "3"
select select "5"
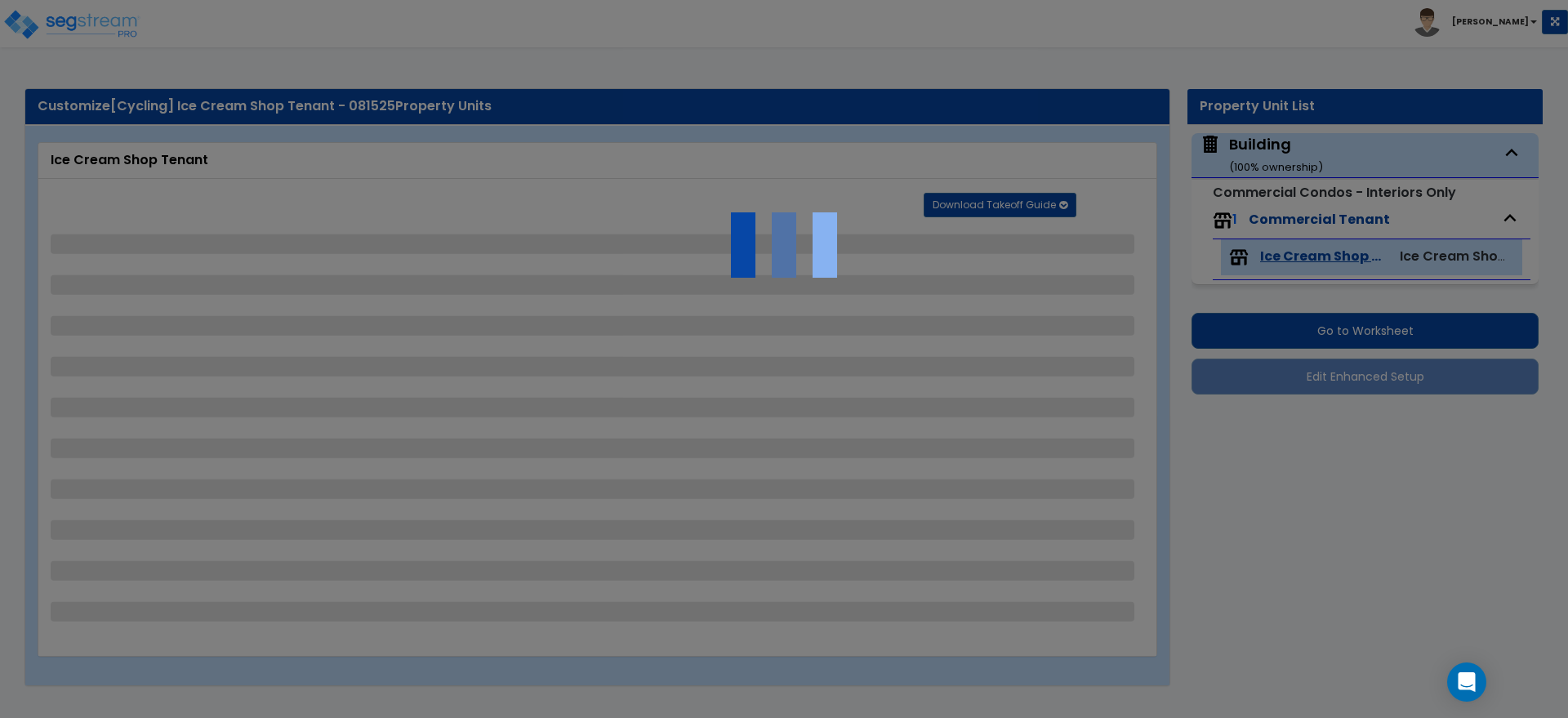
select select "2"
select select "3"
select select "2"
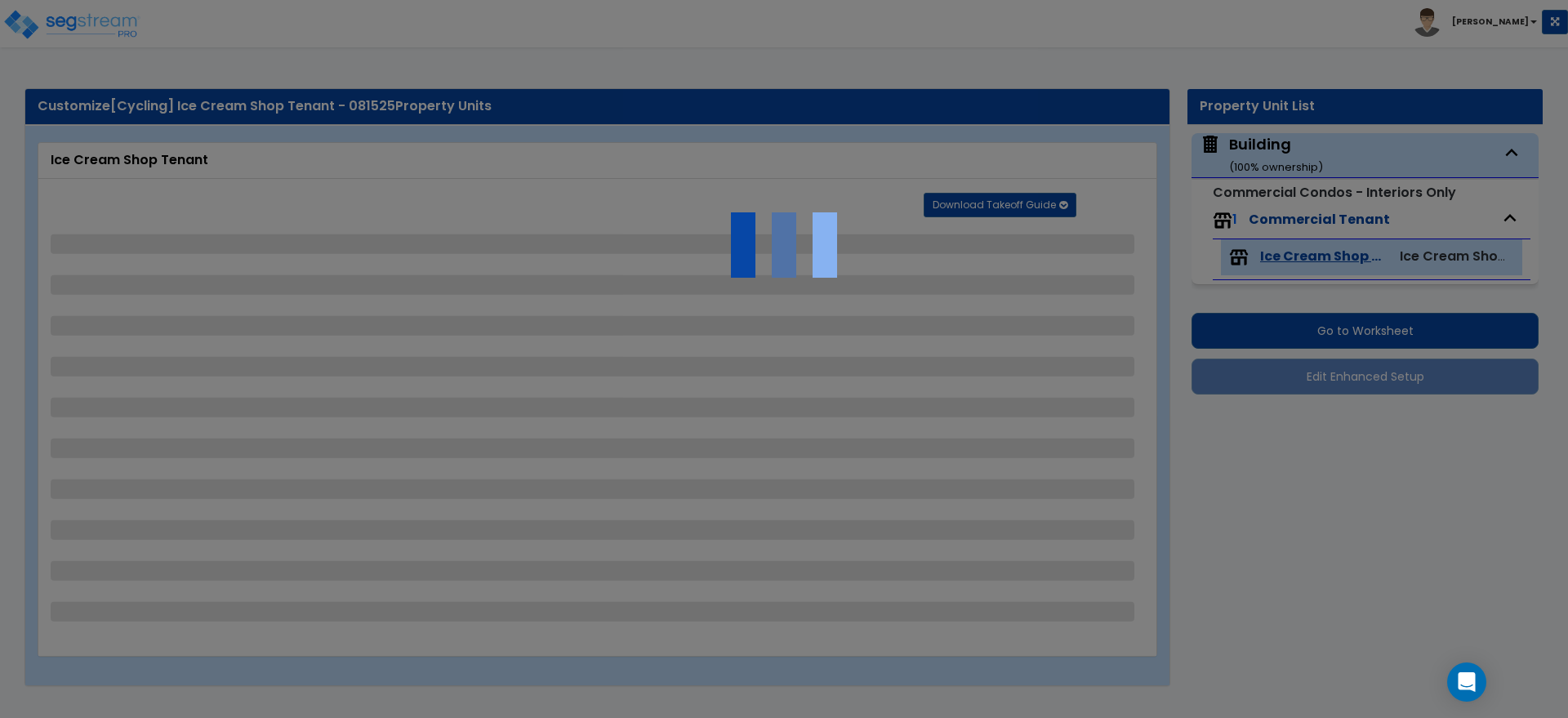
select select "4"
select select "2"
select select "6"
select select "1"
select select "2"
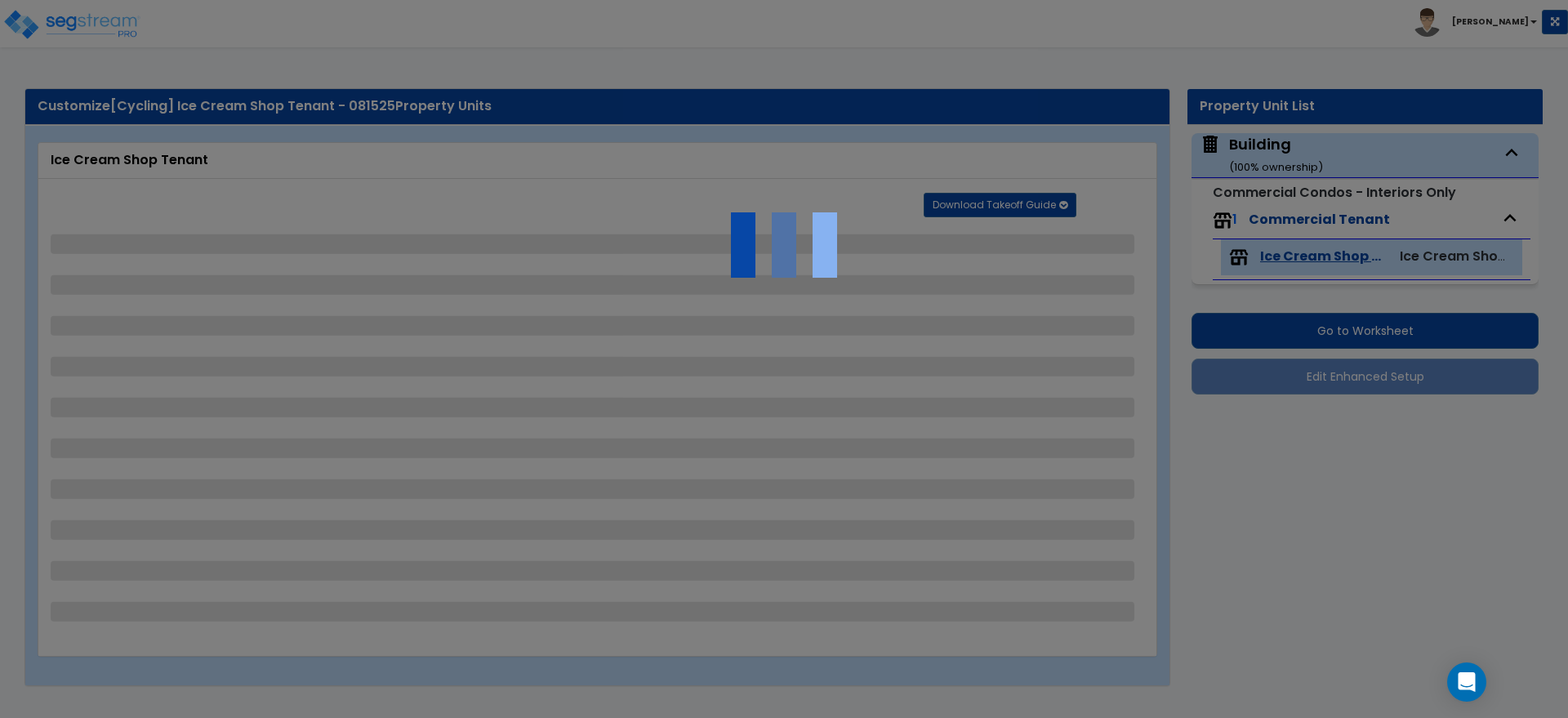
select select "2"
select select "3"
select select "1"
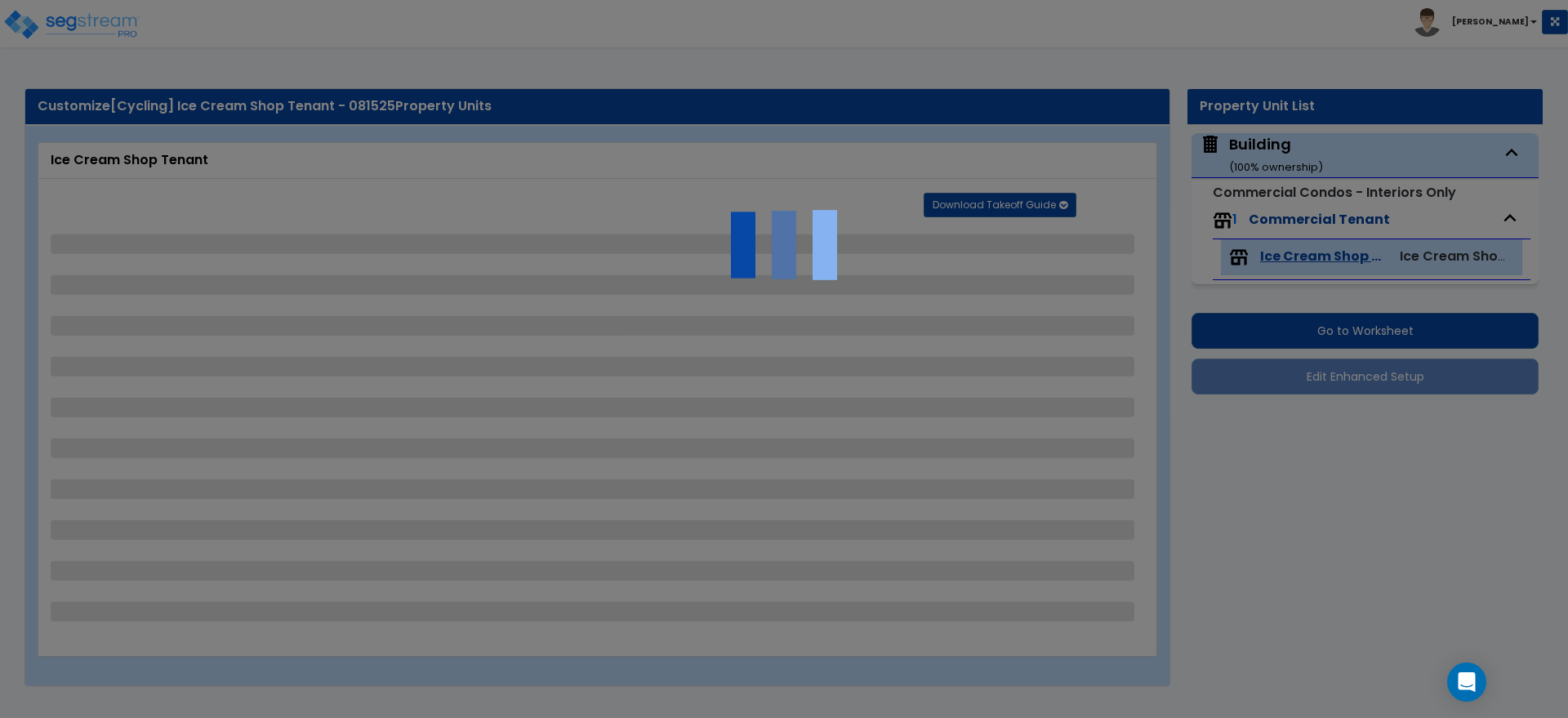
select select "2"
select select "4"
select select "1"
select select "2"
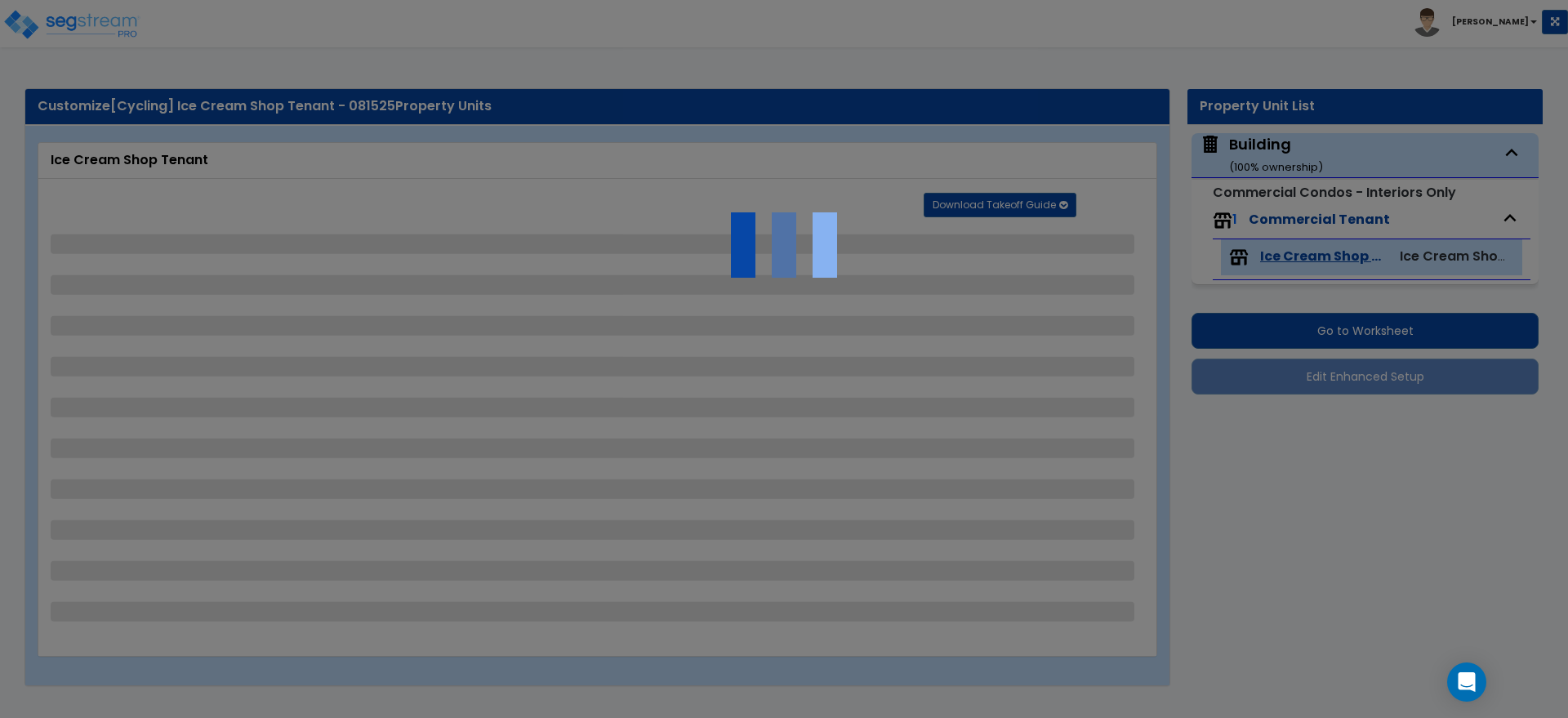
select select "1"
select select "4"
select select "3"
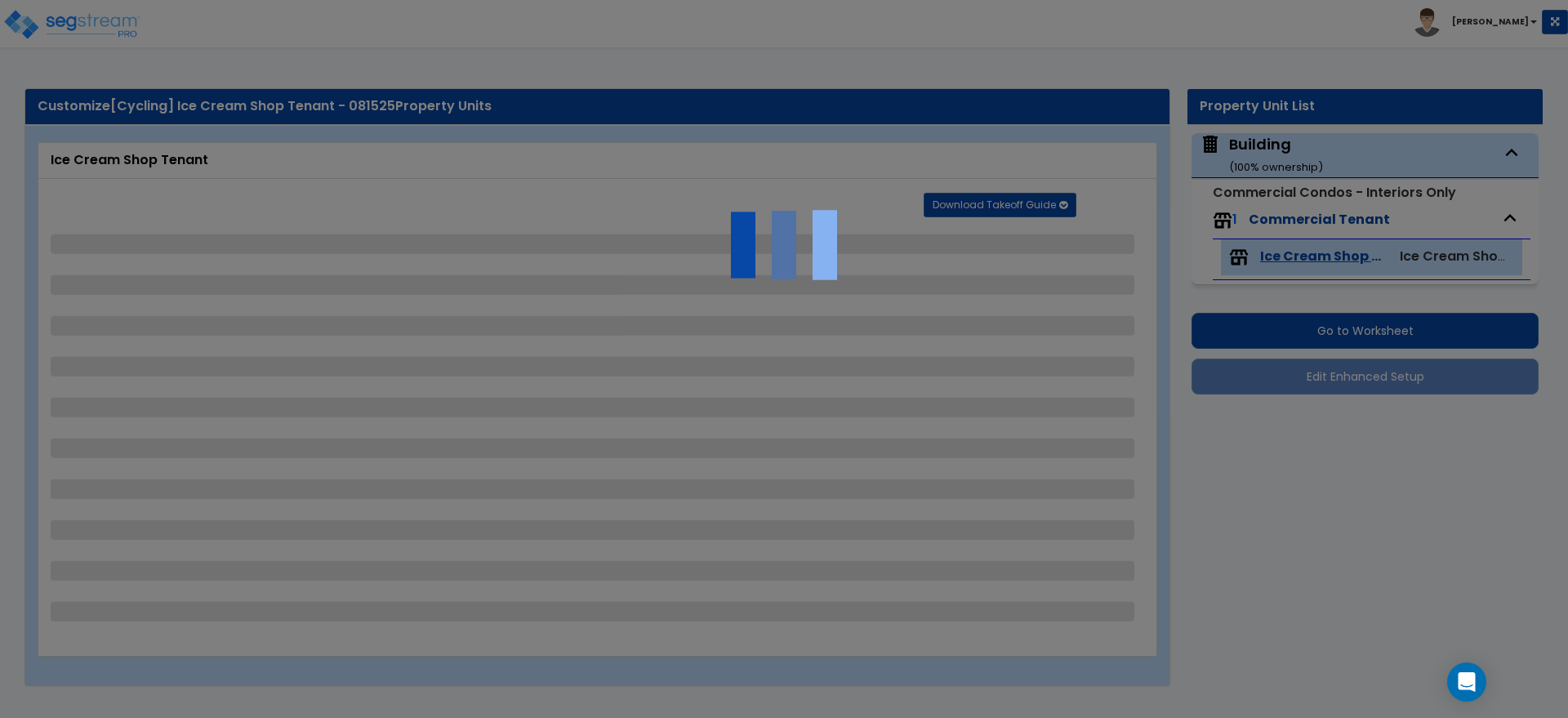
select select "2"
select select "1"
select select "4"
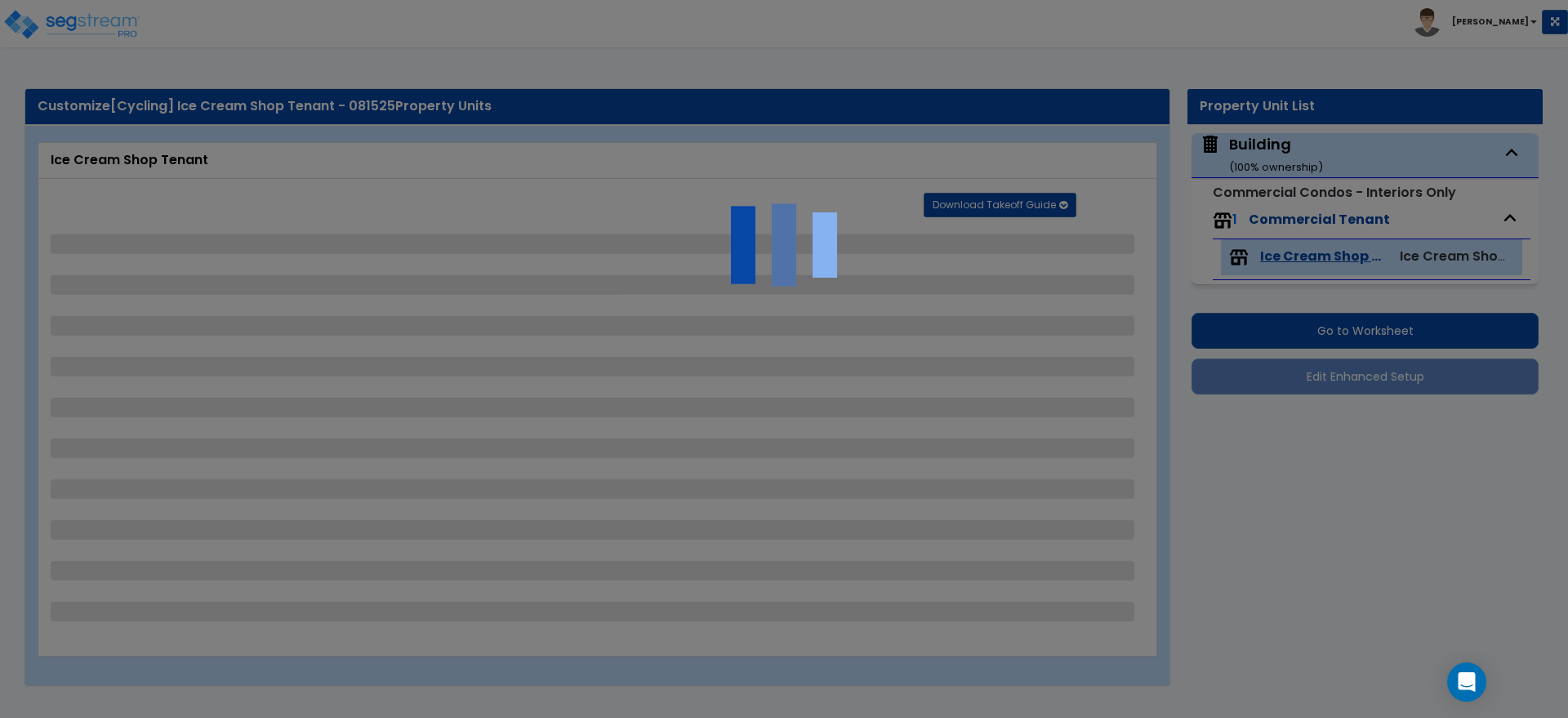
select select "2"
select select "4"
select select "3"
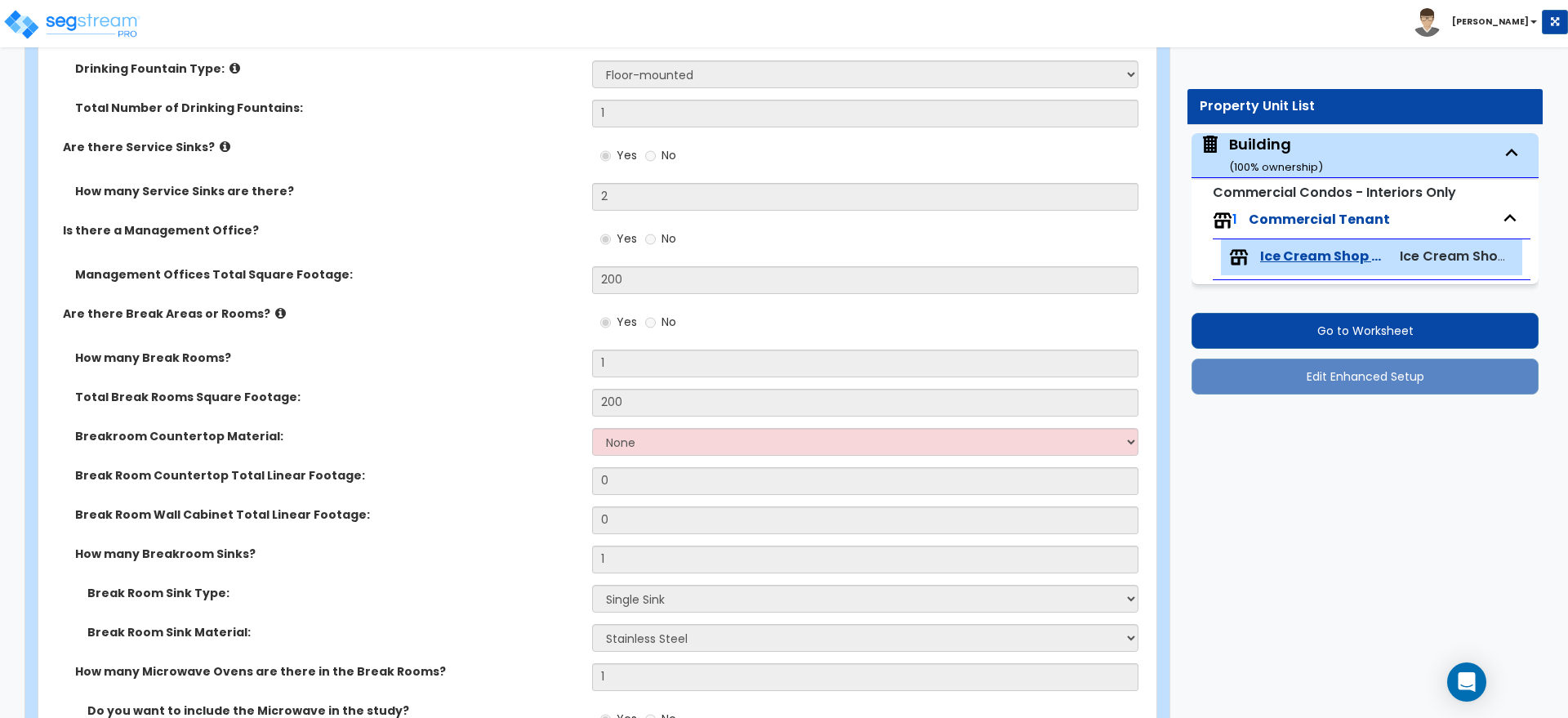
scroll to position [6395, 0]
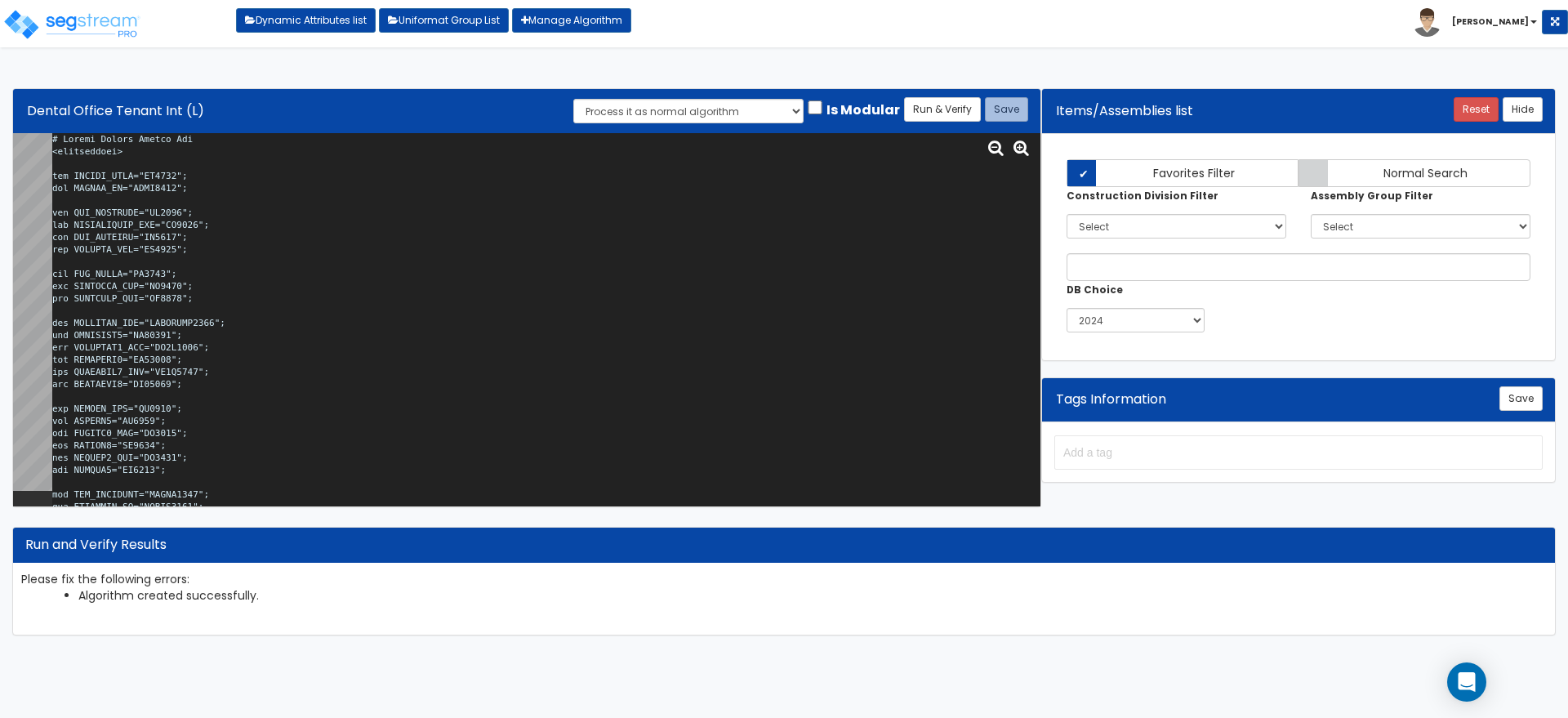
click at [875, 195] on textarea at bounding box center [546, 319] width 988 height 373
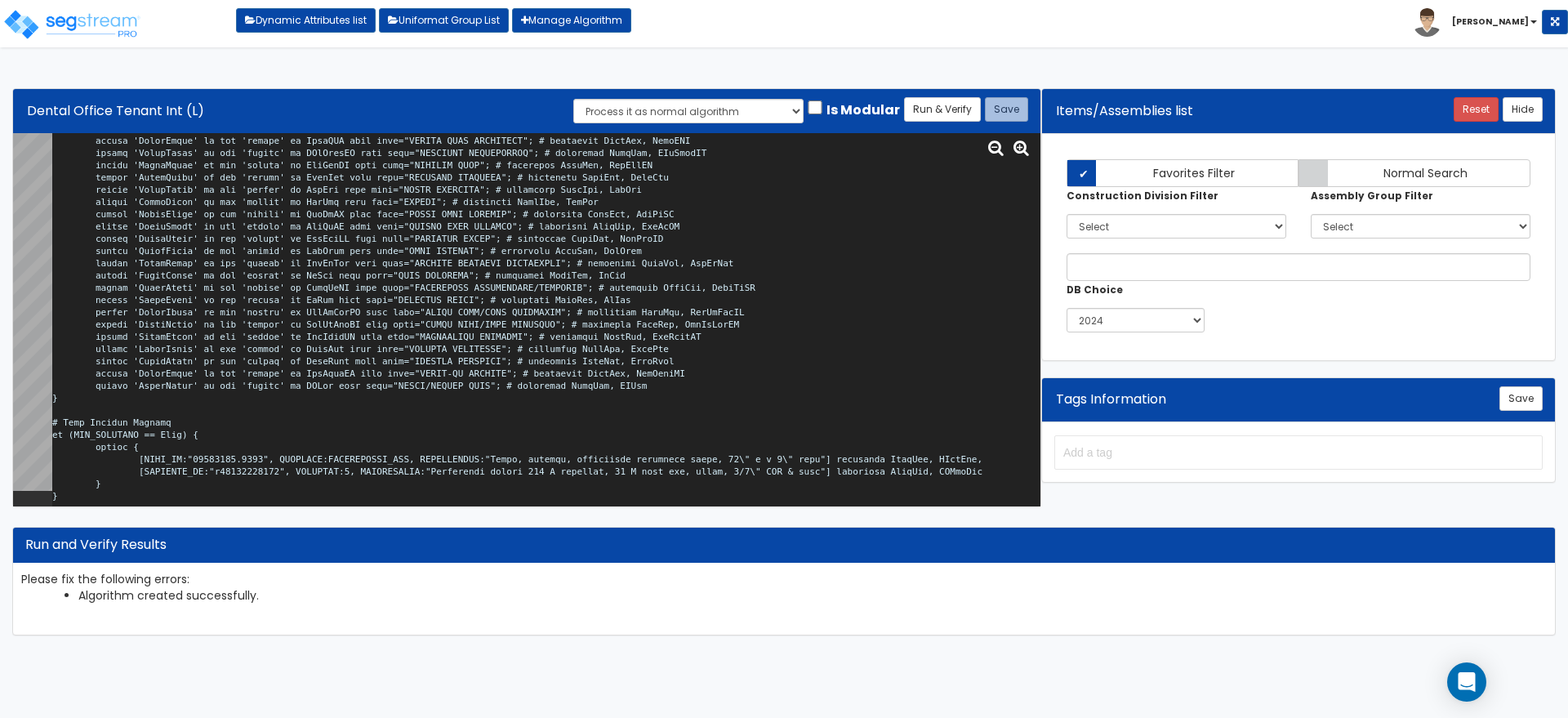
scroll to position [15441, 0]
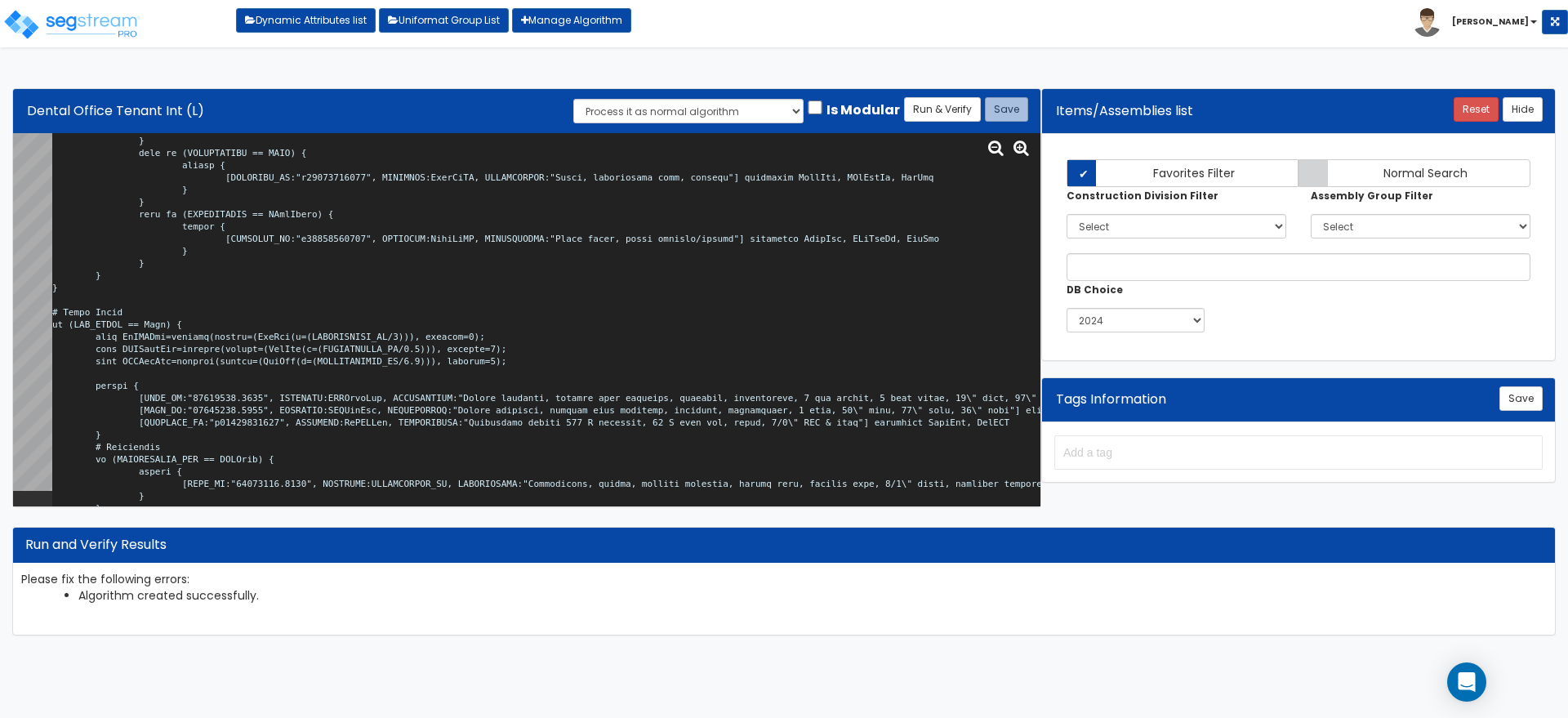
click at [446, 344] on textarea at bounding box center [546, 319] width 988 height 373
click at [443, 333] on textarea at bounding box center [546, 319] width 988 height 373
type textarea "# Dental Office Tenant Int <loopenabled> var TENANT_NAME="TN0000"; var TENANT_S…"
click at [934, 107] on button "Run & Verify" at bounding box center [943, 109] width 77 height 25
click at [1001, 99] on button "Save" at bounding box center [1006, 109] width 43 height 25
